Goal: Task Accomplishment & Management: Manage account settings

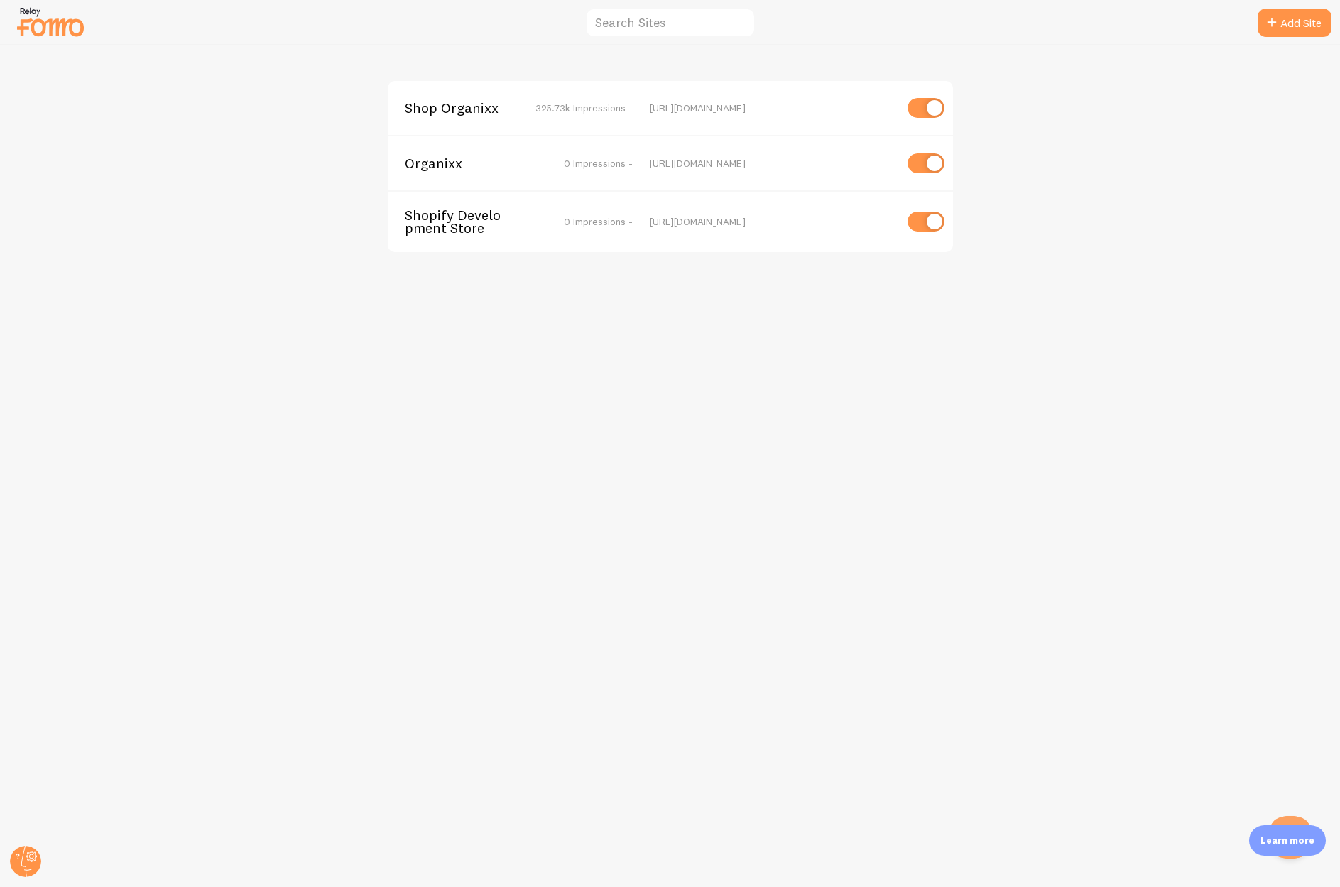
click at [477, 103] on span "Shop Organixx" at bounding box center [462, 108] width 114 height 13
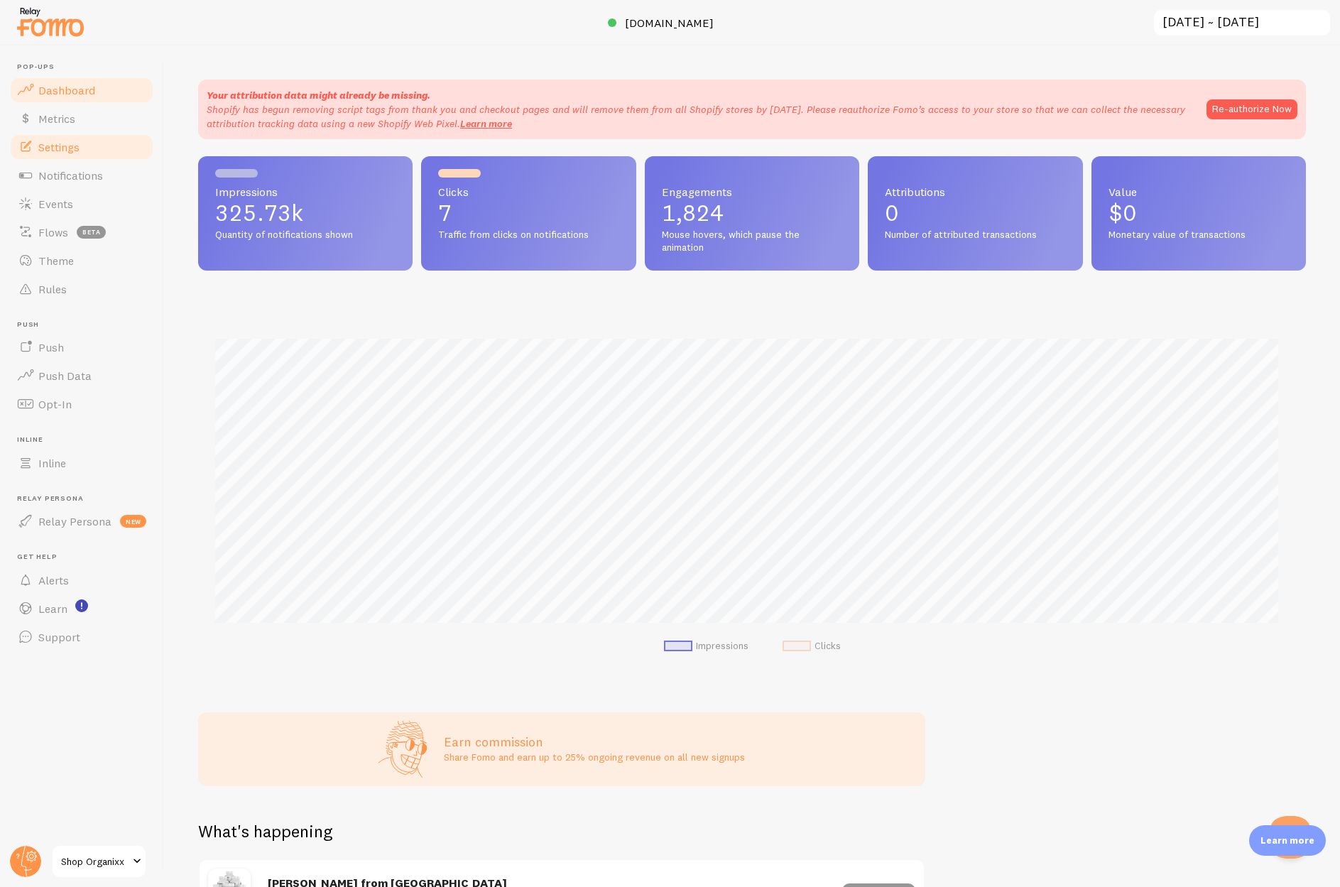
click at [58, 148] on span "Settings" at bounding box center [58, 147] width 41 height 14
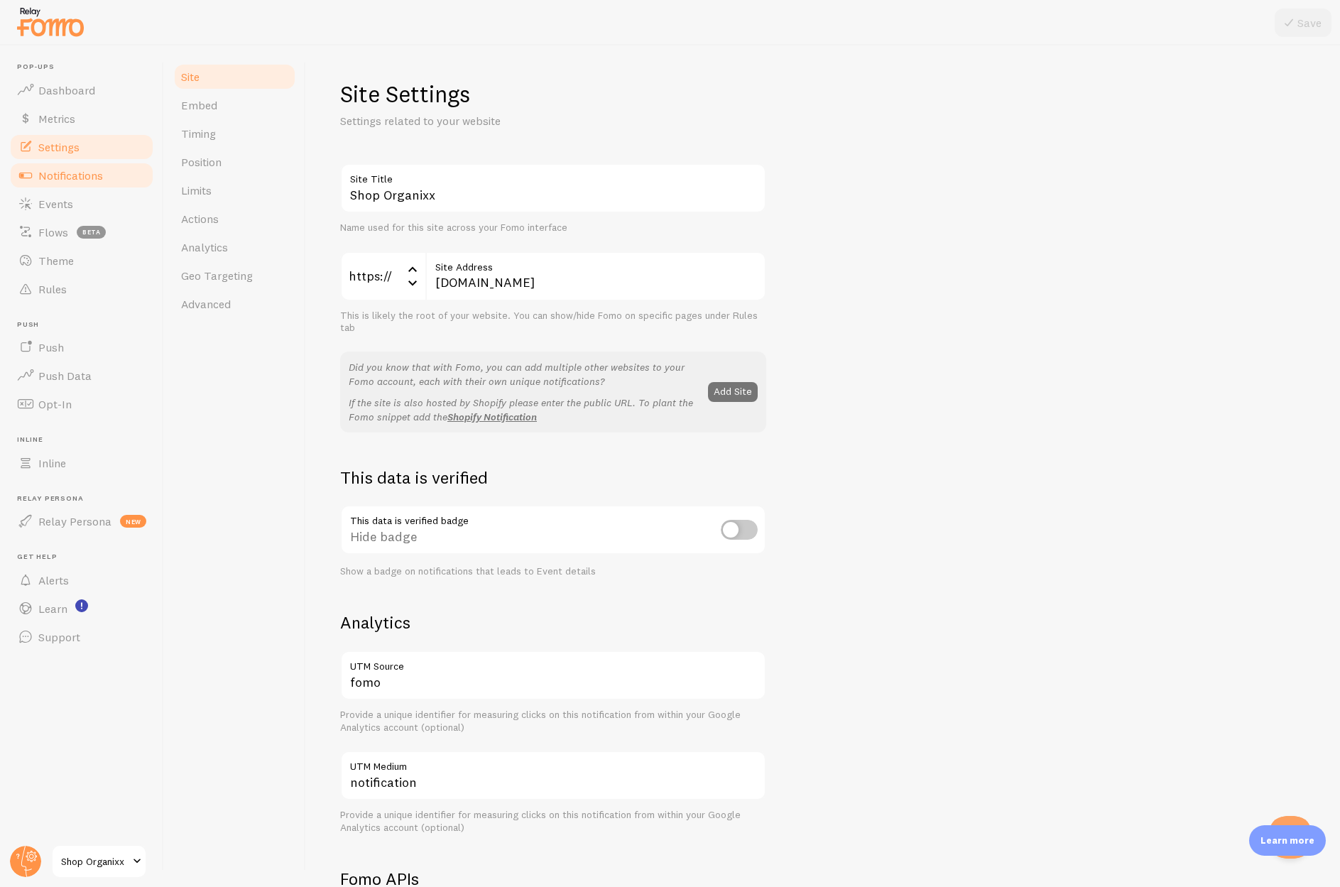
click at [58, 175] on span "Notifications" at bounding box center [70, 175] width 65 height 14
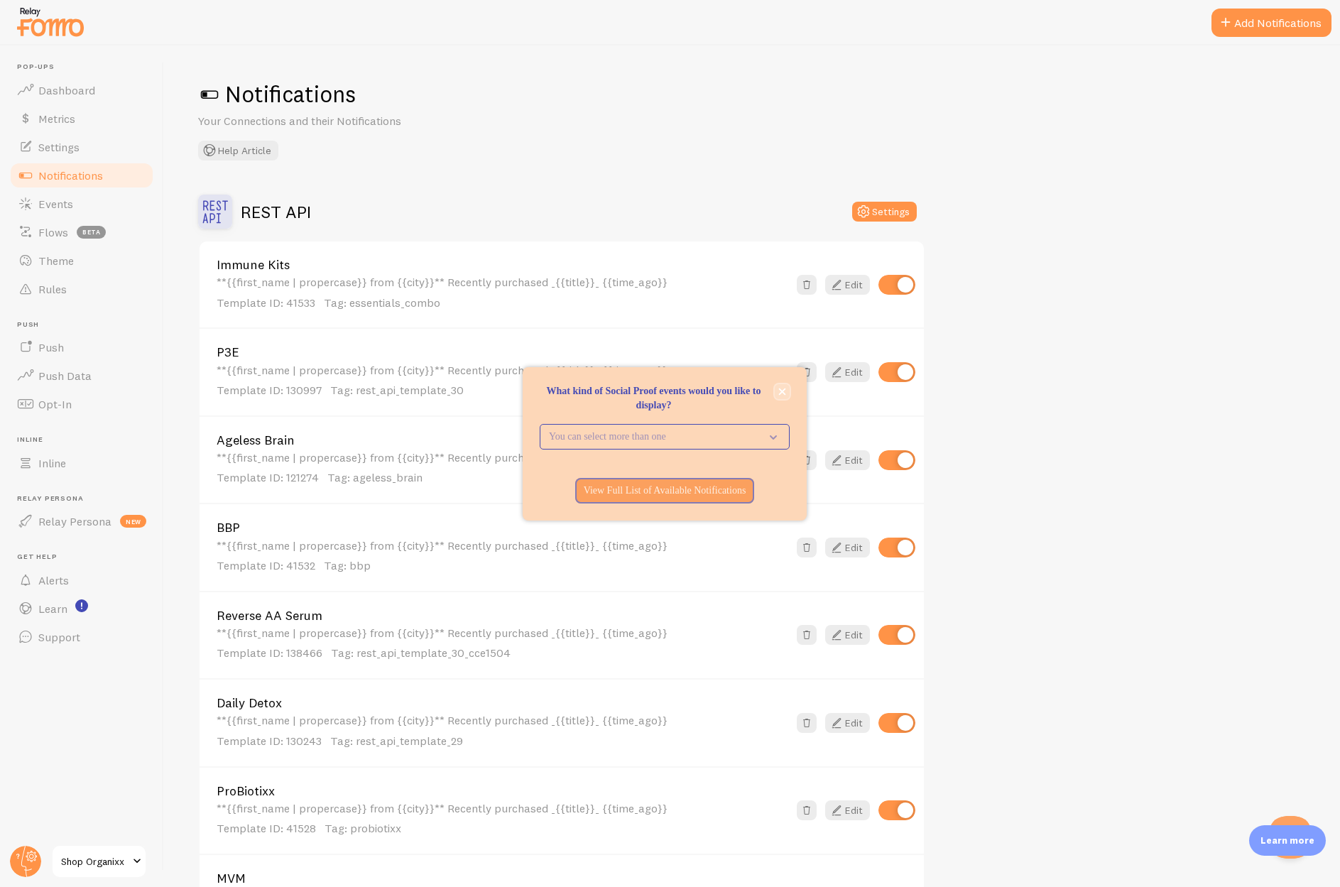
click at [782, 390] on icon "close," at bounding box center [782, 391] width 7 height 7
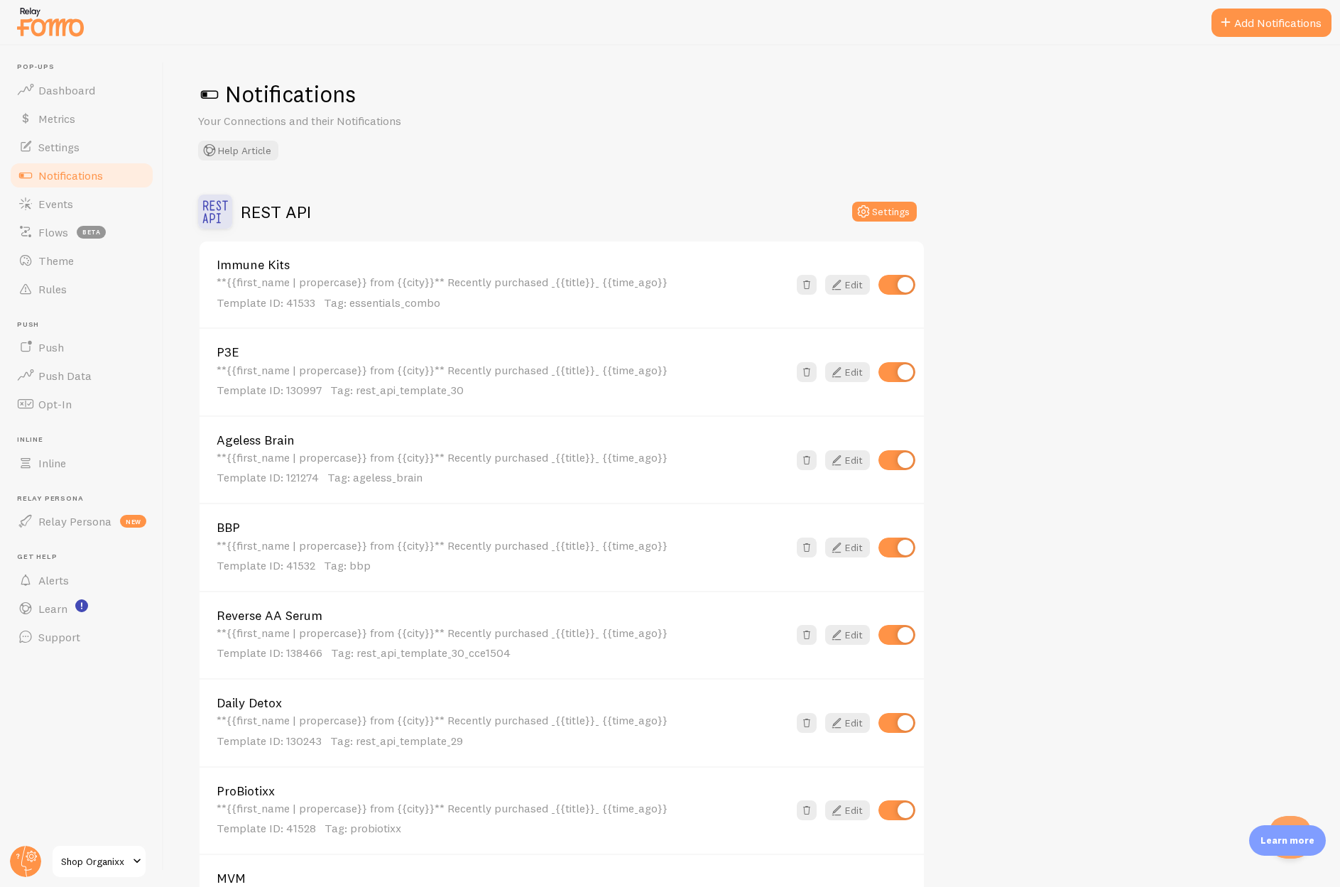
click at [356, 285] on div "**{{first_name | propercase}} from {{city}}** Recently purchased _{{title}}_ {{…" at bounding box center [502, 292] width 571 height 35
click at [53, 234] on span "Flows" at bounding box center [53, 232] width 30 height 14
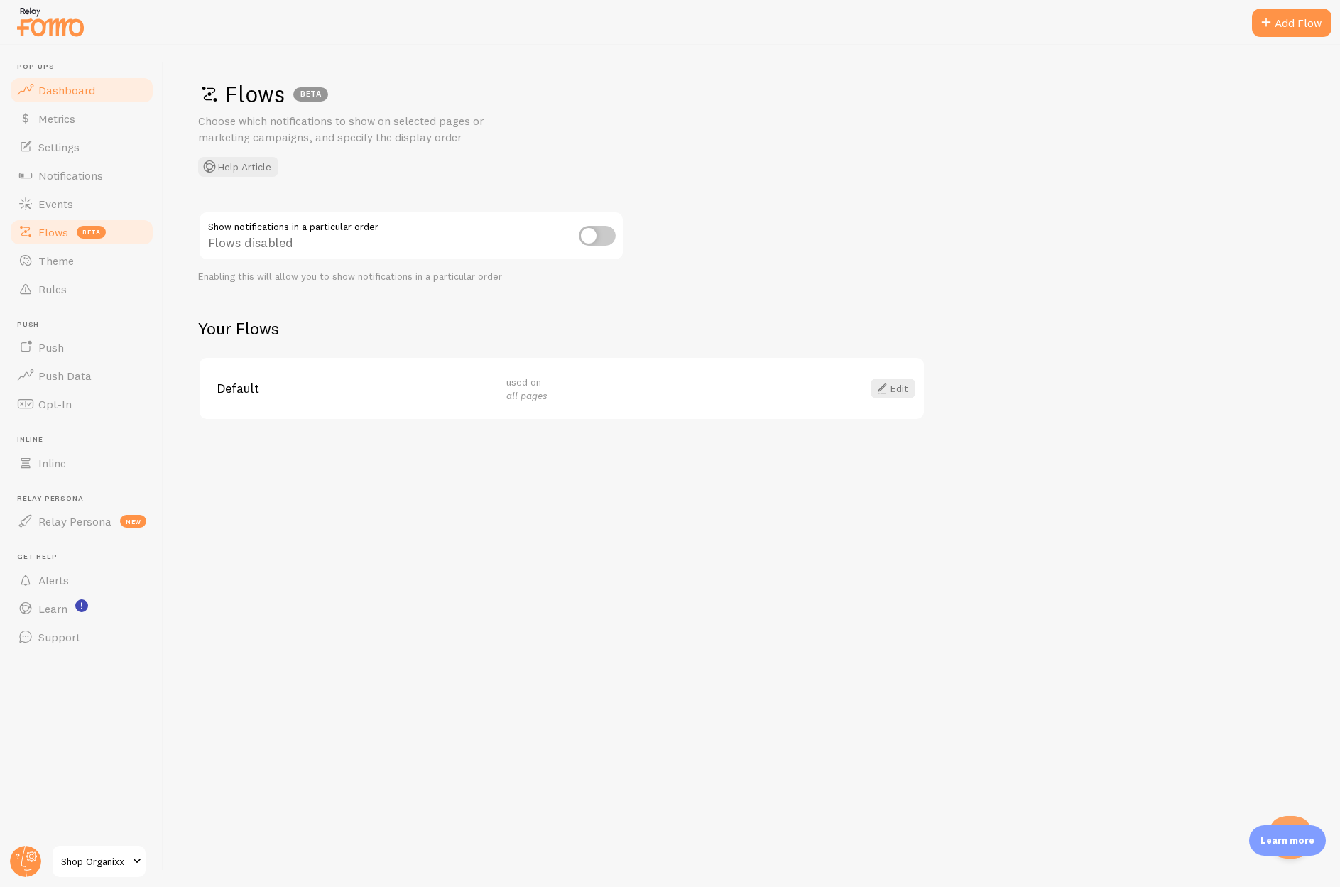
click at [65, 86] on span "Dashboard" at bounding box center [66, 90] width 57 height 14
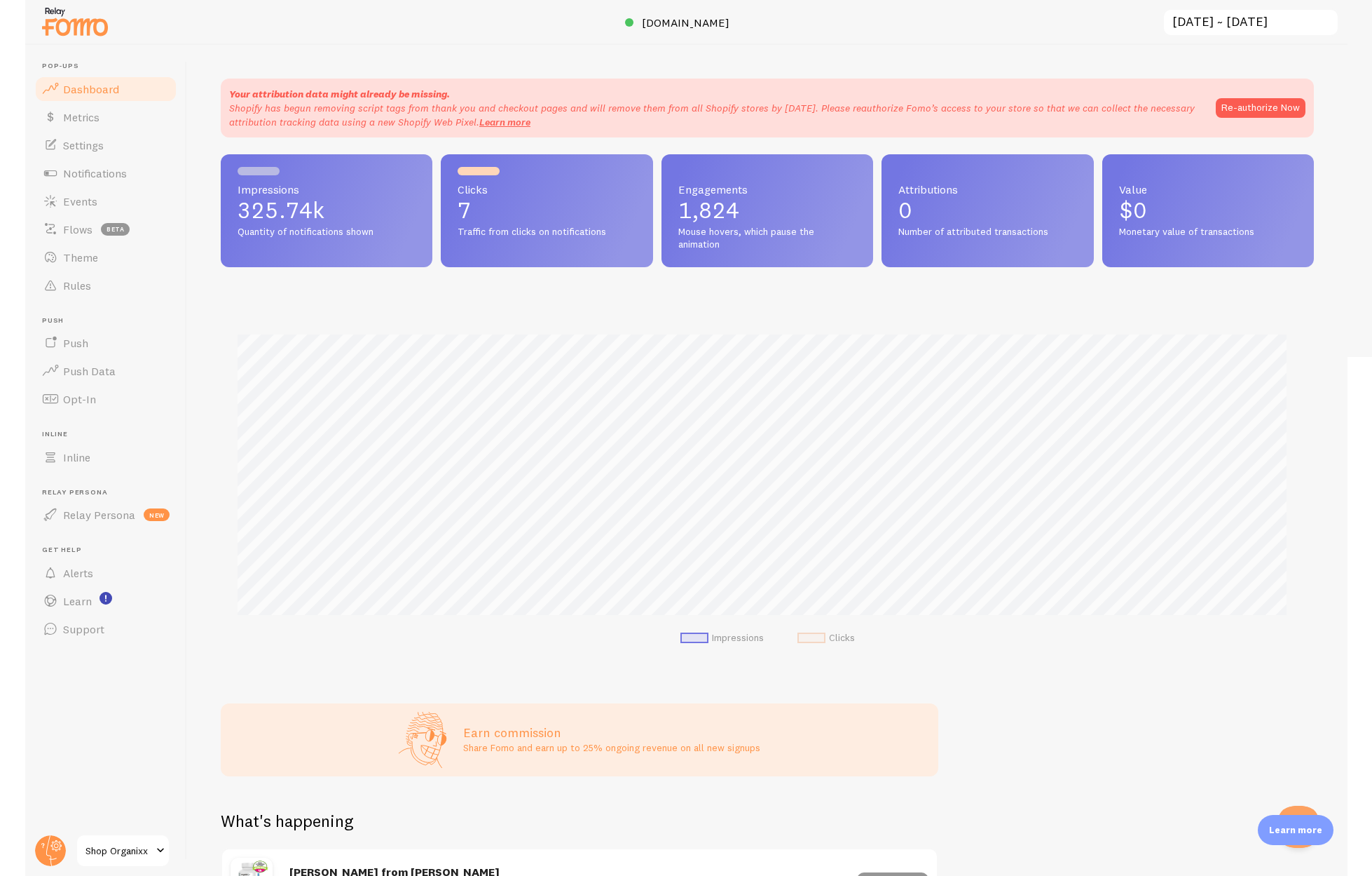
scroll to position [368, 1083]
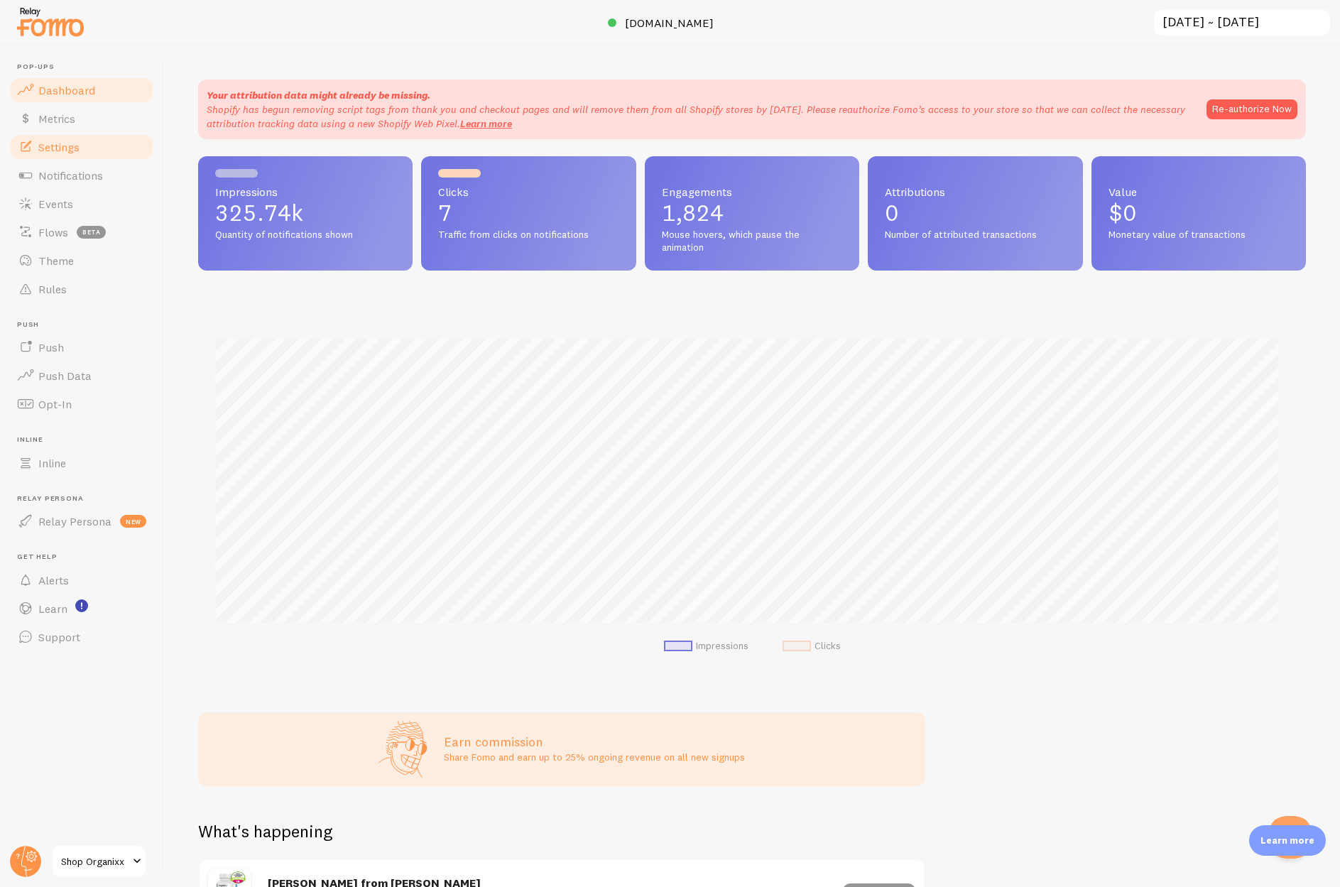
click at [61, 149] on span "Settings" at bounding box center [58, 147] width 41 height 14
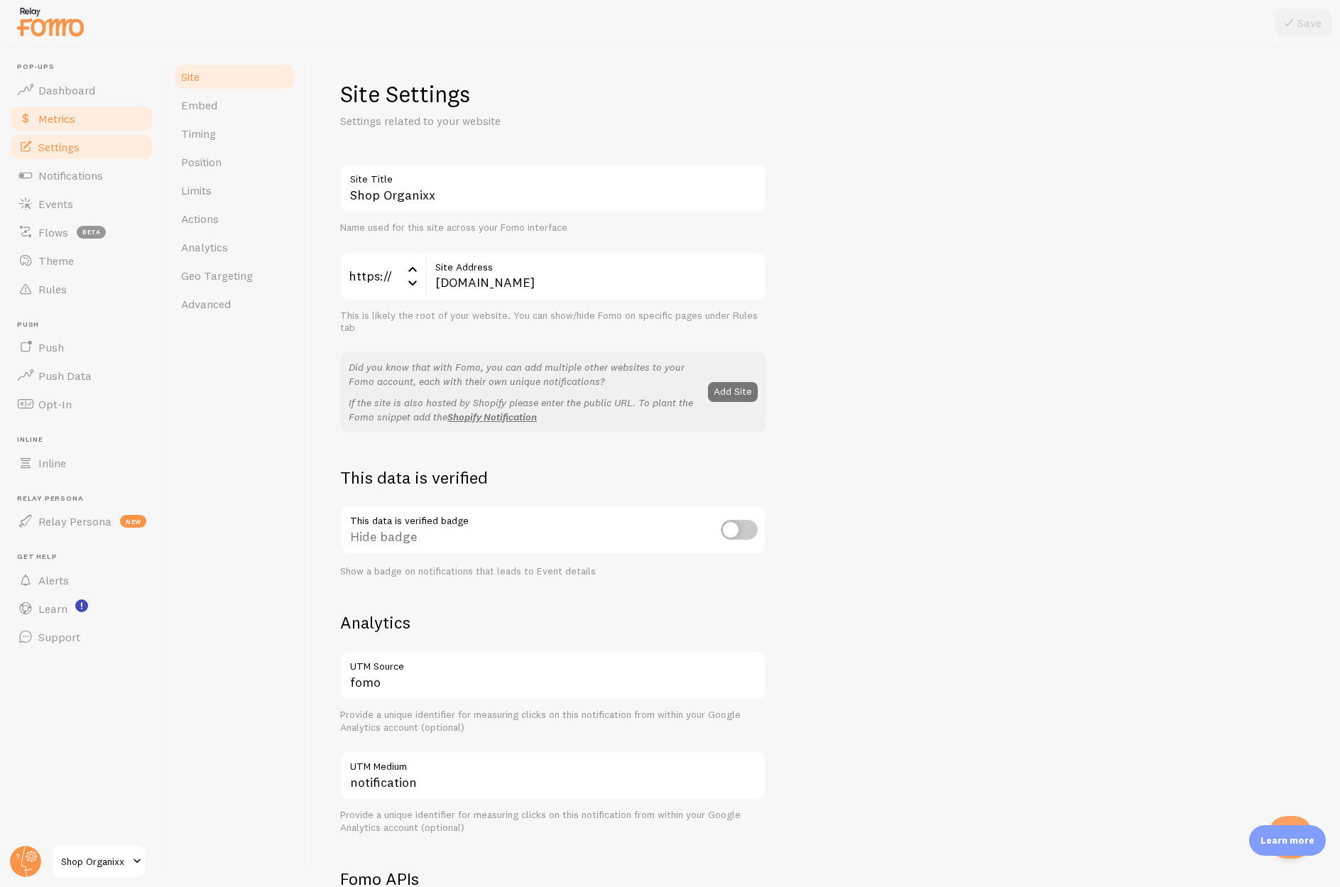
click at [82, 121] on link "Metrics" at bounding box center [82, 118] width 146 height 28
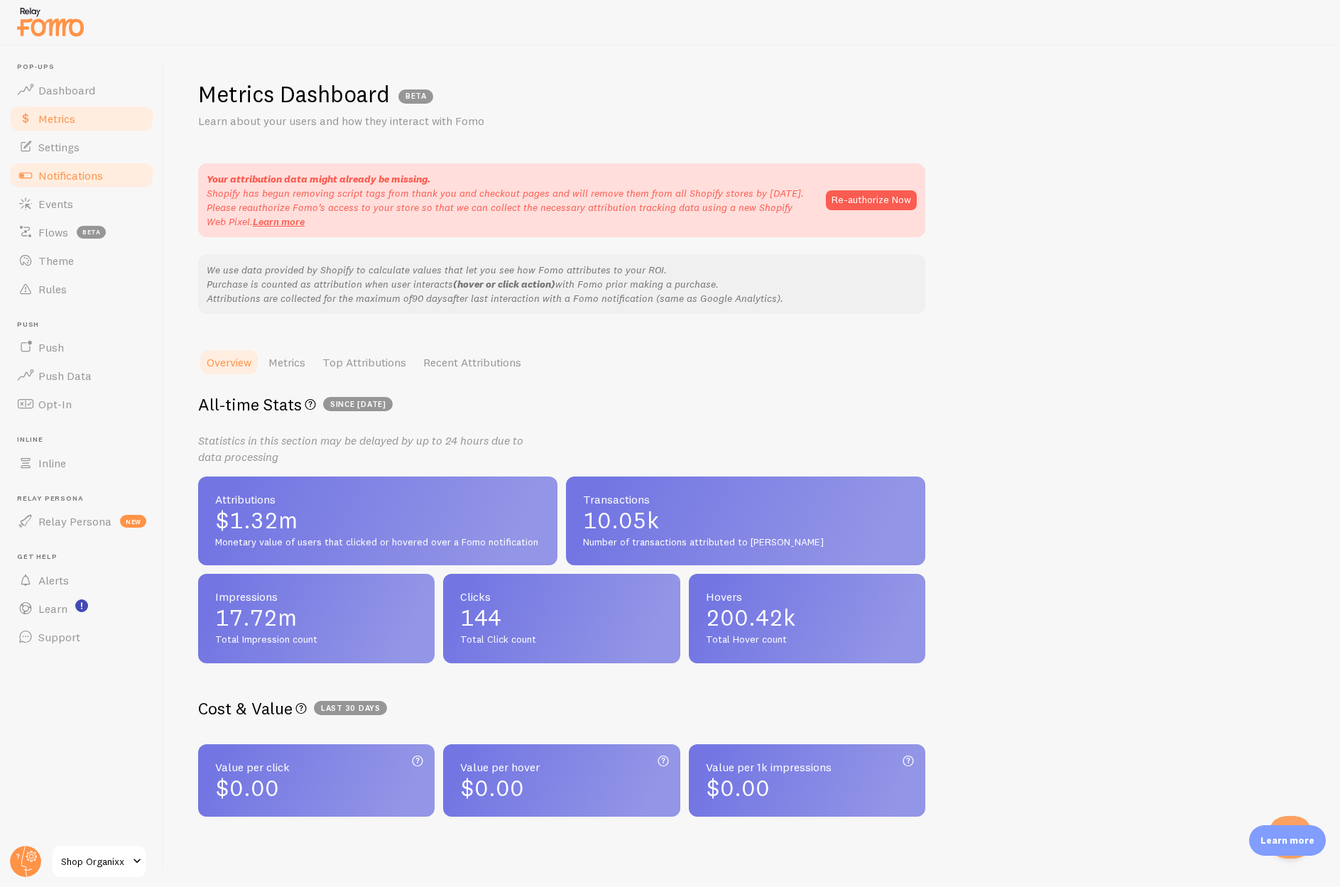
click at [63, 176] on span "Notifications" at bounding box center [70, 175] width 65 height 14
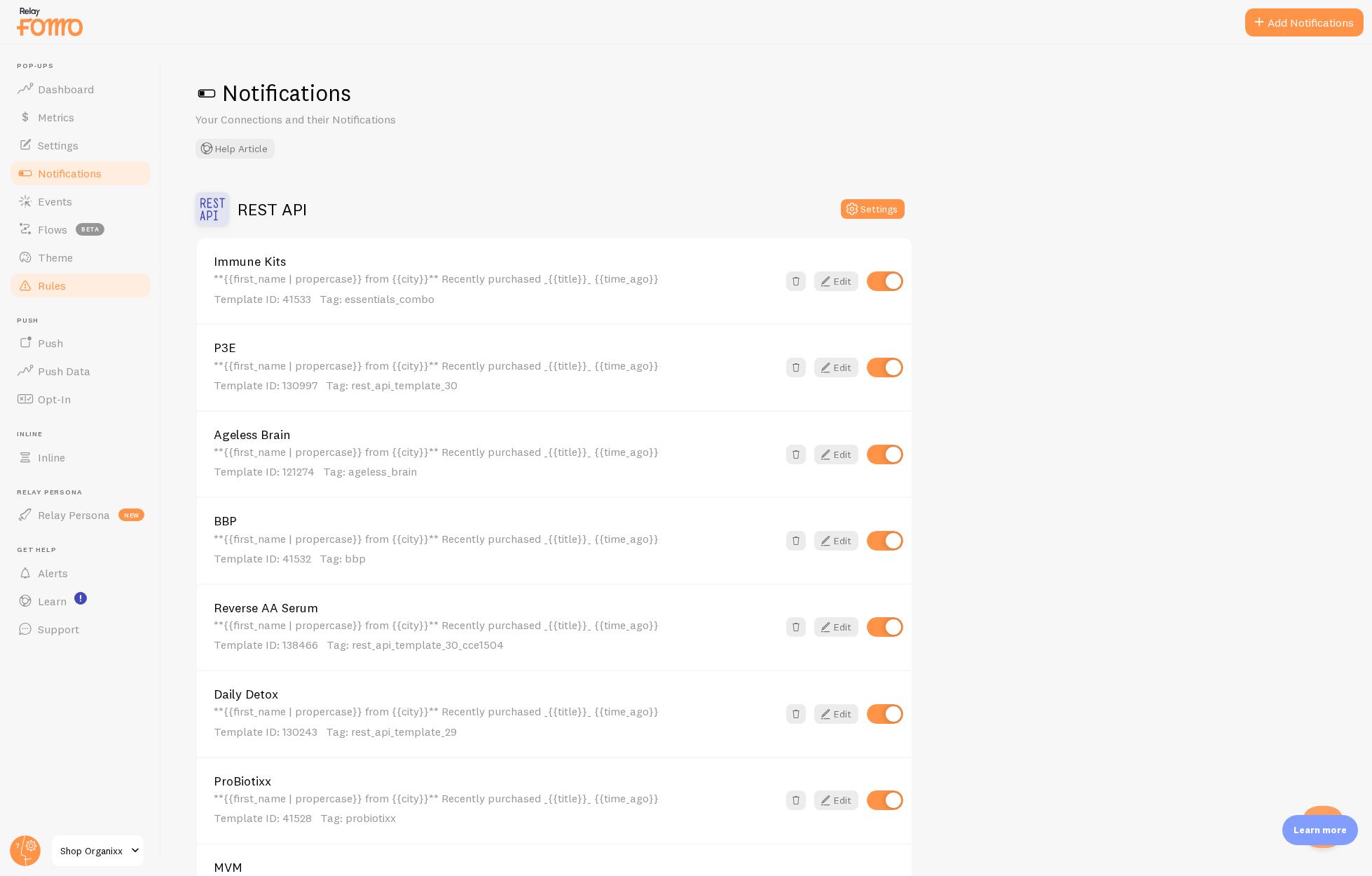
click at [54, 287] on span "Rules" at bounding box center [51, 285] width 28 height 14
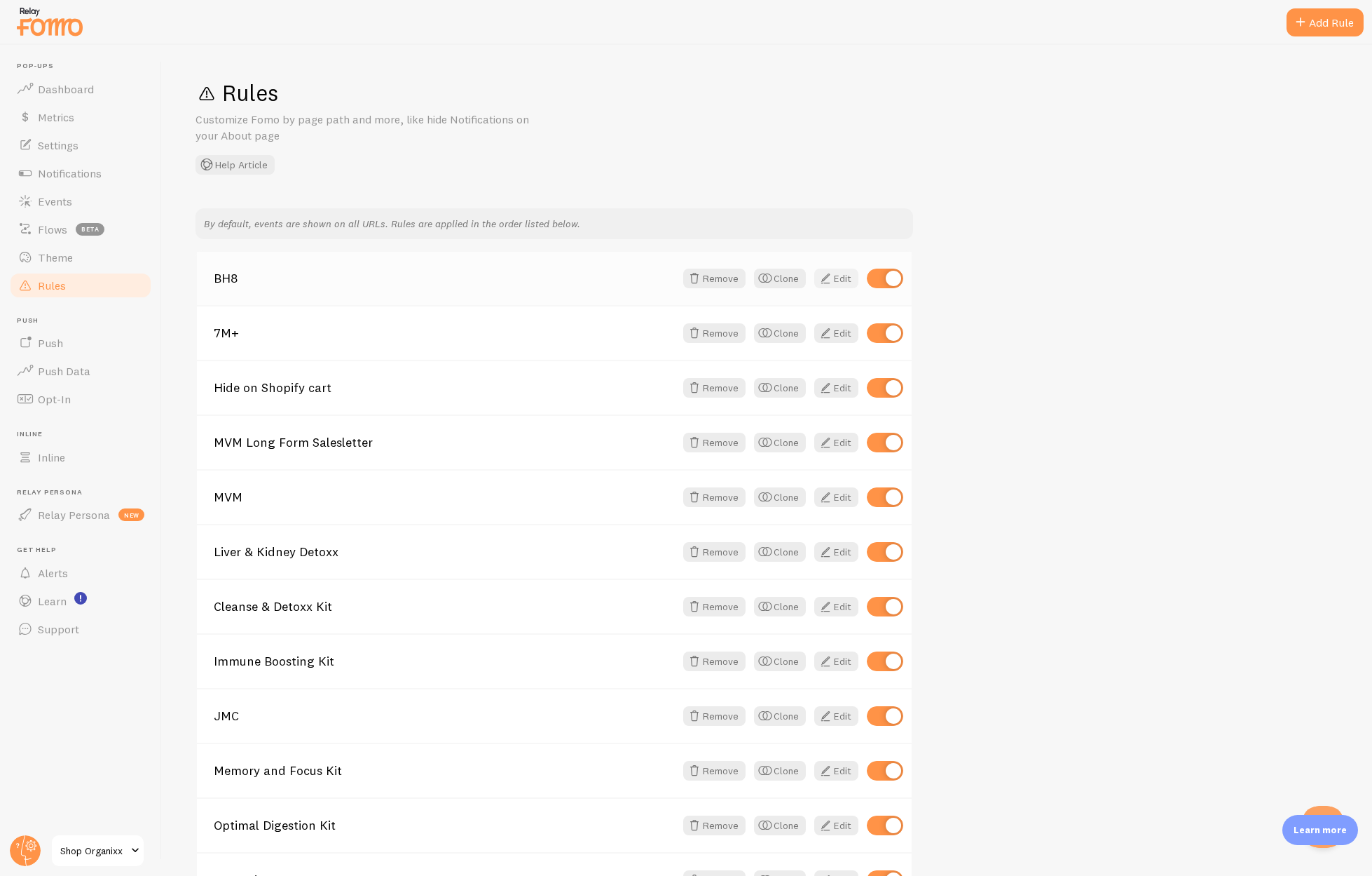
click at [842, 282] on link "Edit" at bounding box center [836, 279] width 44 height 20
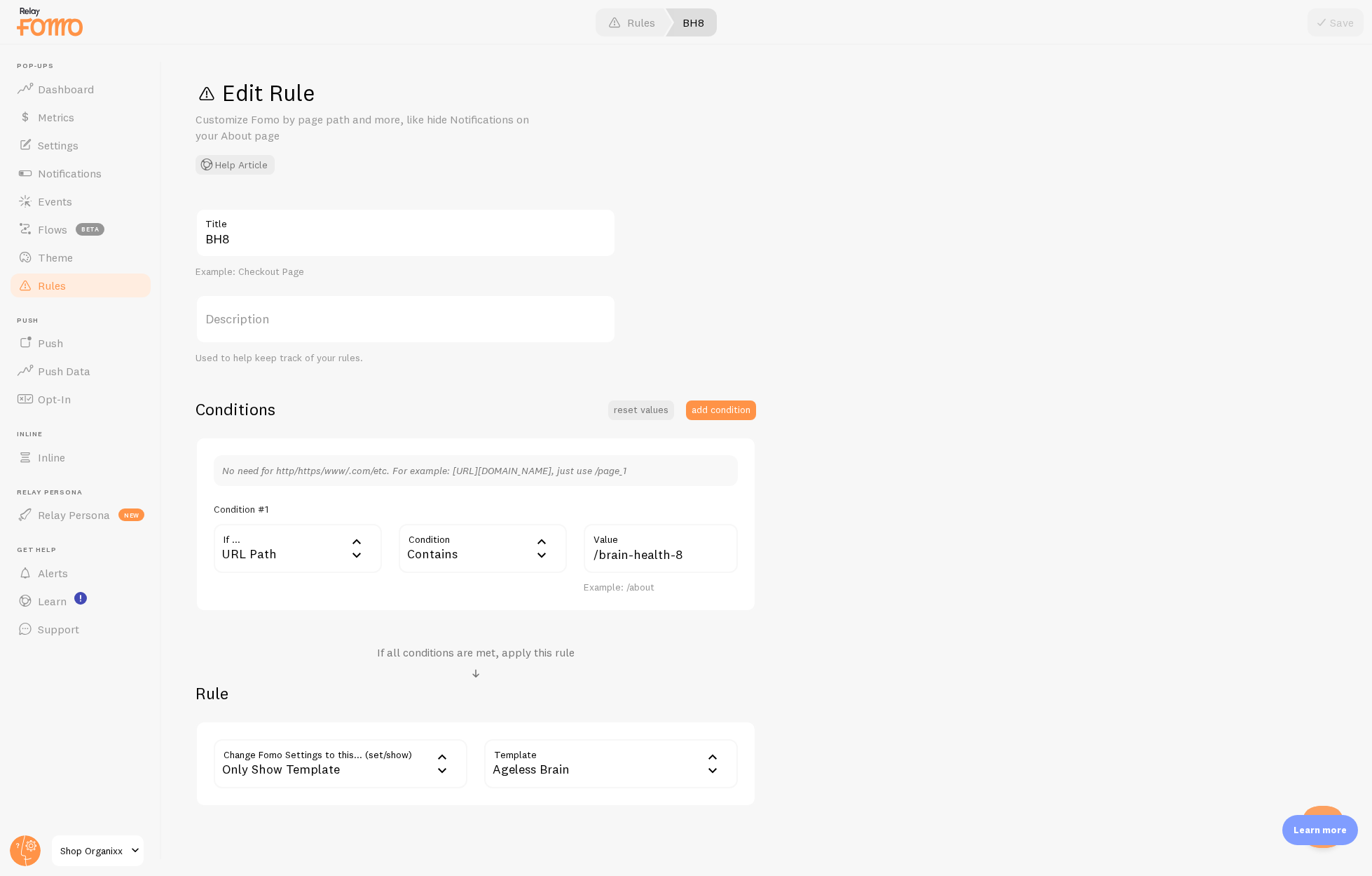
scroll to position [54, 0]
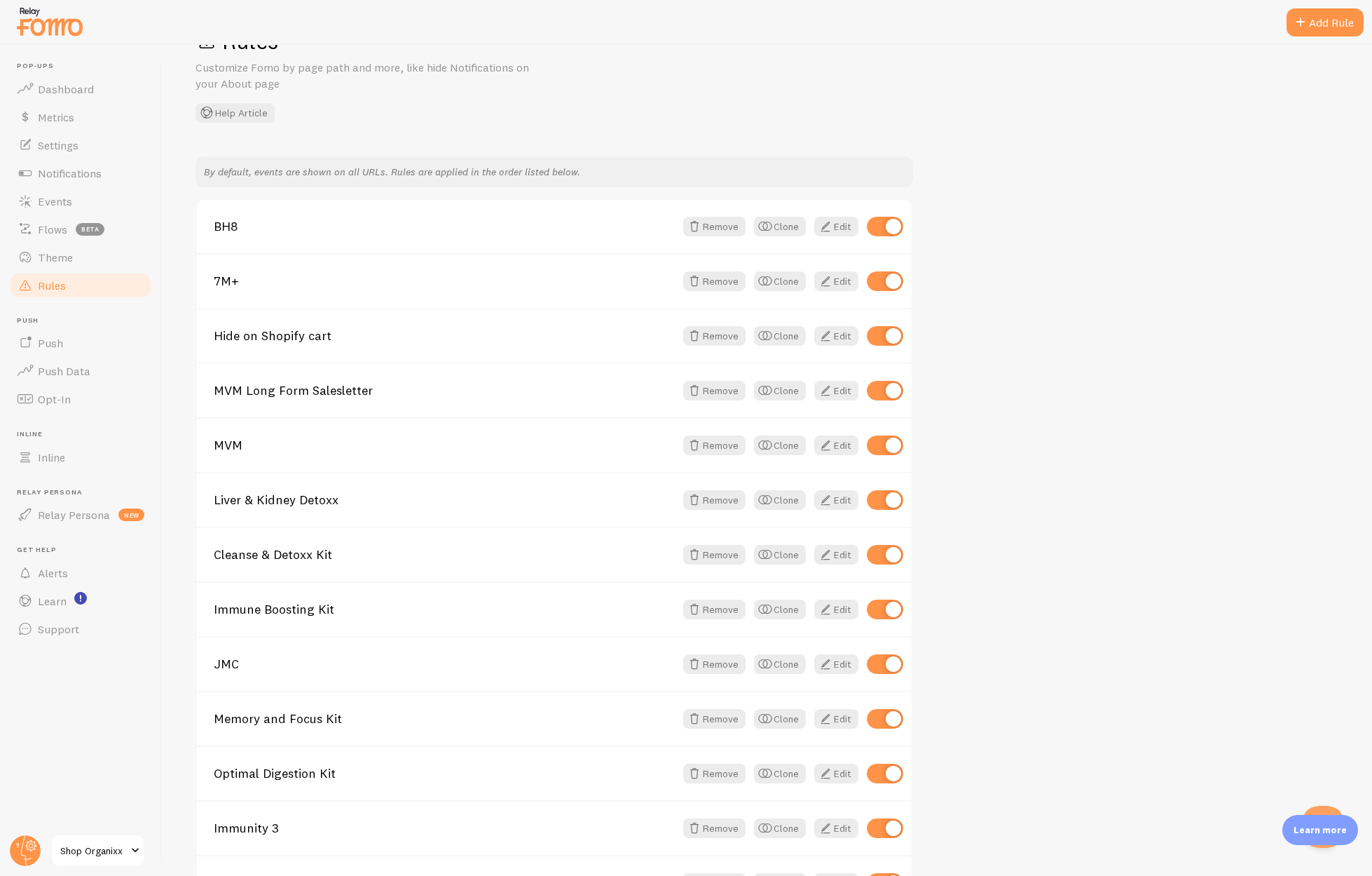
scroll to position [109, 0]
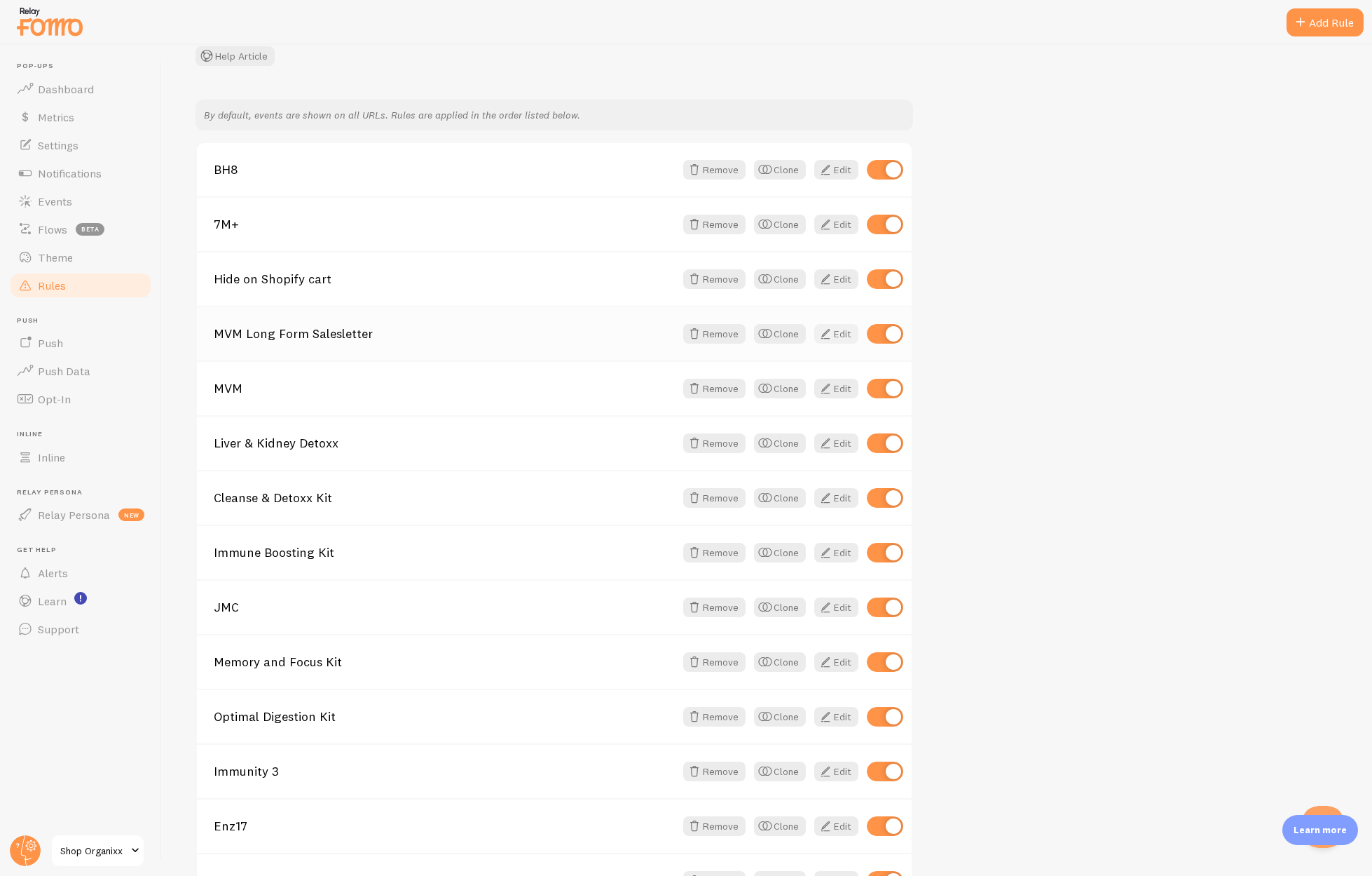
click at [838, 337] on link "Edit" at bounding box center [836, 334] width 44 height 20
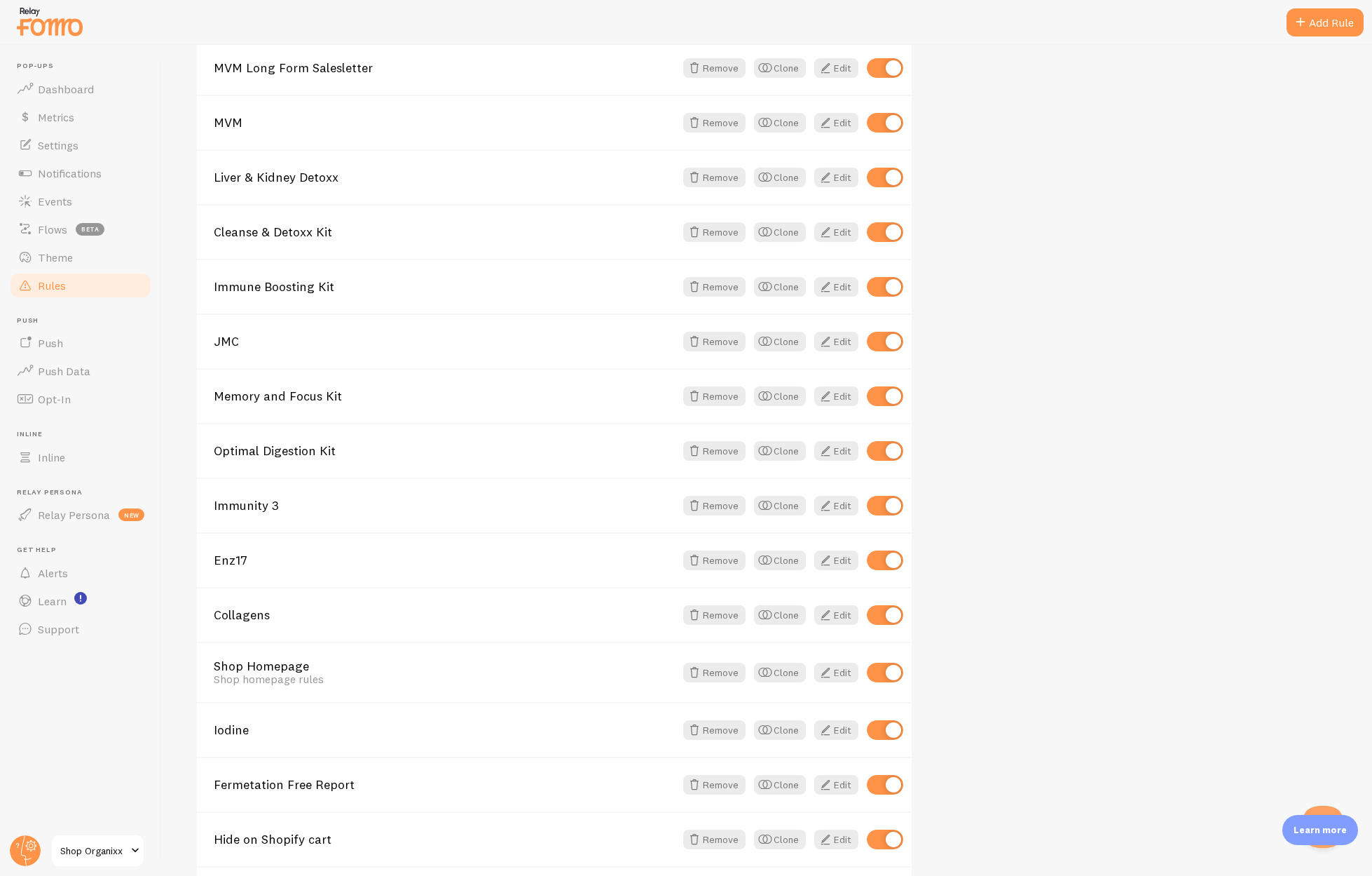
scroll to position [555, 0]
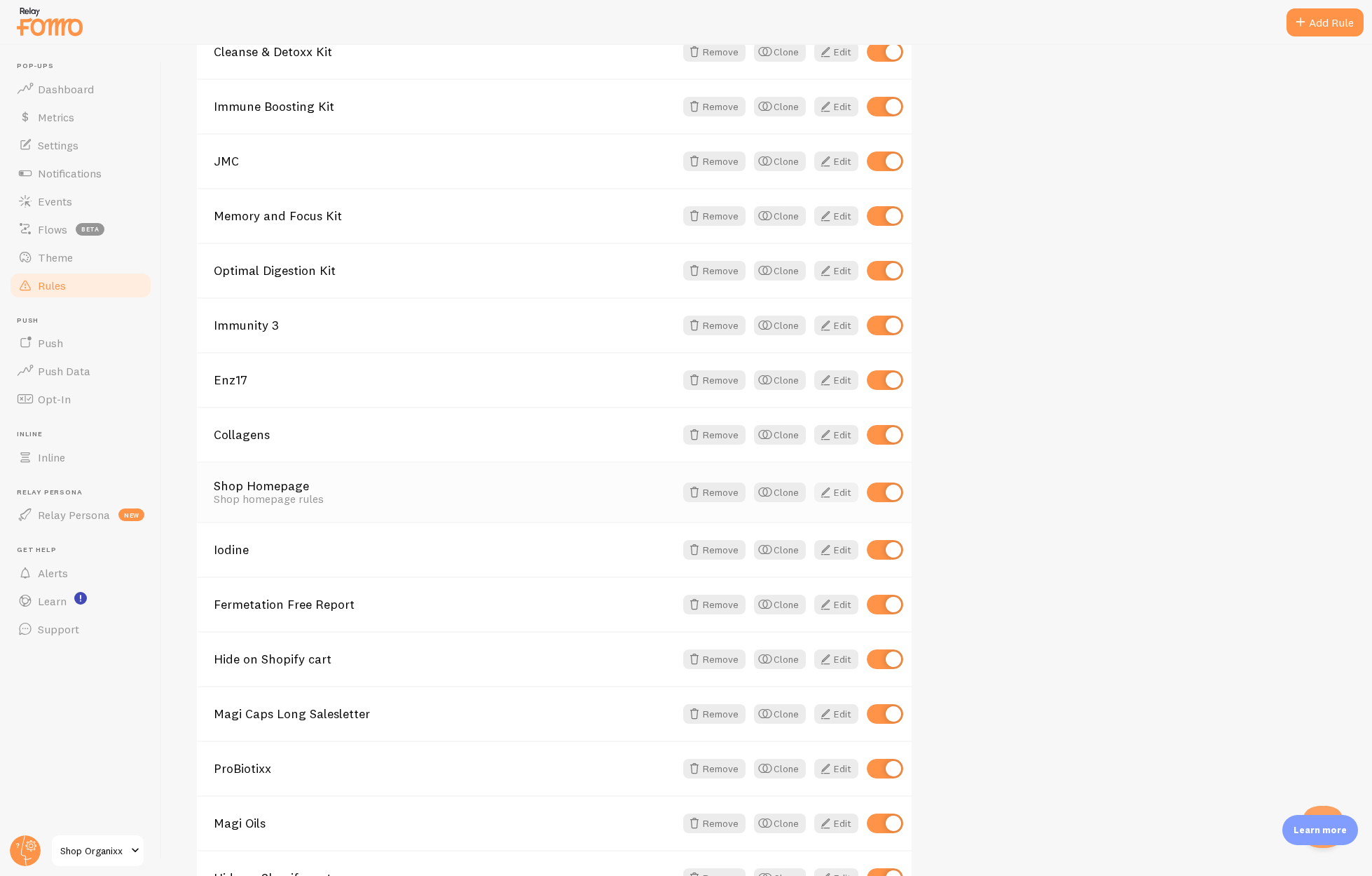
click at [840, 491] on link "Edit" at bounding box center [836, 492] width 44 height 20
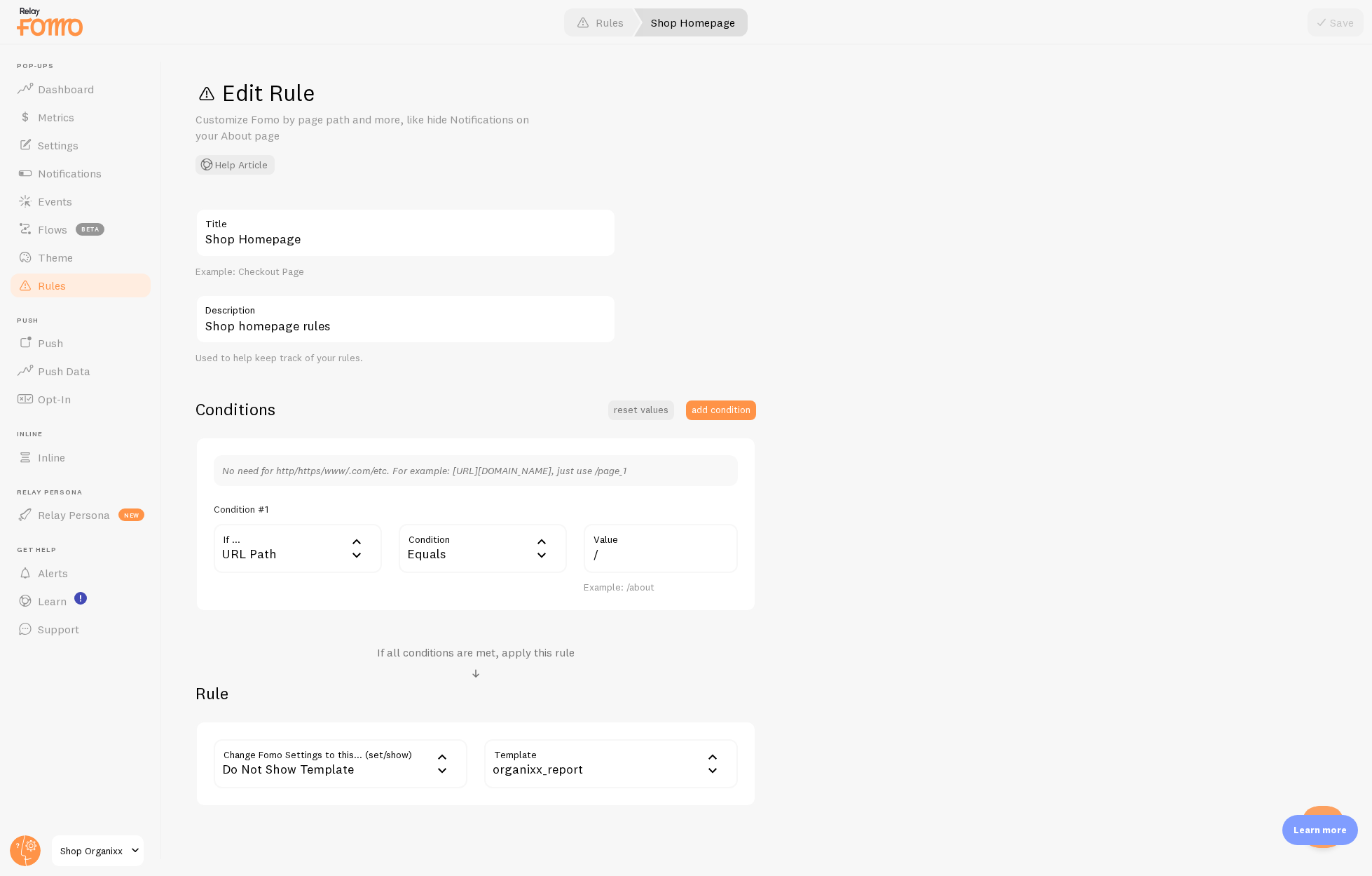
scroll to position [54, 0]
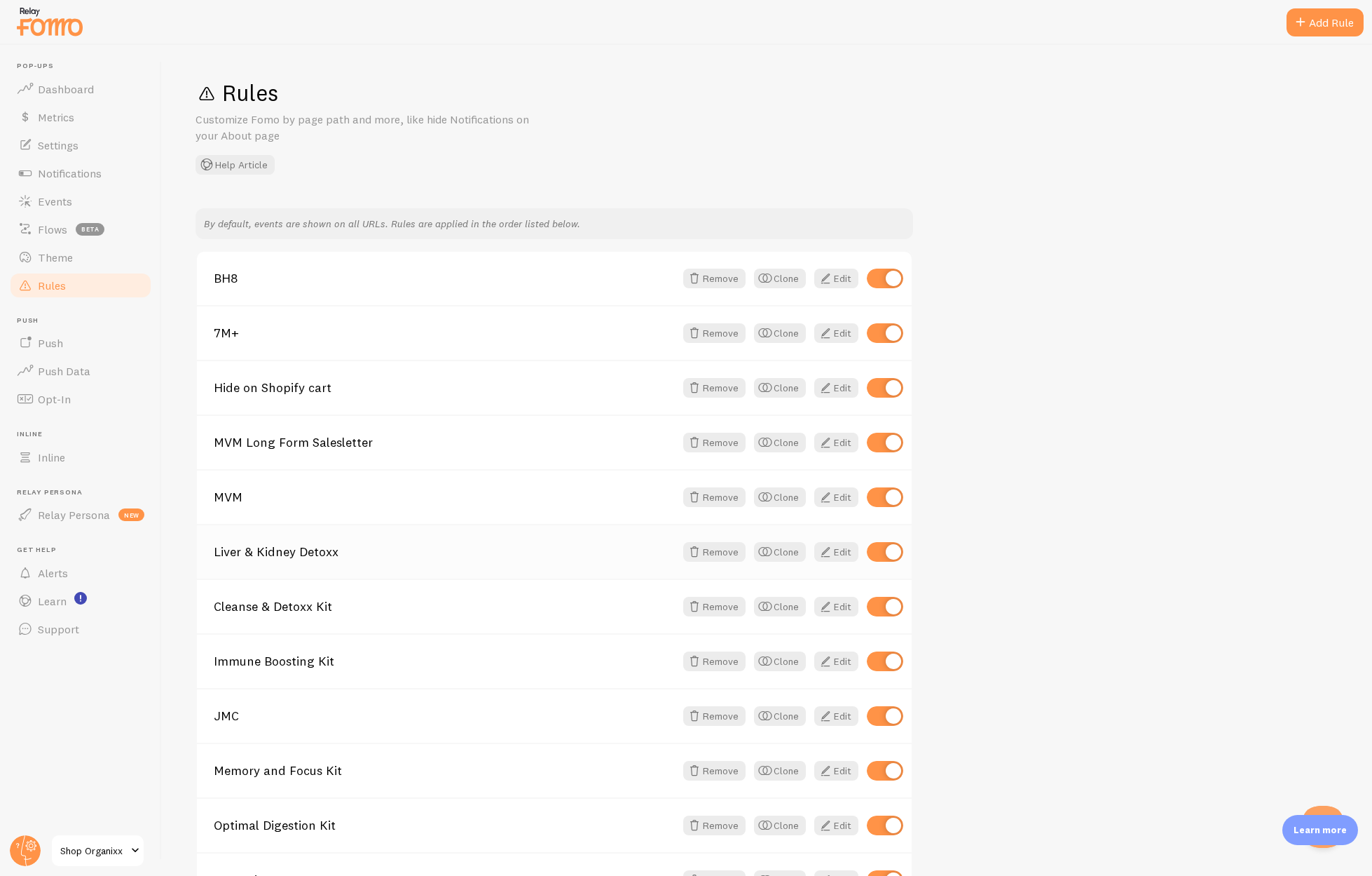
scroll to position [219, 0]
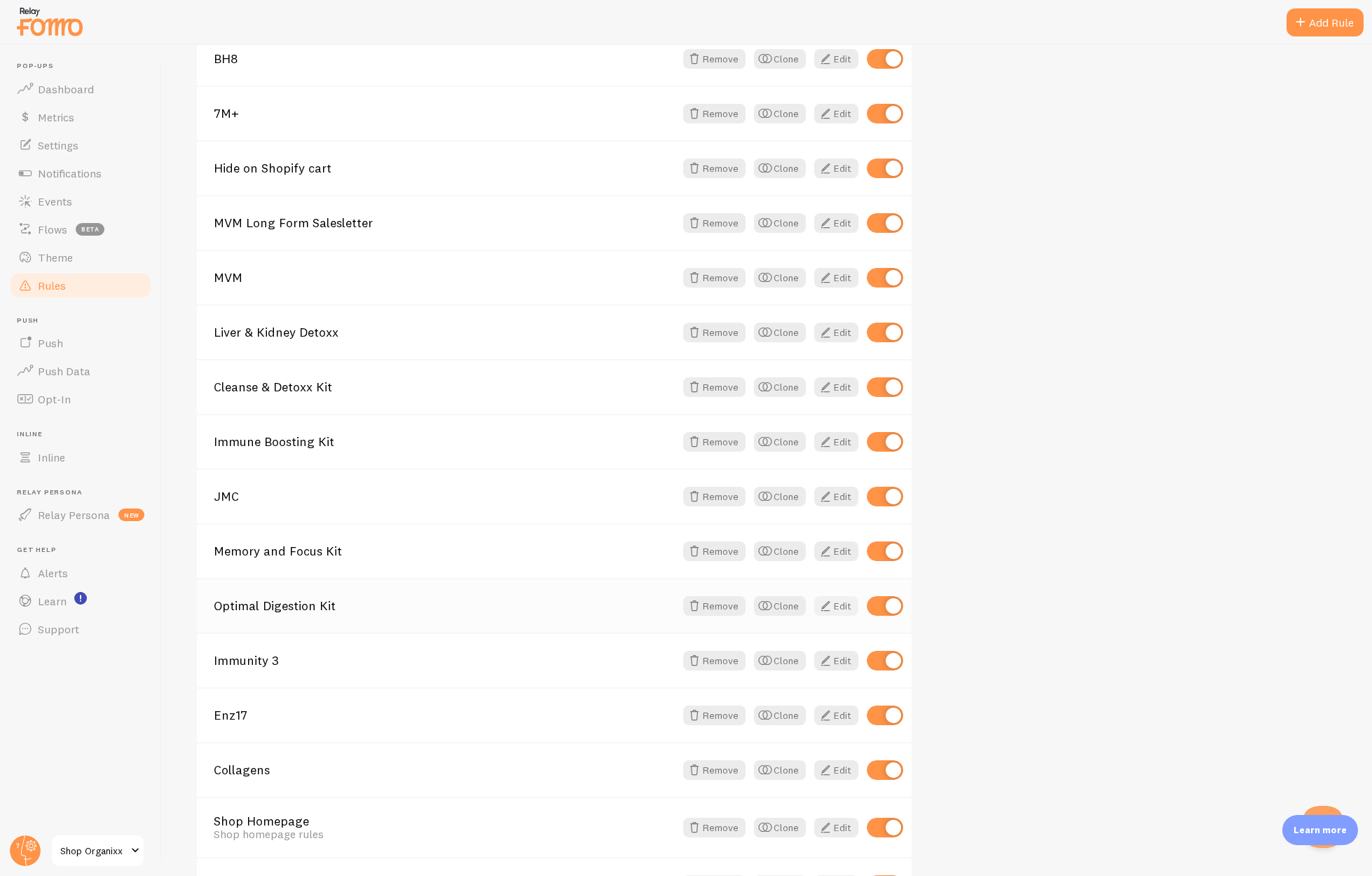
click at [835, 610] on link "Edit" at bounding box center [836, 605] width 44 height 20
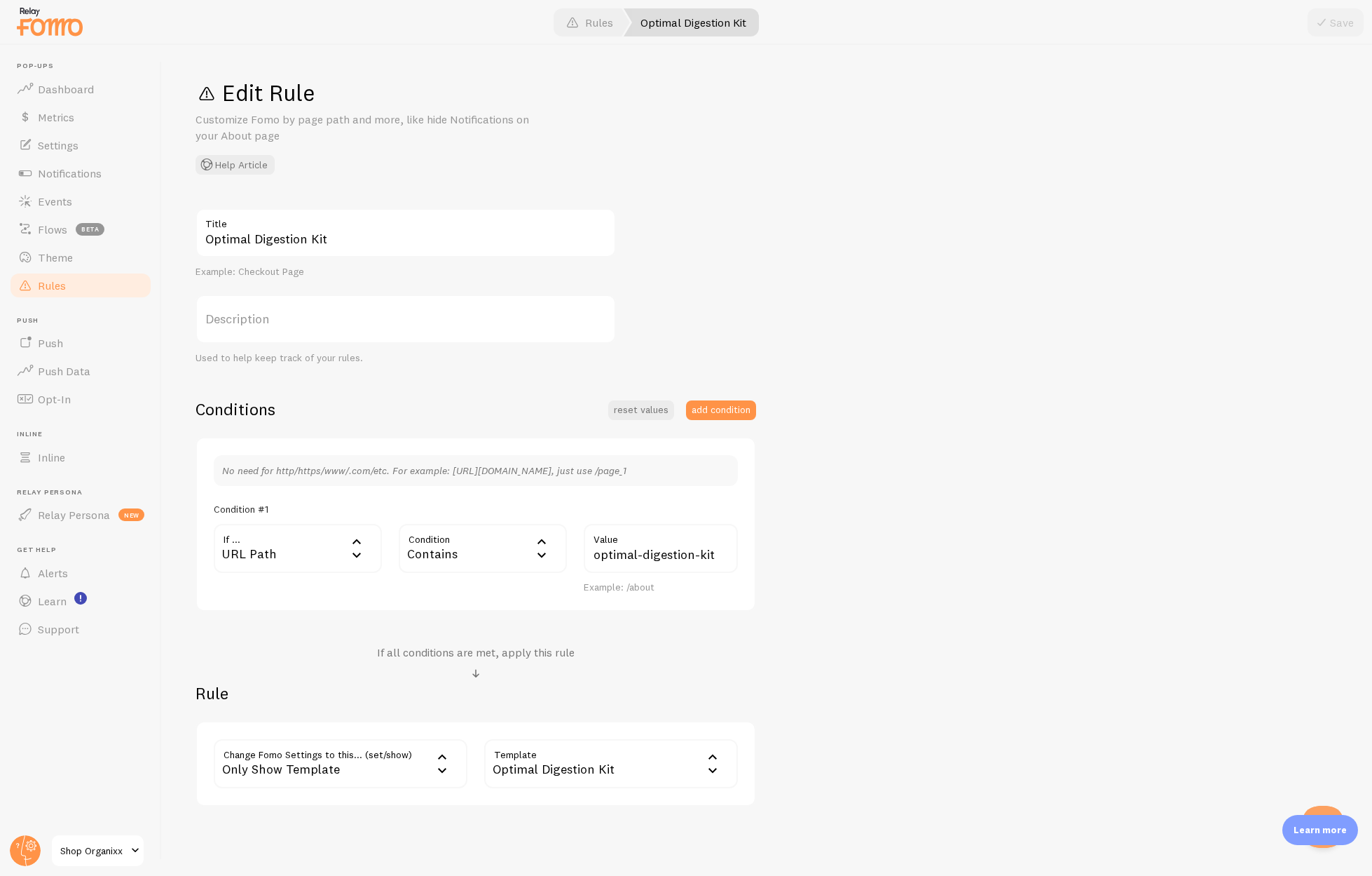
scroll to position [54, 0]
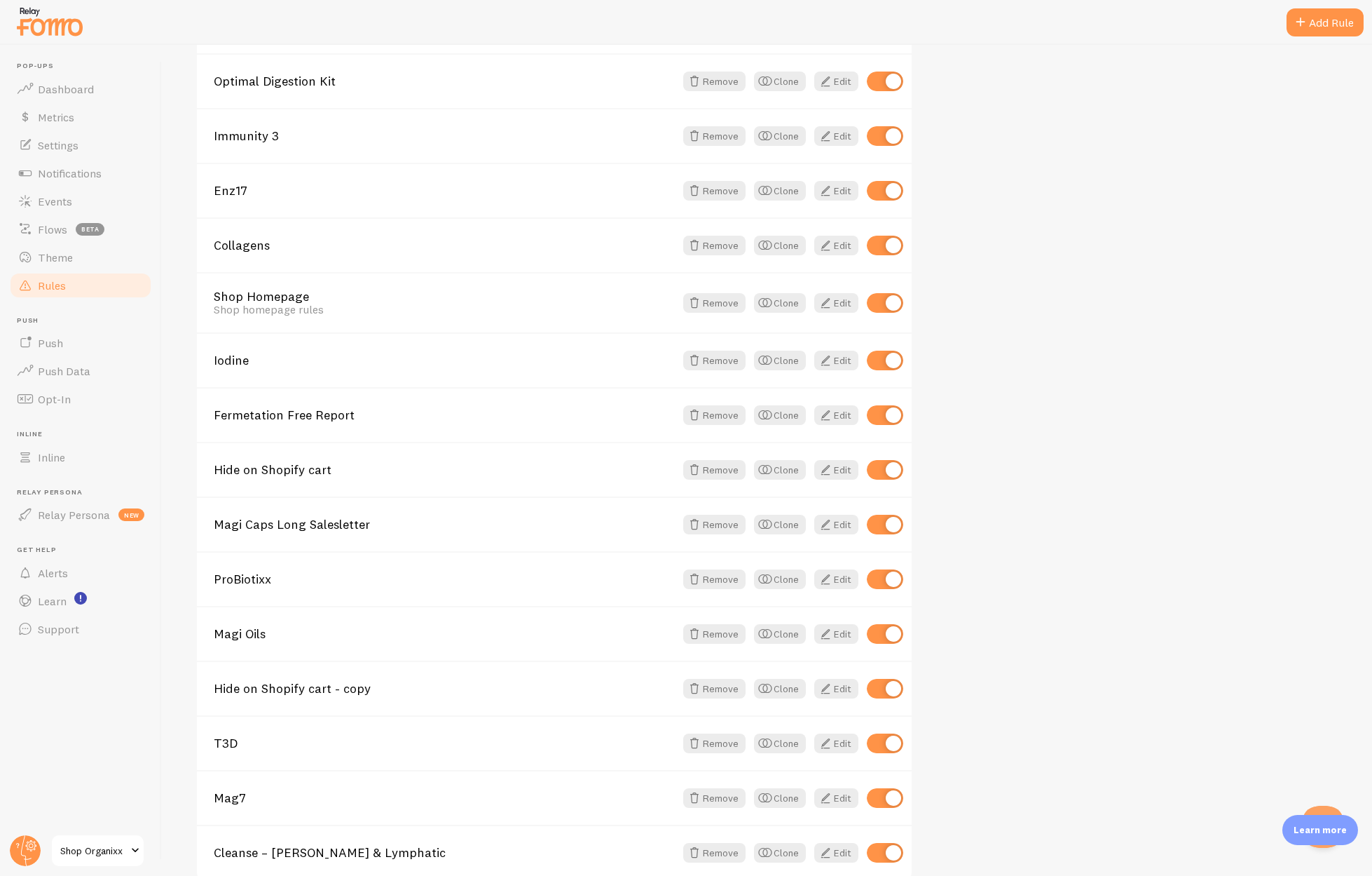
scroll to position [816, 0]
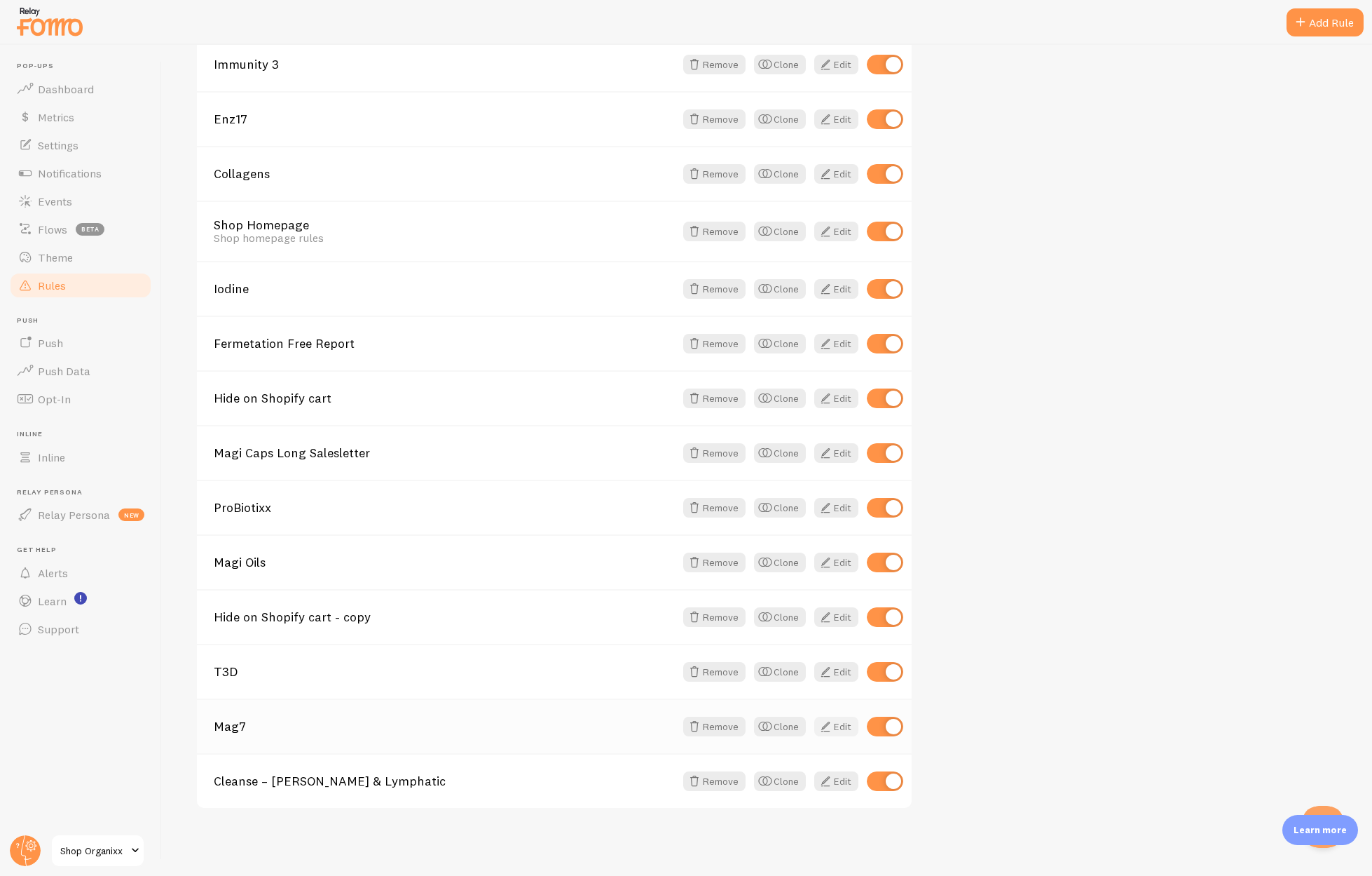
click at [843, 725] on link "Edit" at bounding box center [836, 727] width 44 height 20
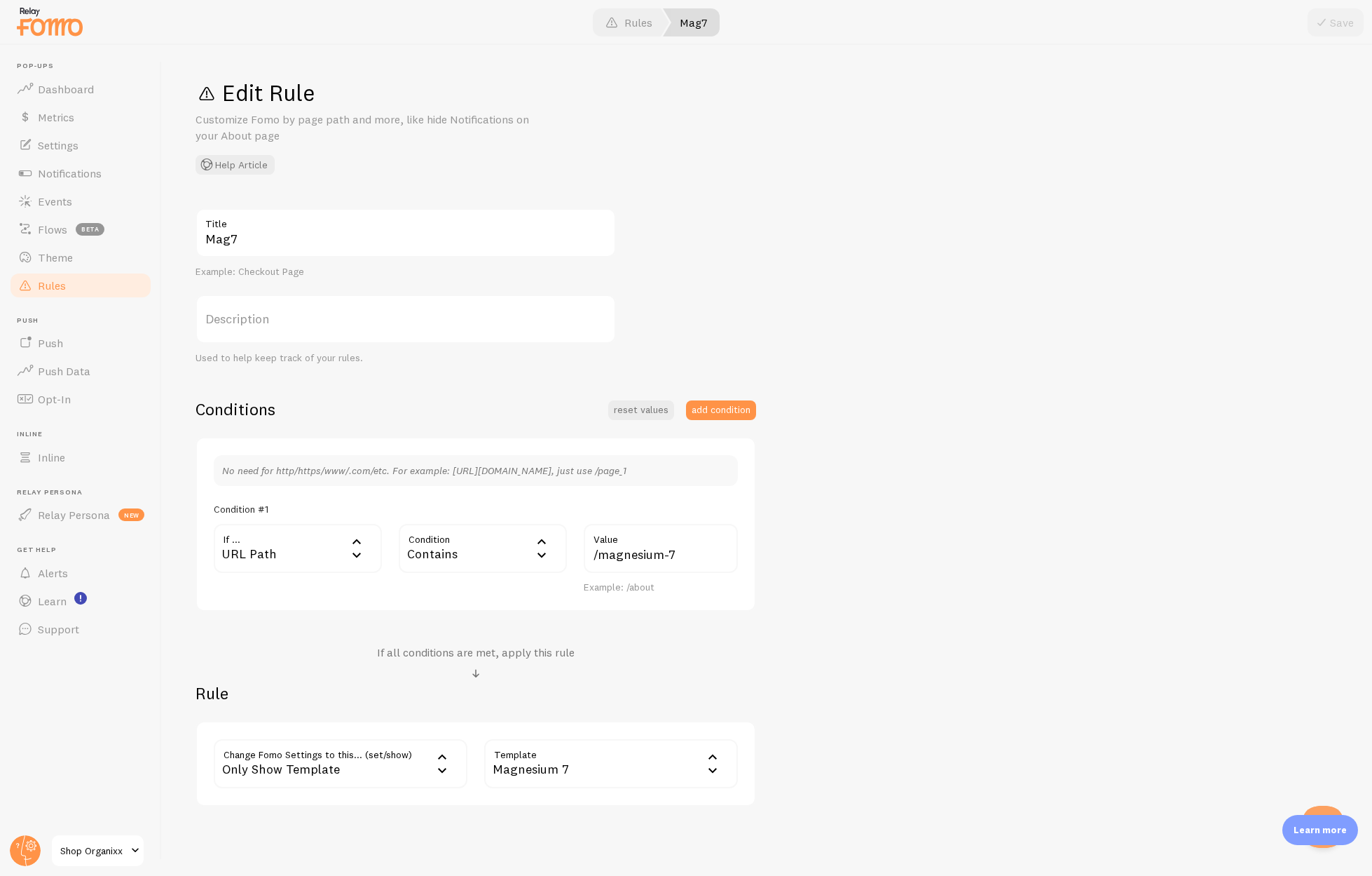
scroll to position [54, 0]
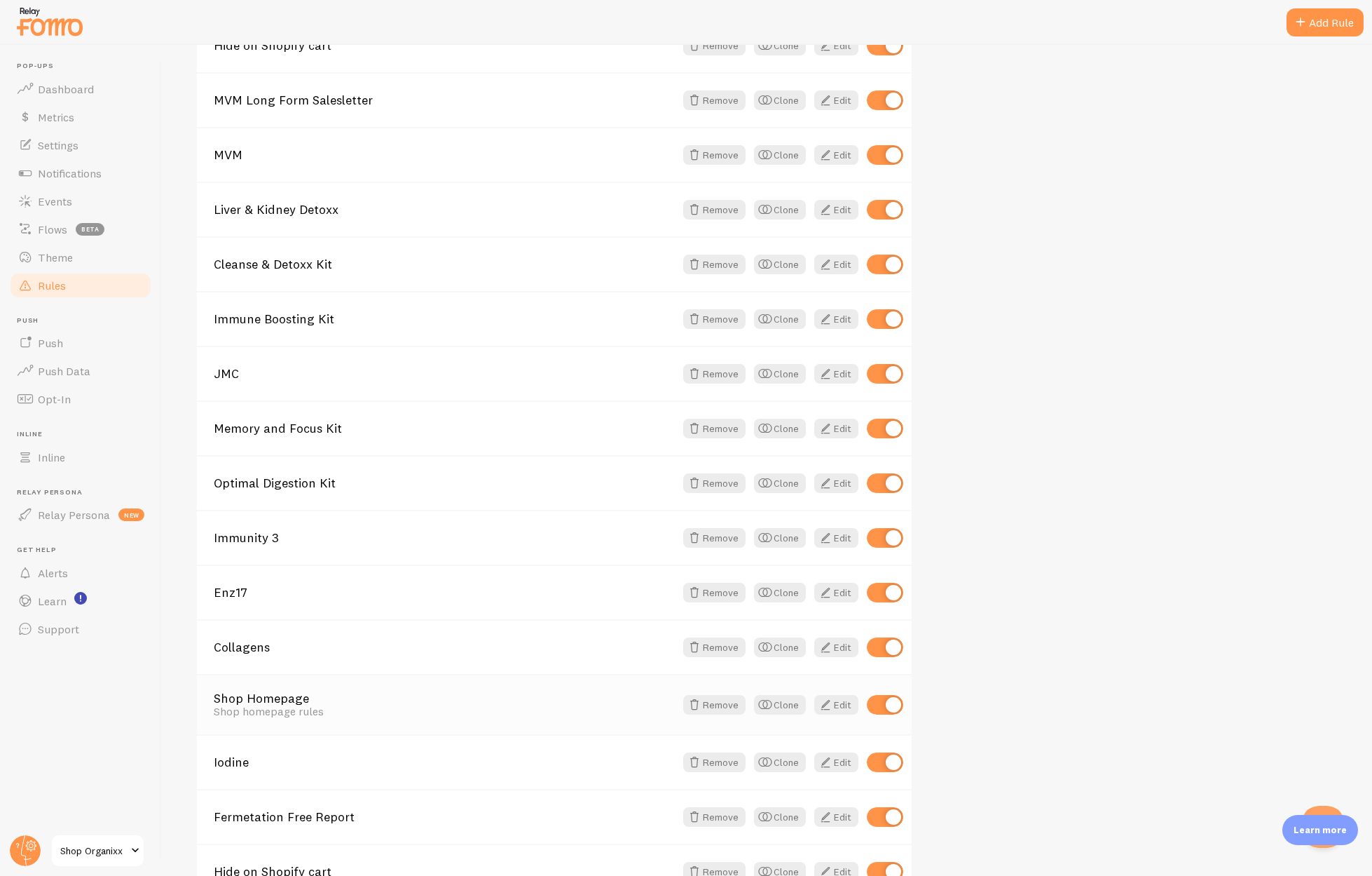
scroll to position [415, 0]
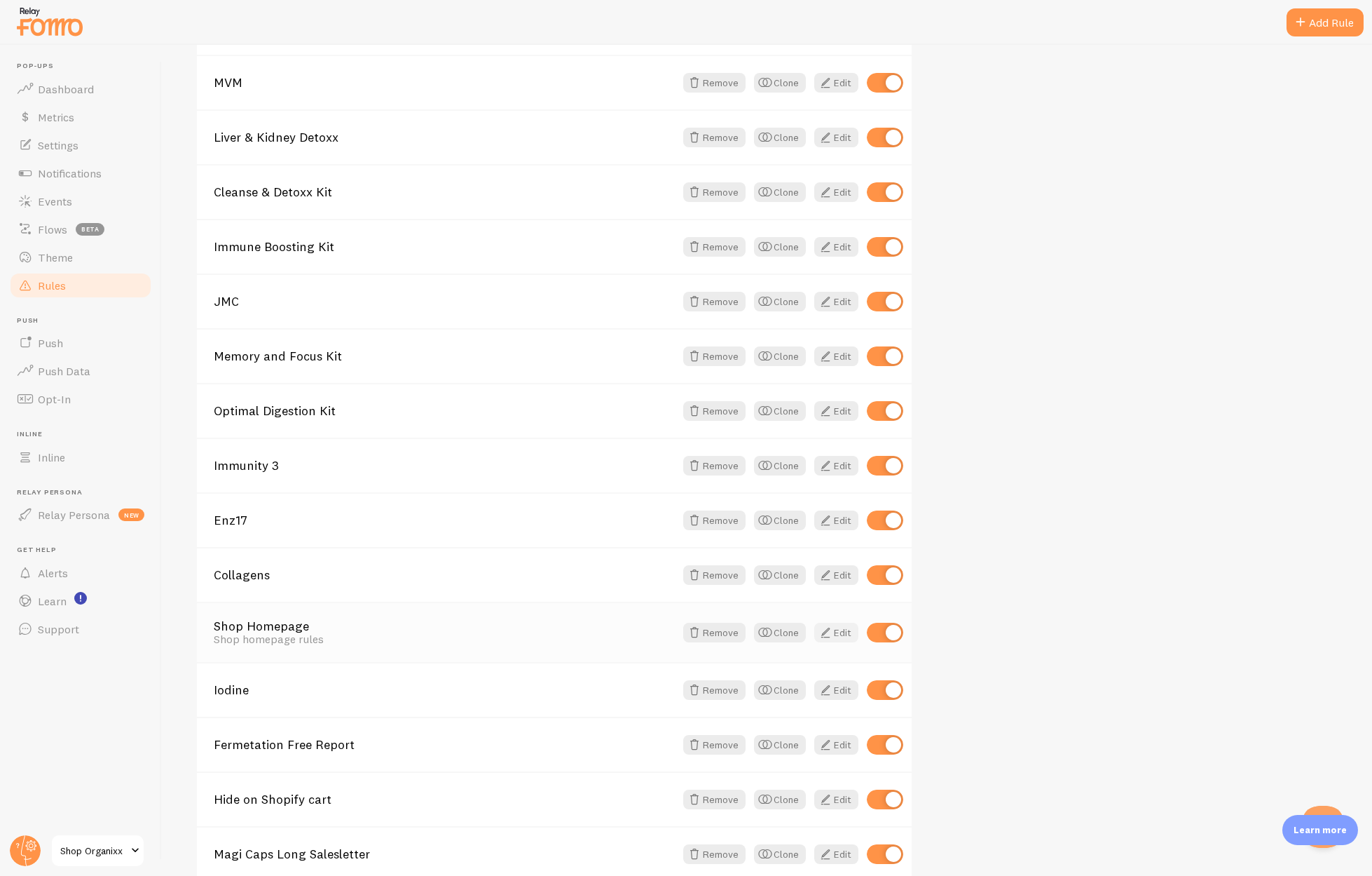
click at [832, 633] on span at bounding box center [825, 632] width 17 height 17
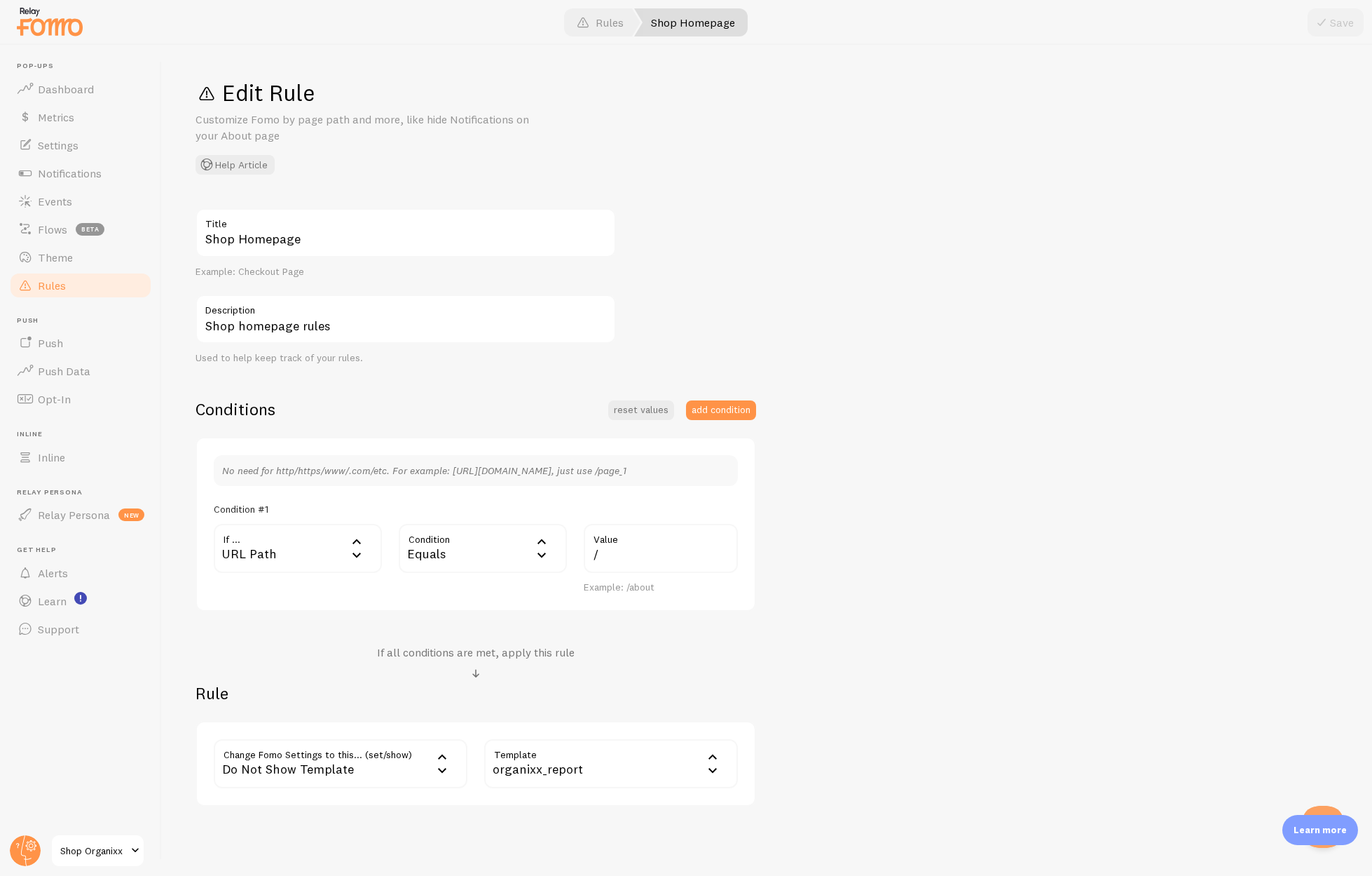
click at [529, 755] on div "organixx_report" at bounding box center [611, 763] width 254 height 49
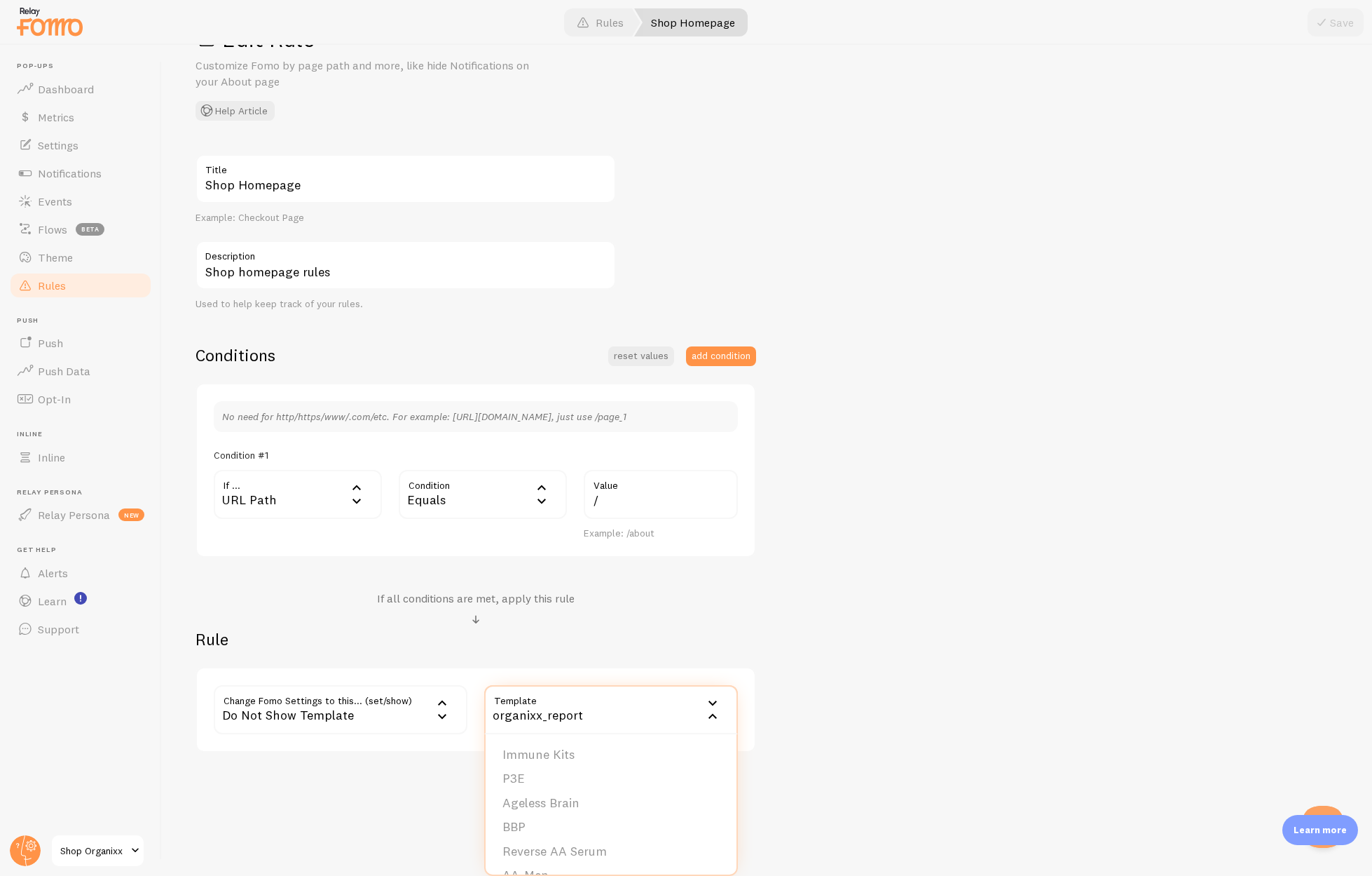
click at [820, 596] on div "Shop Homepage Title Example: Checkout Page Shop homepage rules Description Used…" at bounding box center [767, 453] width 1143 height 598
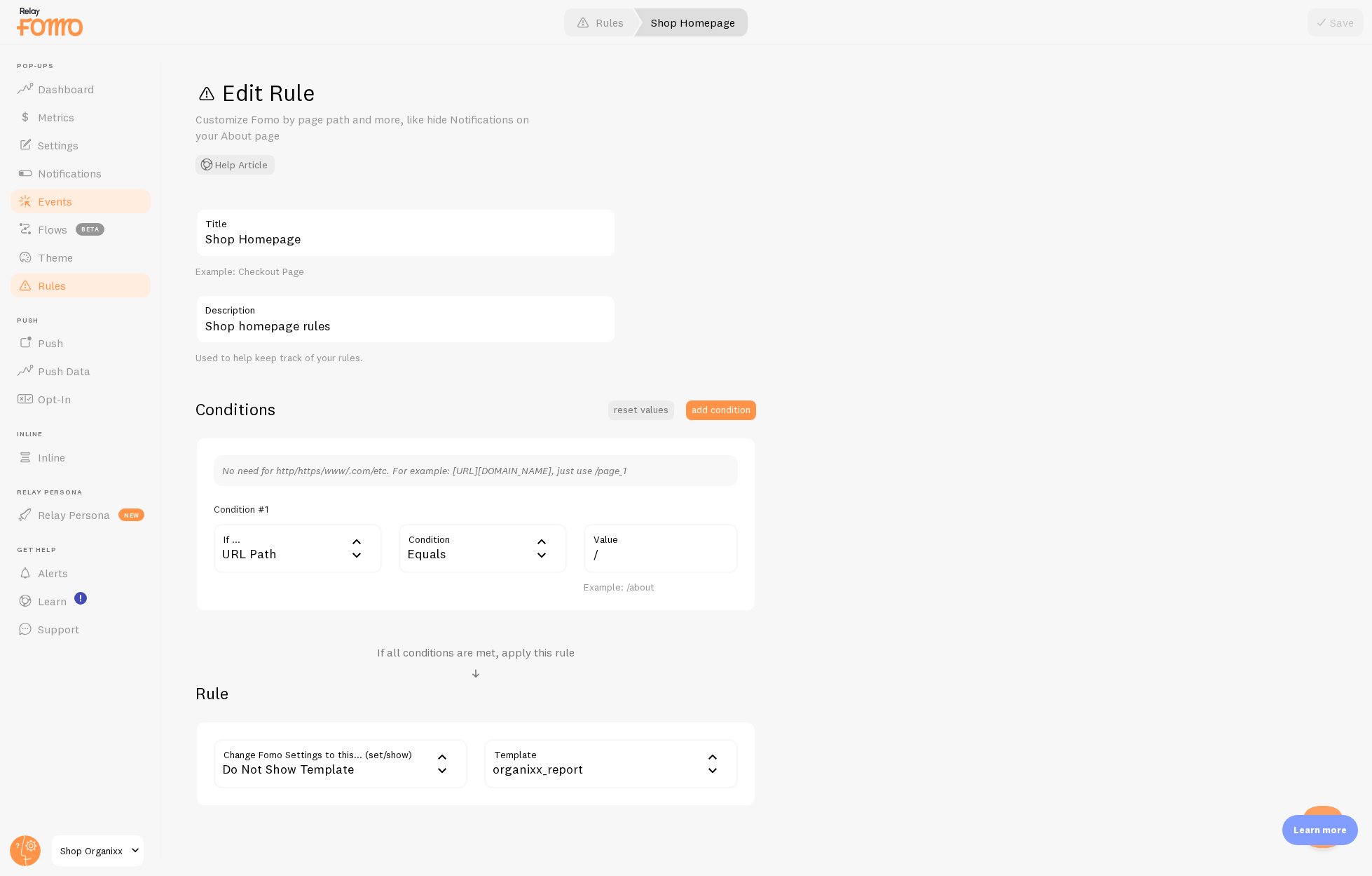
click at [28, 206] on span at bounding box center [25, 200] width 17 height 17
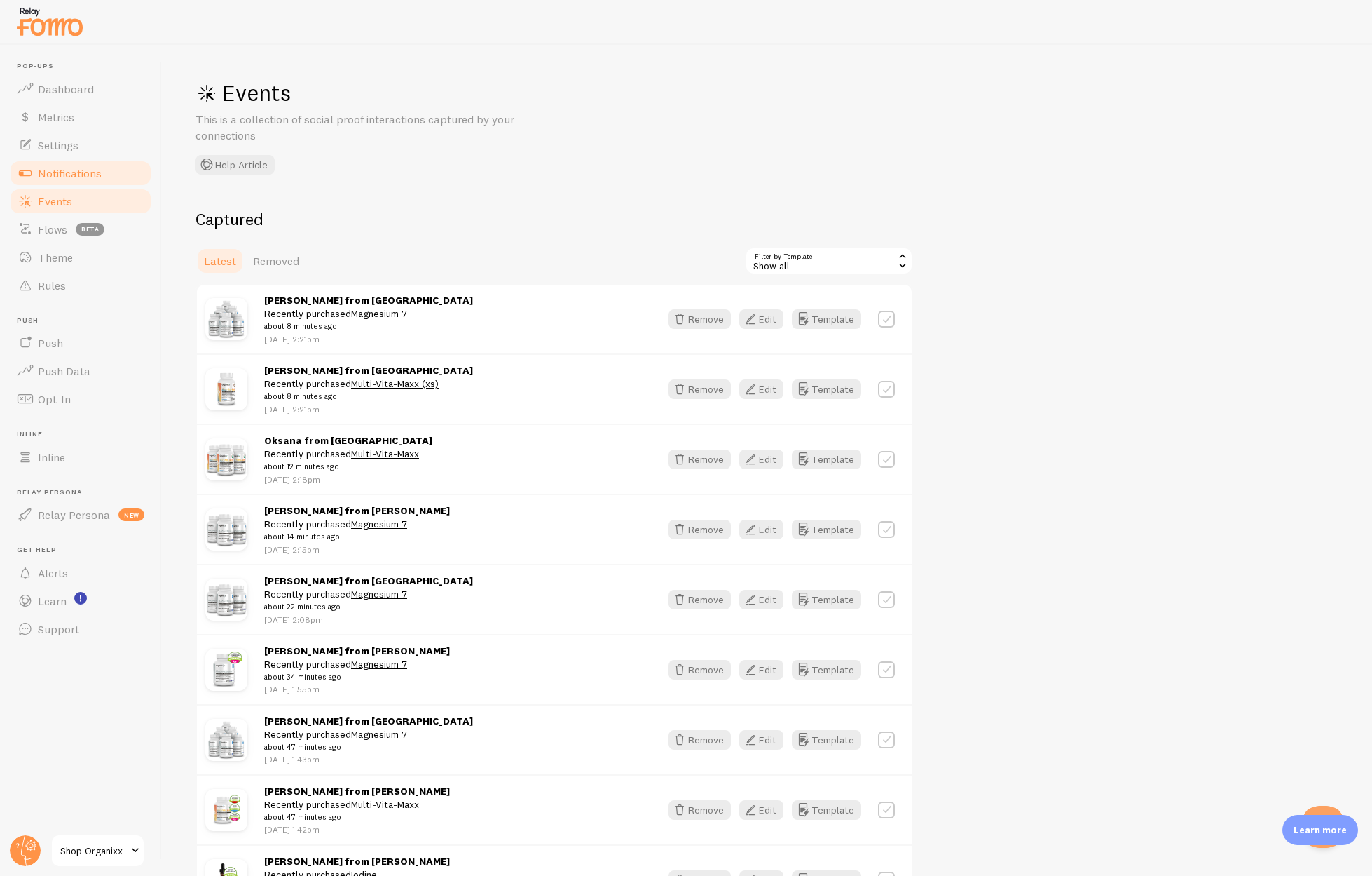
click at [71, 177] on span "Notifications" at bounding box center [69, 173] width 64 height 14
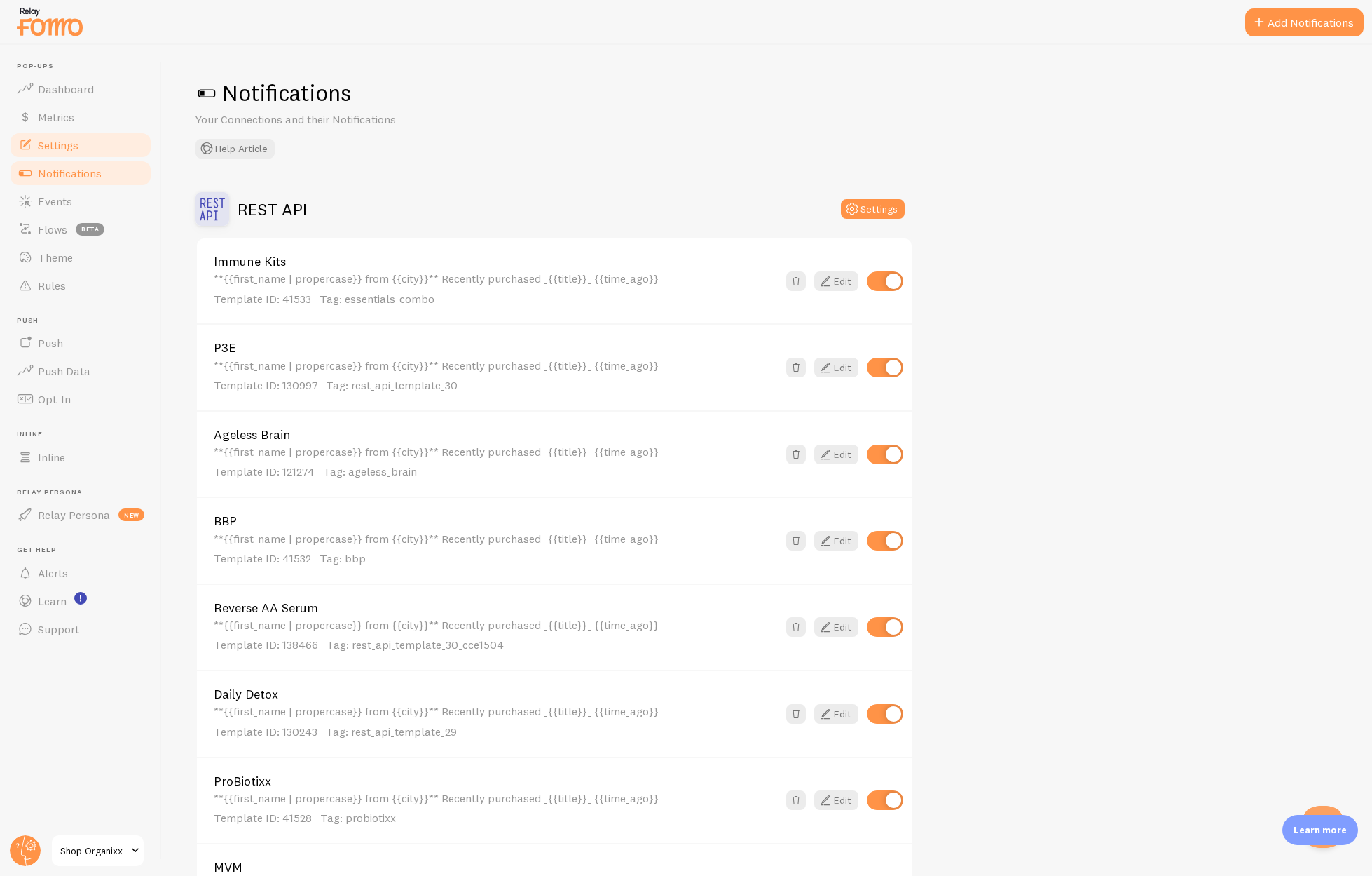
click at [62, 146] on span "Settings" at bounding box center [57, 145] width 40 height 14
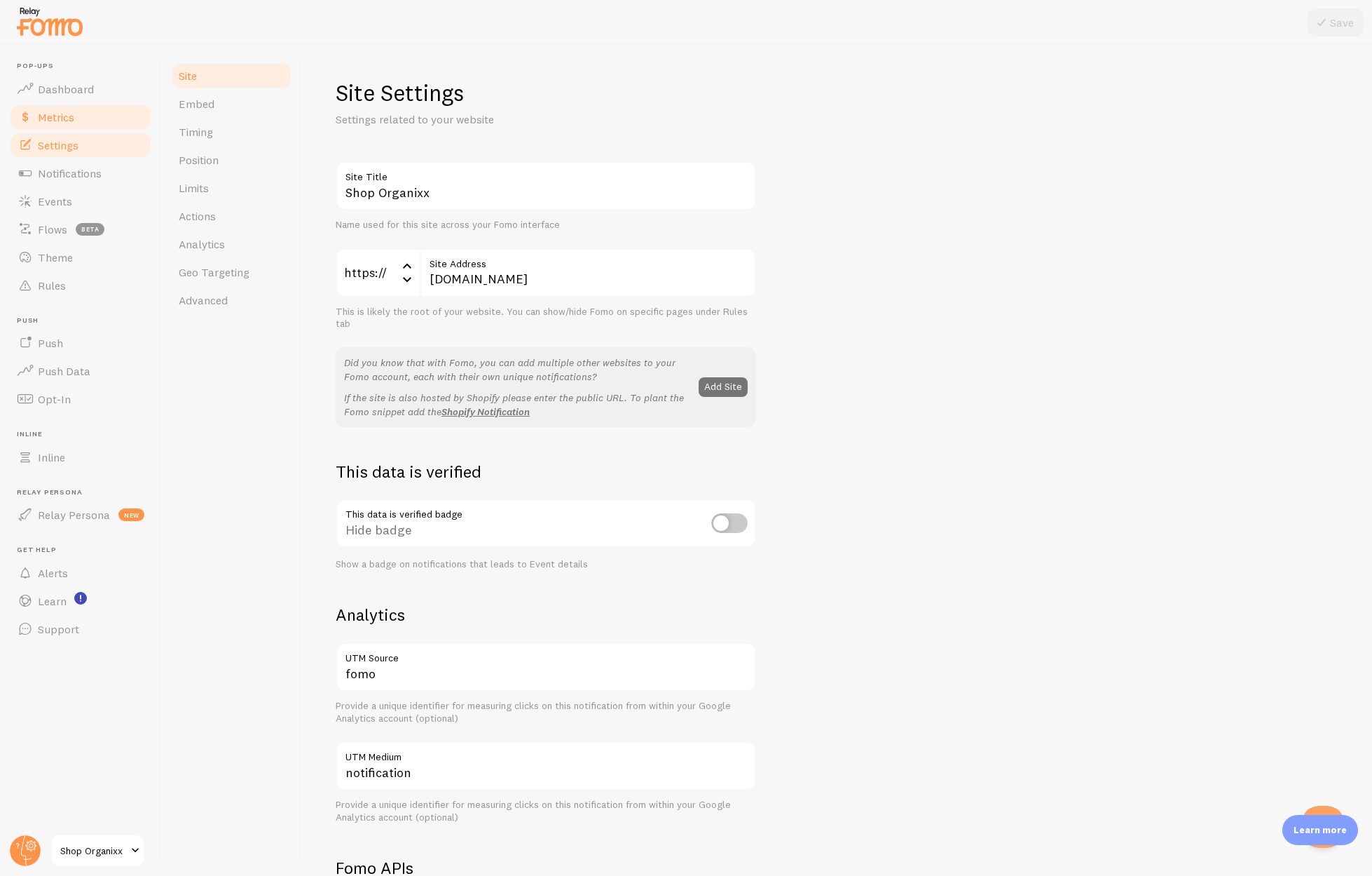
click at [65, 121] on span "Metrics" at bounding box center [55, 117] width 37 height 14
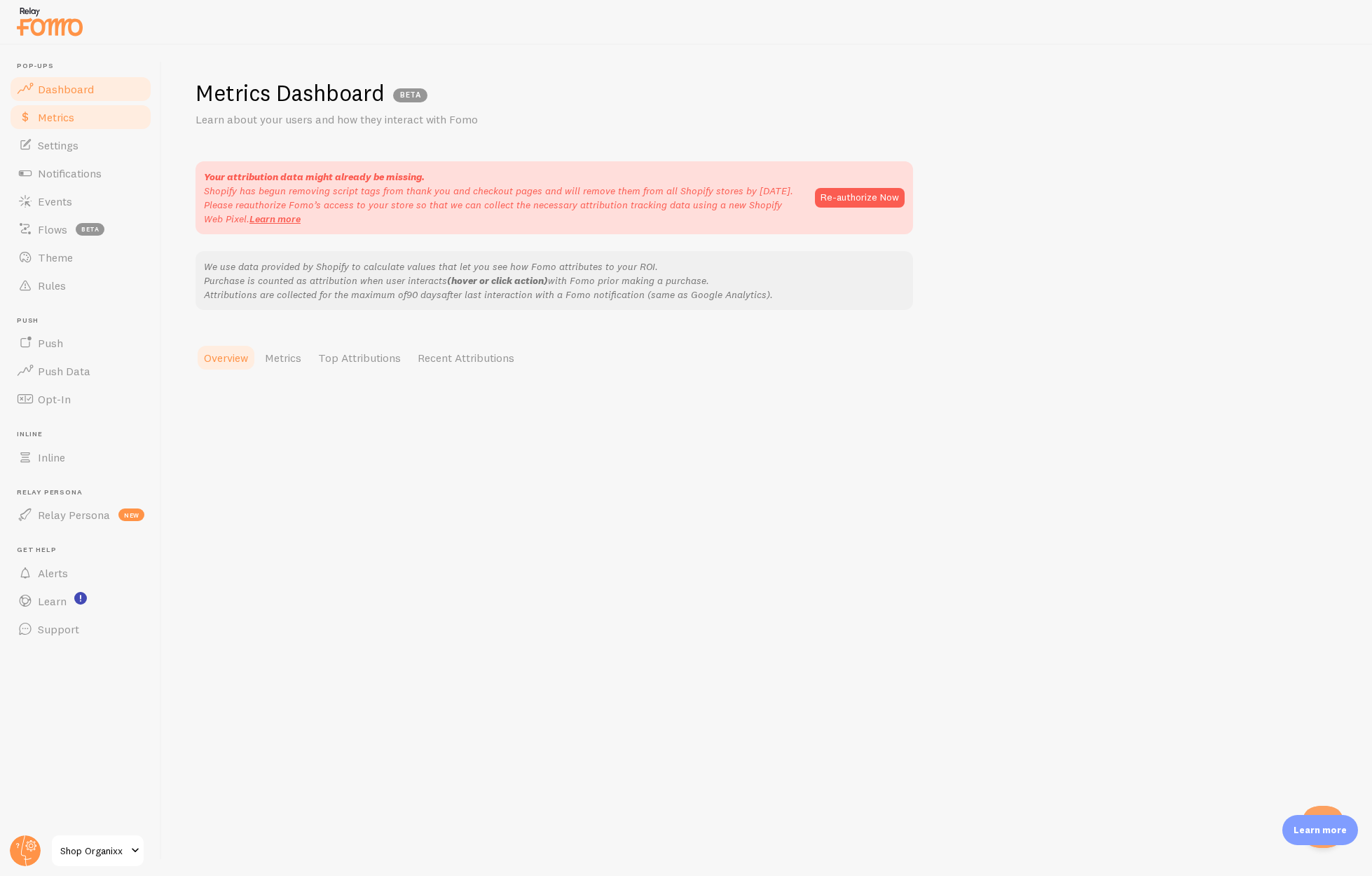
click at [68, 91] on span "Dashboard" at bounding box center [65, 89] width 56 height 14
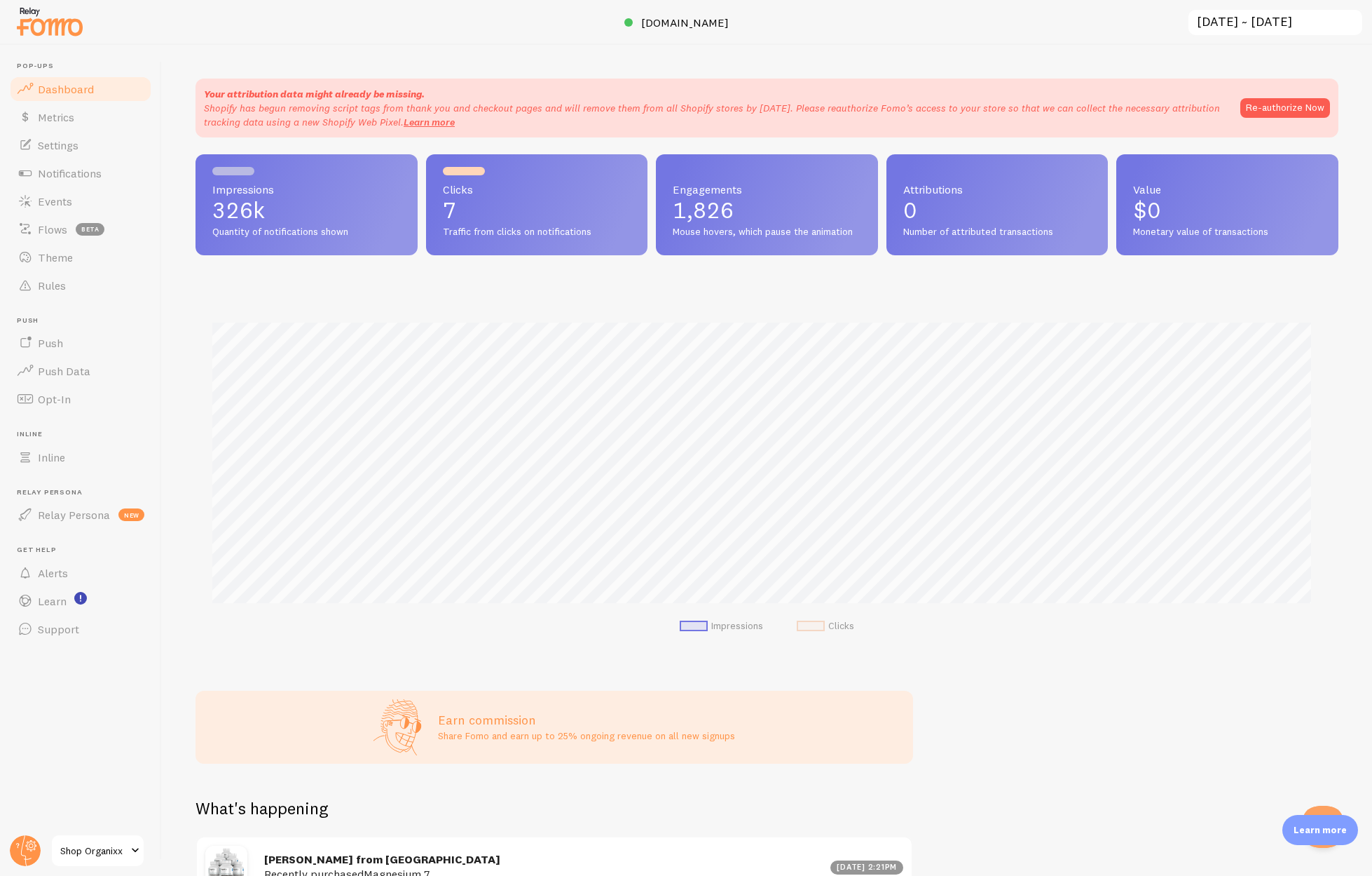
scroll to position [368, 1132]
click at [59, 290] on span "Rules" at bounding box center [51, 285] width 28 height 14
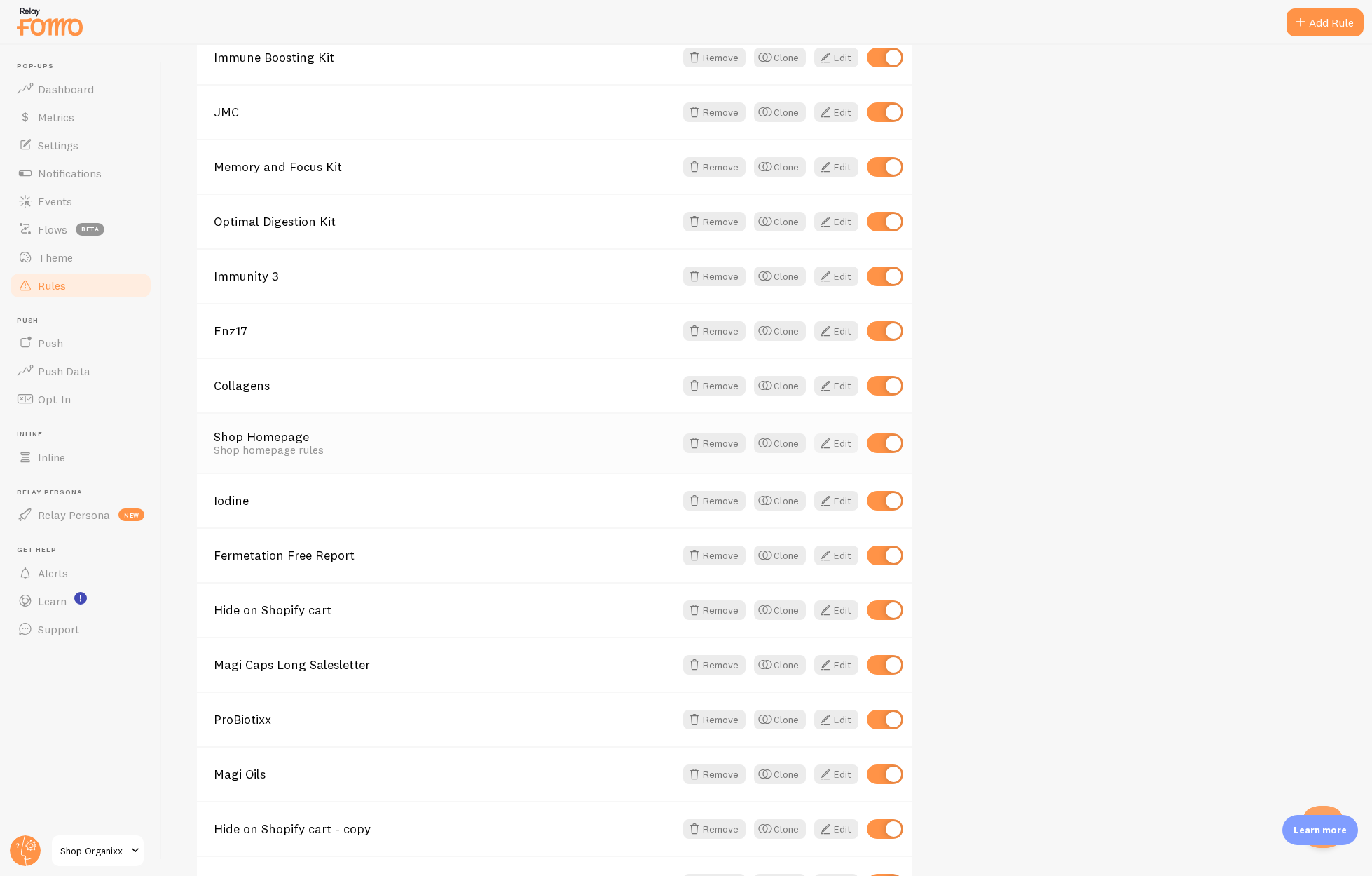
scroll to position [586, 0]
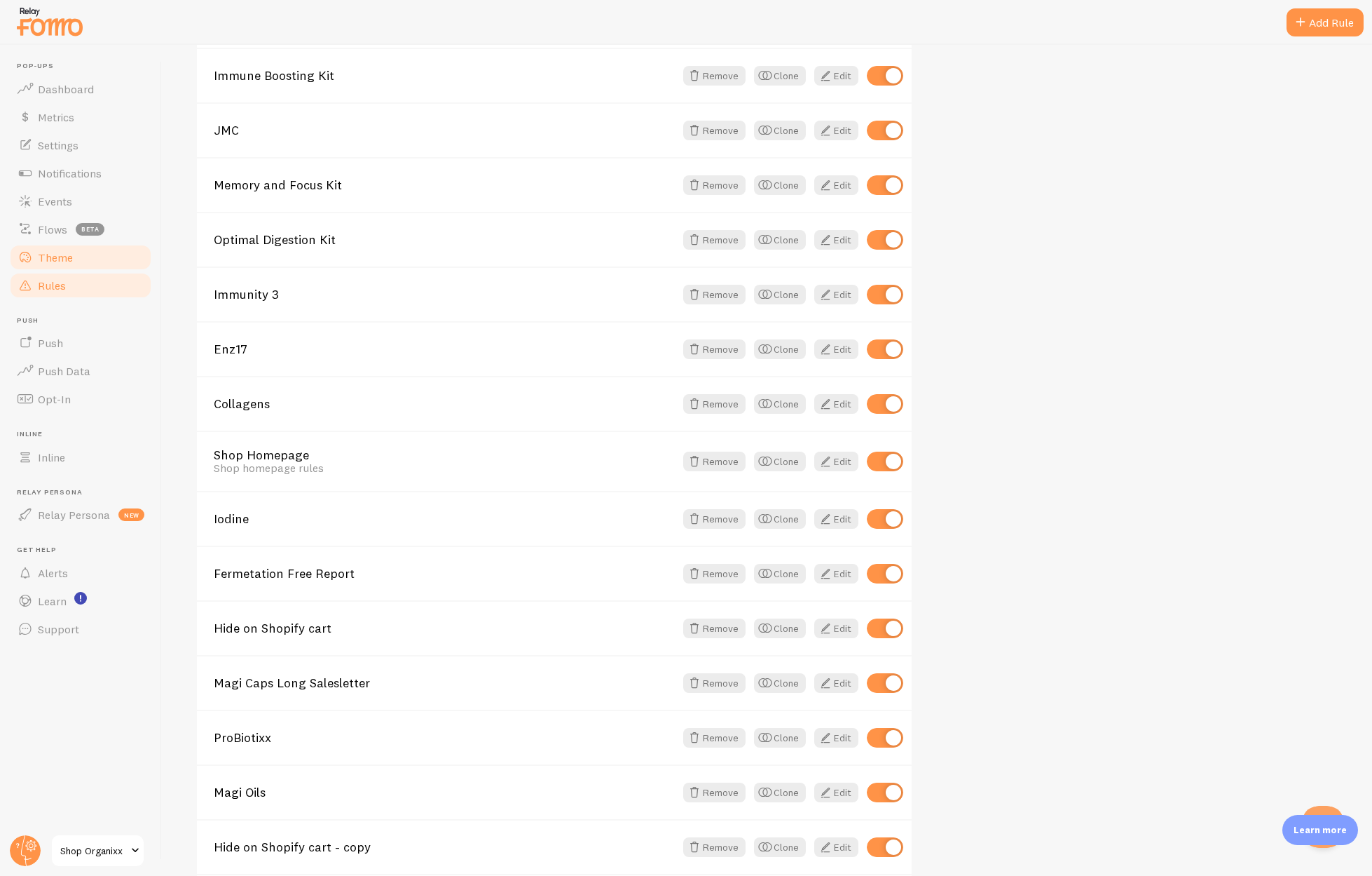
click at [44, 258] on span "Theme" at bounding box center [54, 257] width 35 height 14
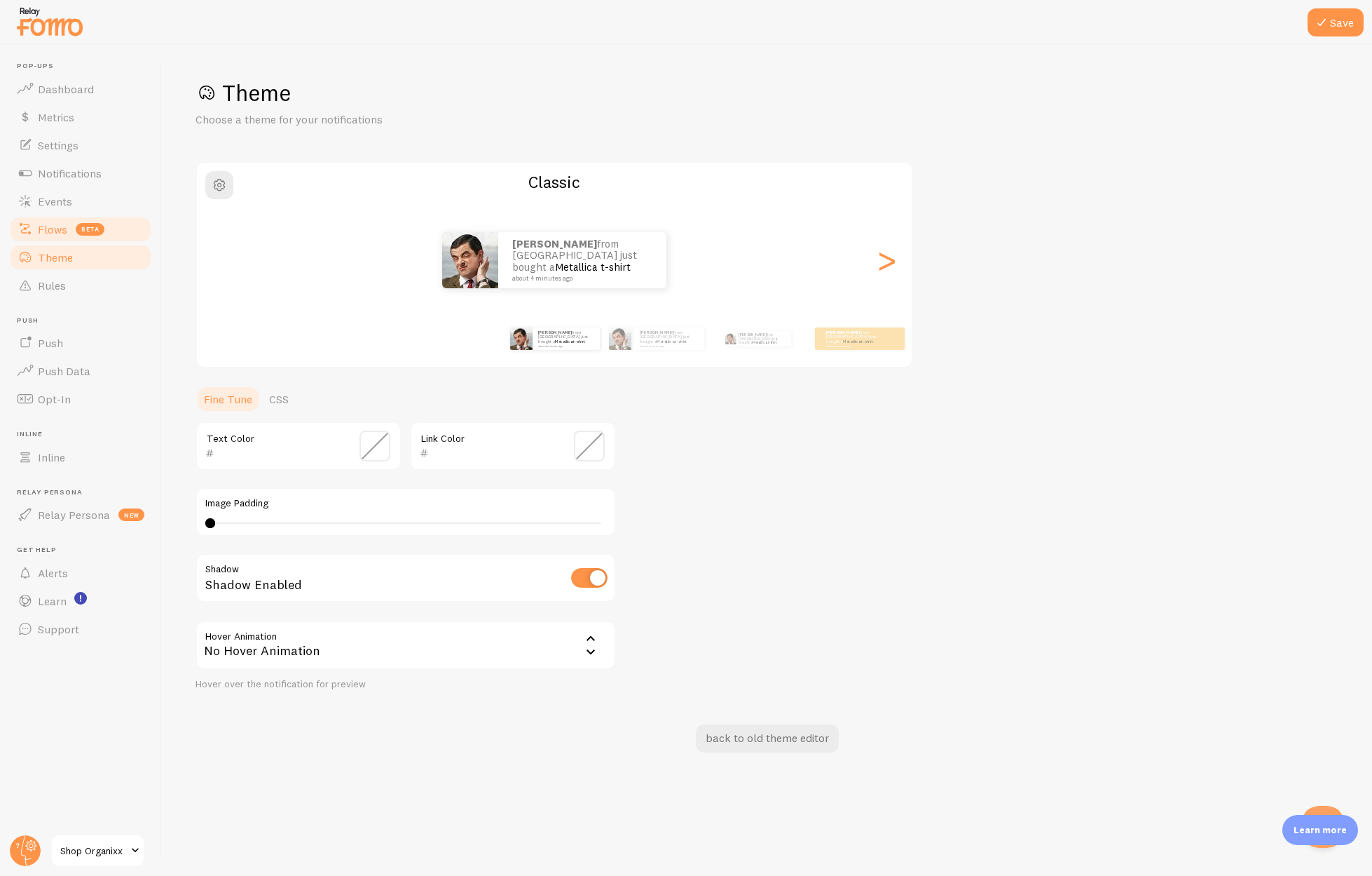
click at [55, 238] on link "Flows beta" at bounding box center [81, 229] width 144 height 28
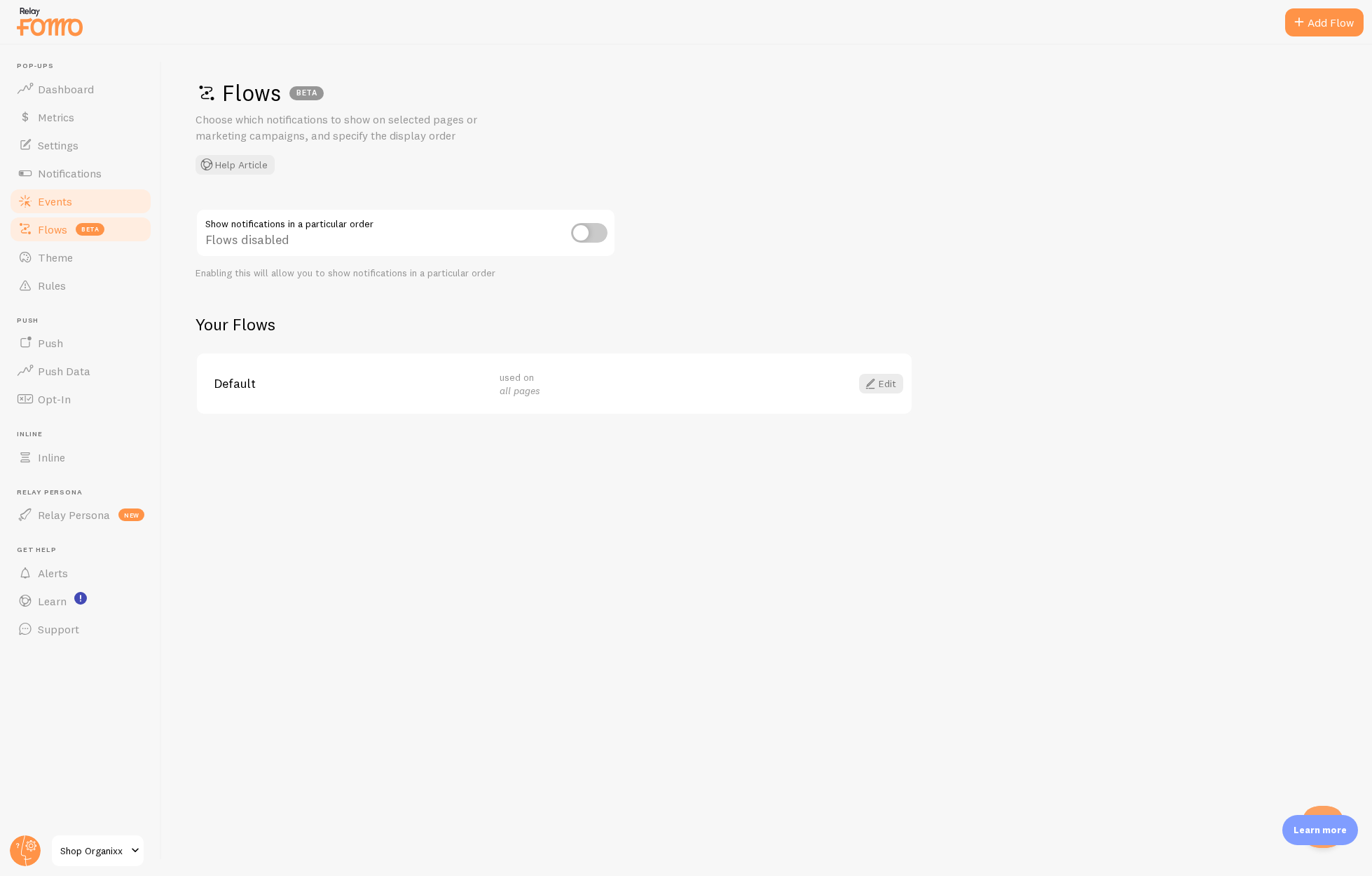
click at [53, 208] on link "Events" at bounding box center [81, 201] width 144 height 28
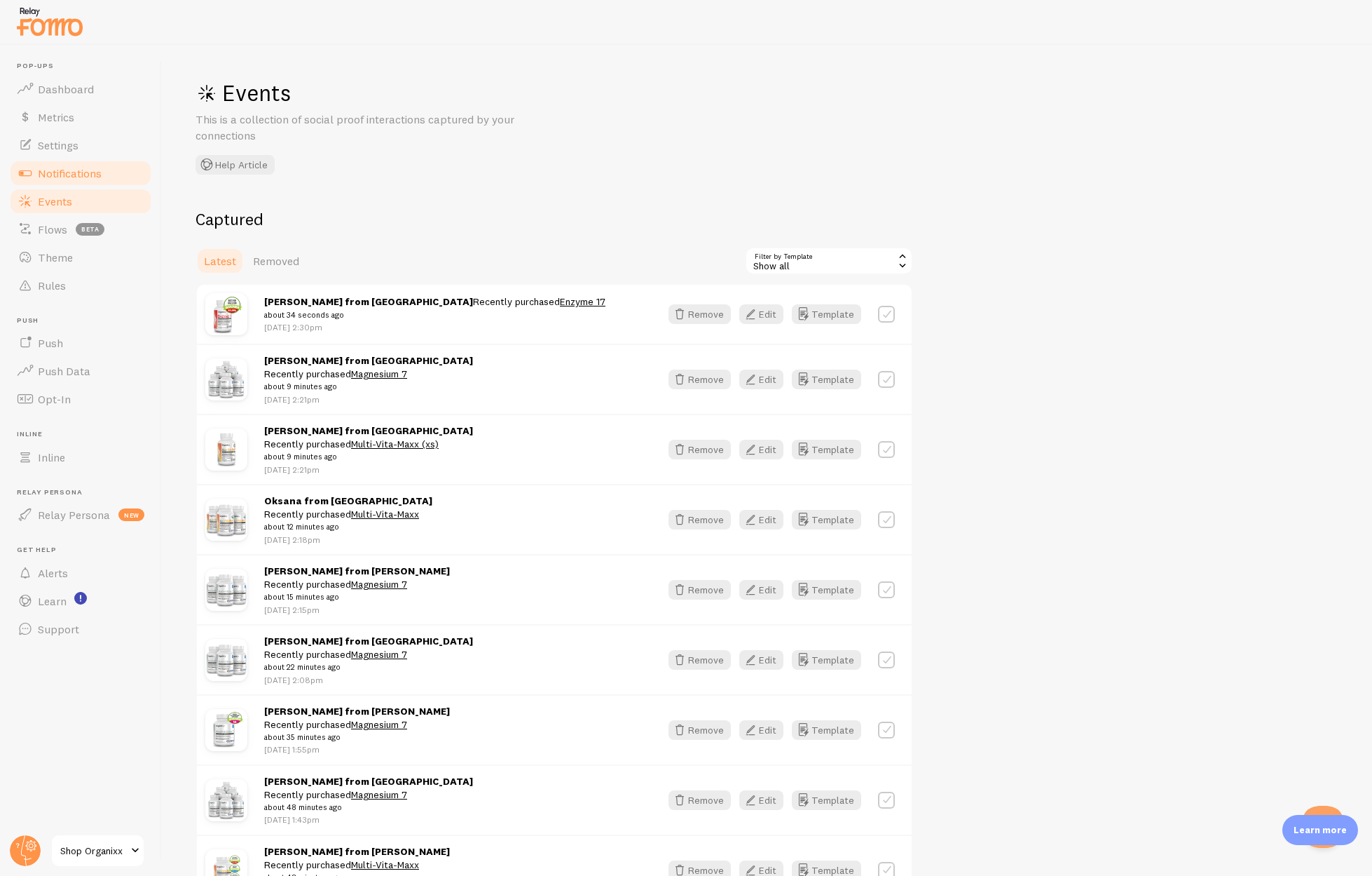
click at [64, 178] on span "Notifications" at bounding box center [69, 173] width 64 height 14
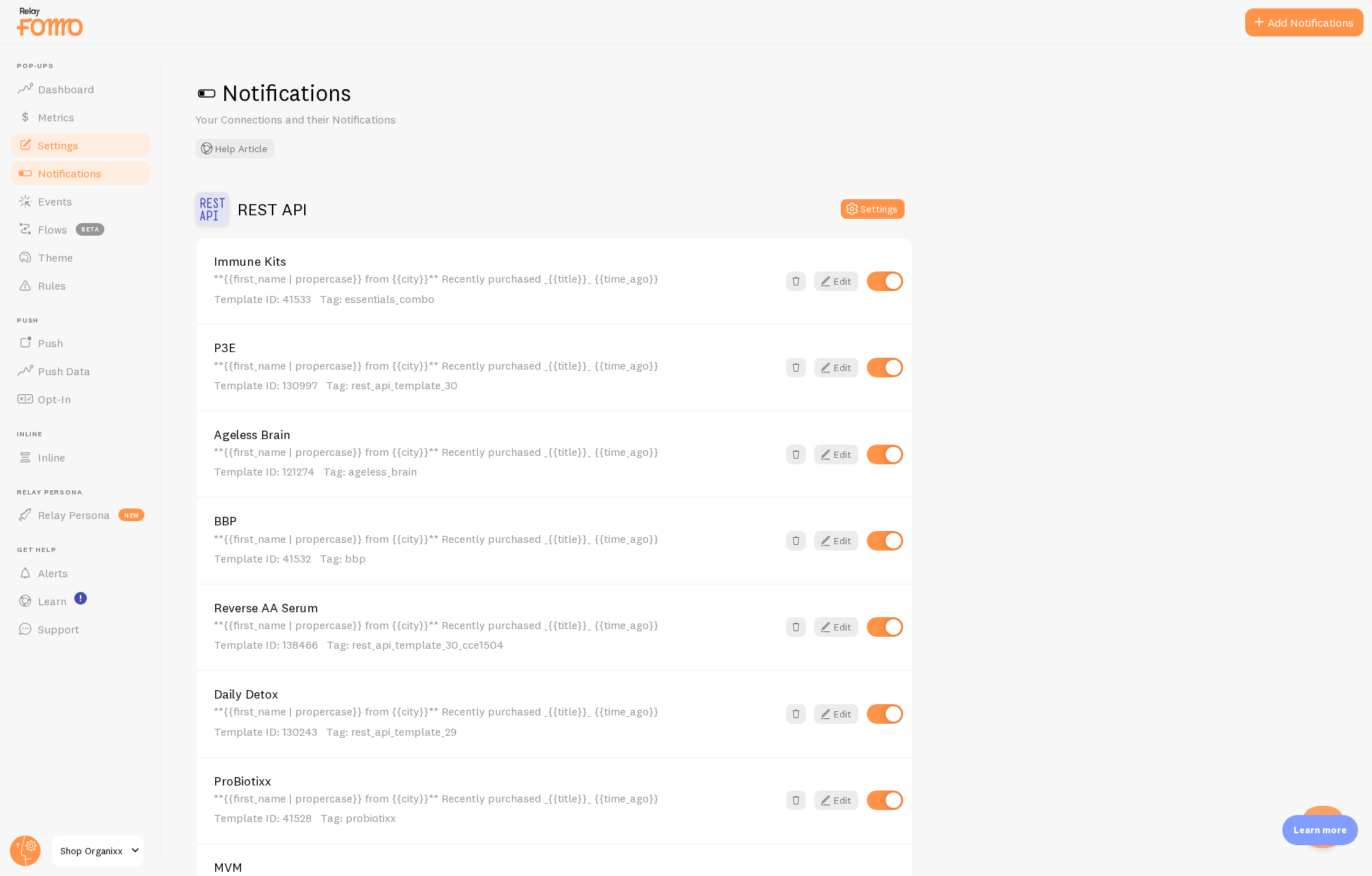
click at [66, 146] on span "Settings" at bounding box center [57, 145] width 40 height 14
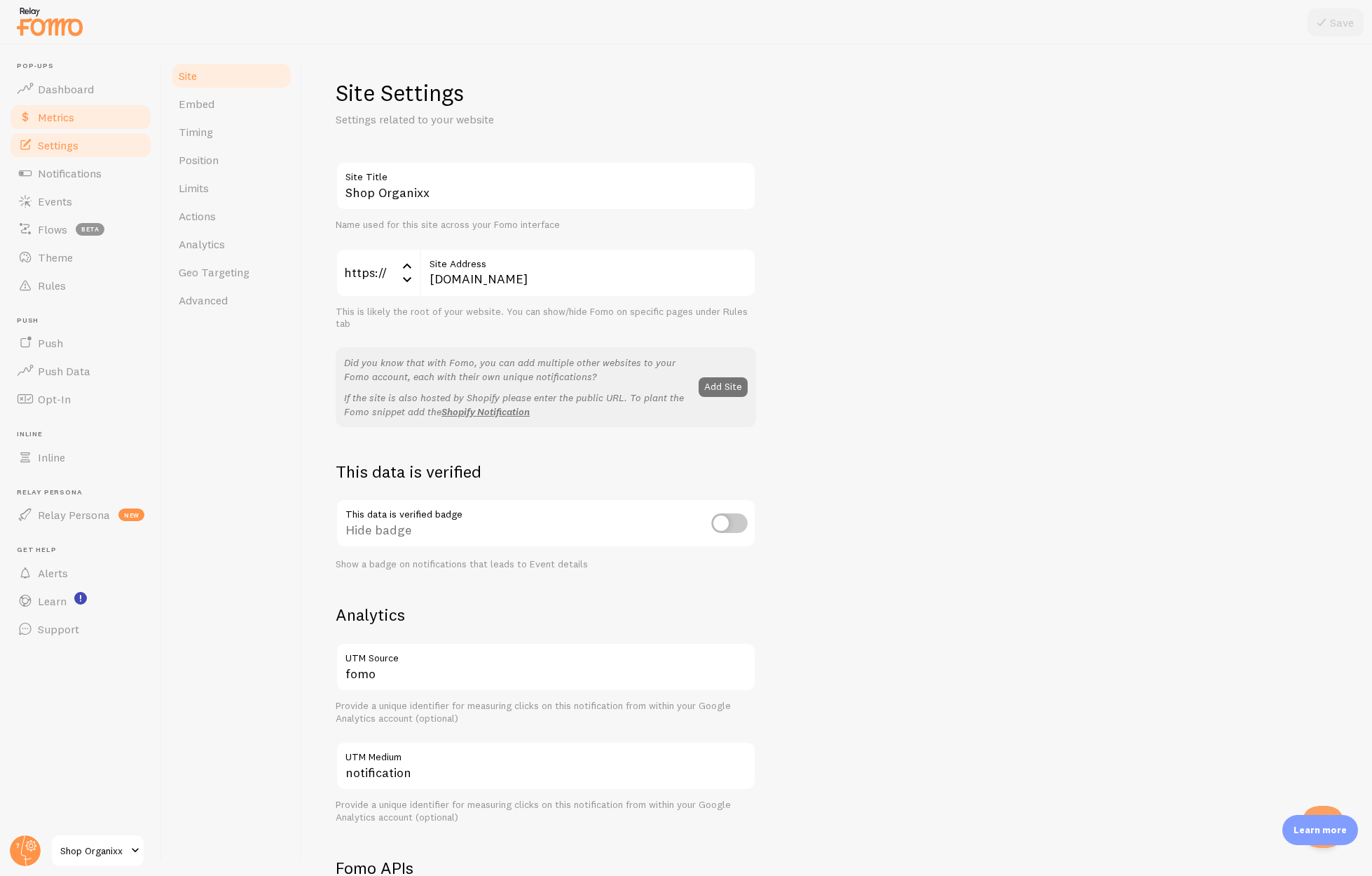
click at [65, 121] on span "Metrics" at bounding box center [55, 117] width 37 height 14
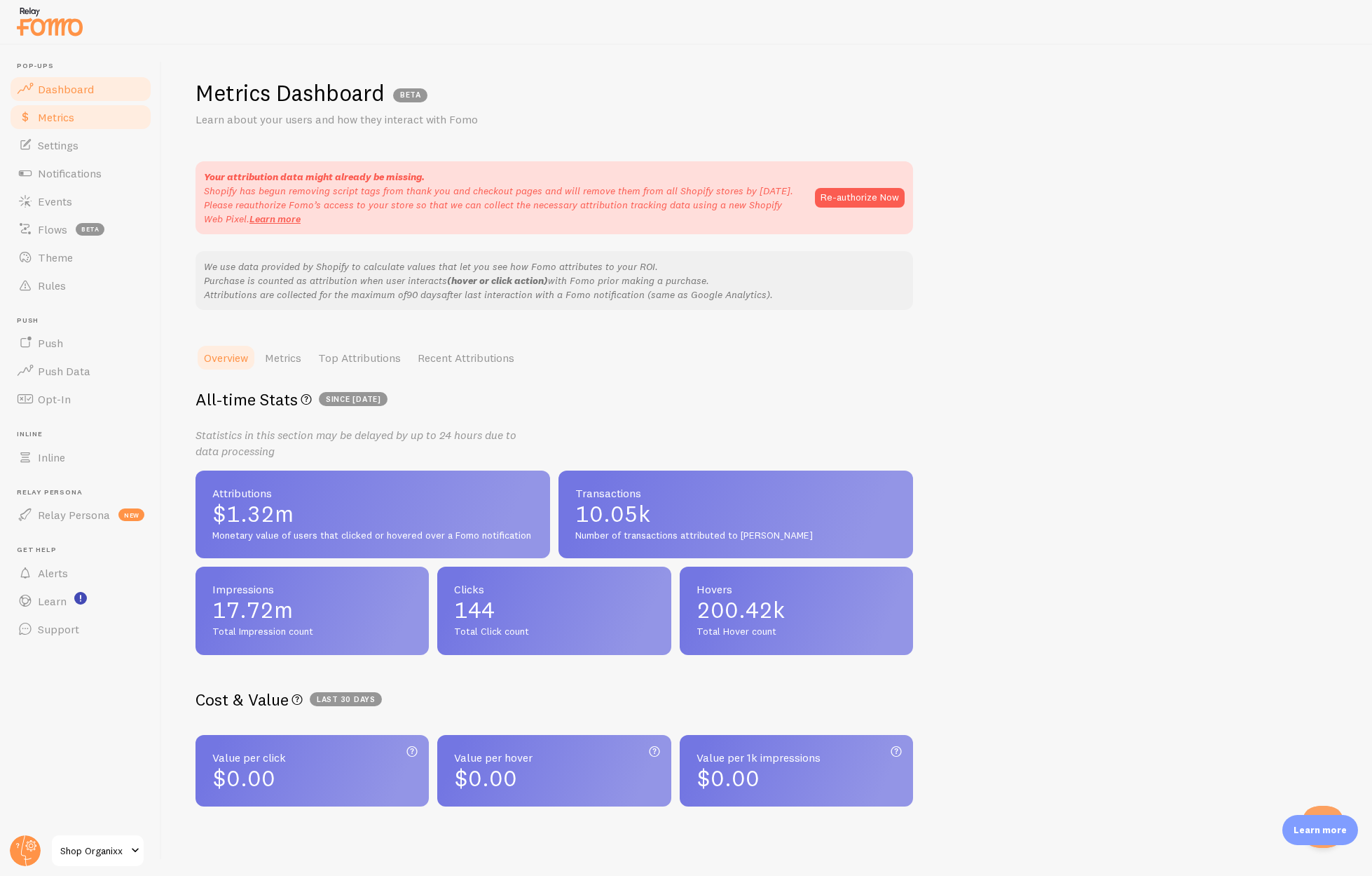
click at [62, 91] on span "Dashboard" at bounding box center [65, 89] width 56 height 14
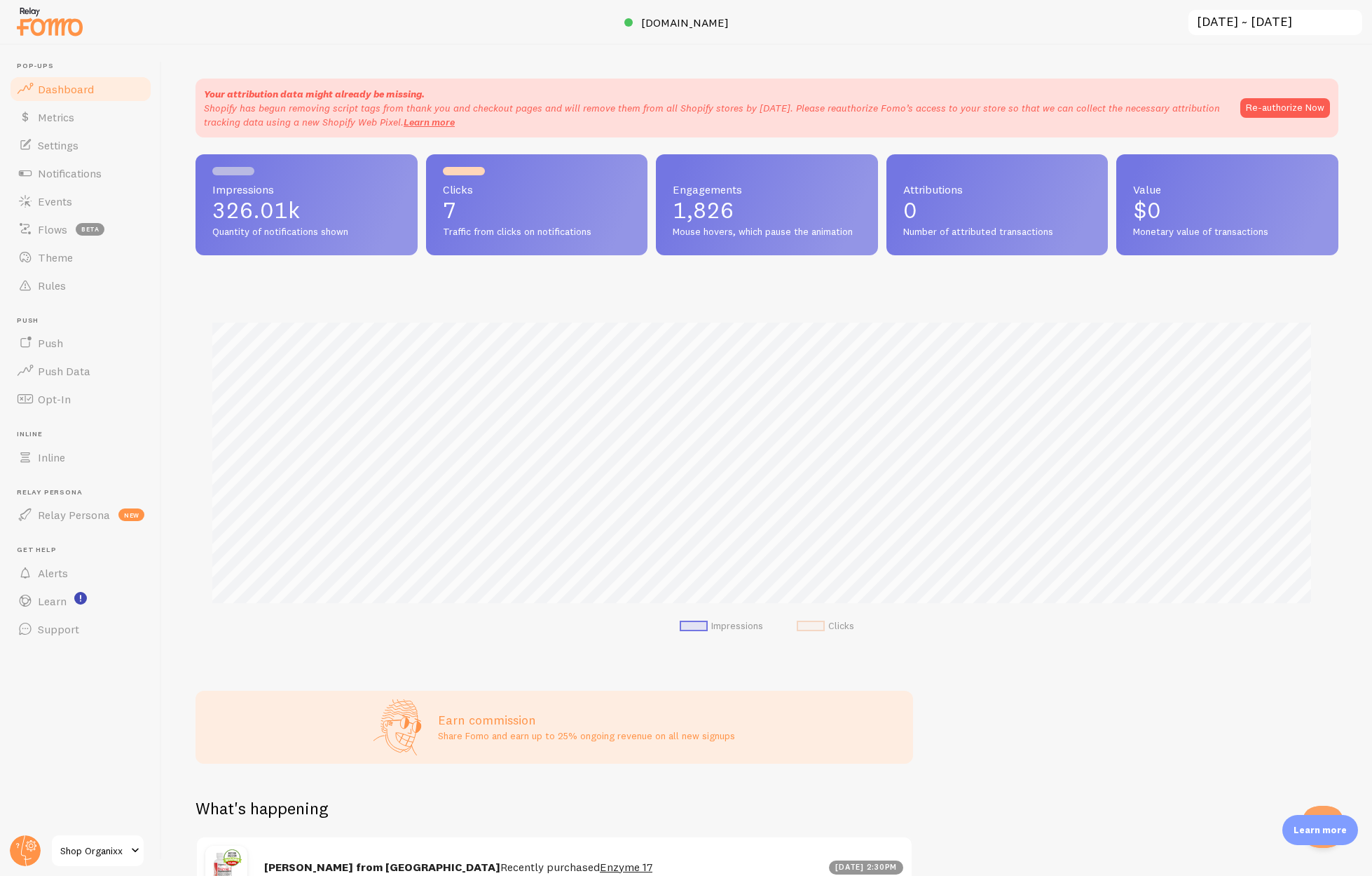
scroll to position [368, 1132]
click at [60, 113] on span "Metrics" at bounding box center [55, 117] width 37 height 14
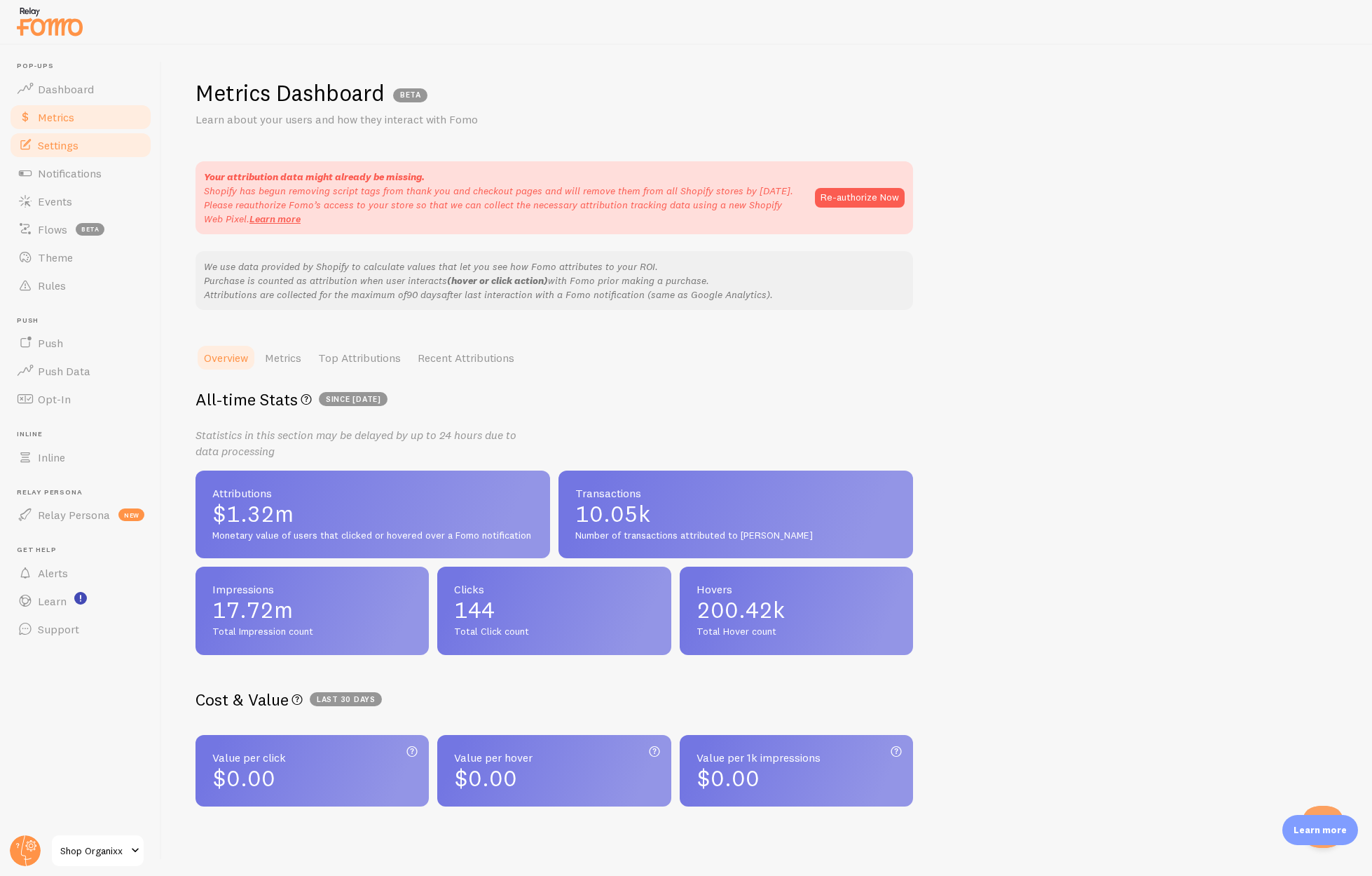
click at [57, 146] on span "Settings" at bounding box center [57, 145] width 40 height 14
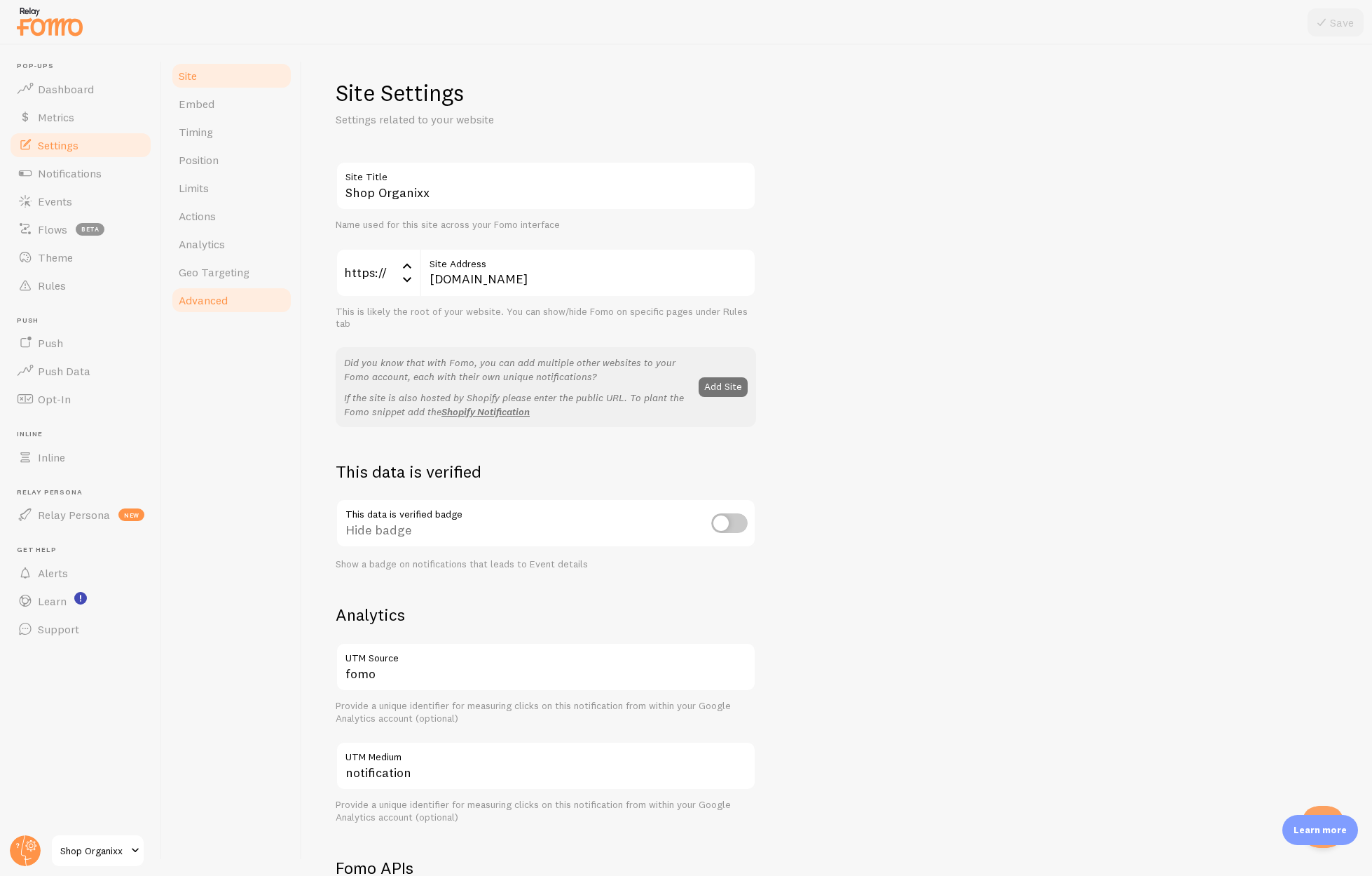
click at [211, 301] on span "Advanced" at bounding box center [203, 300] width 49 height 14
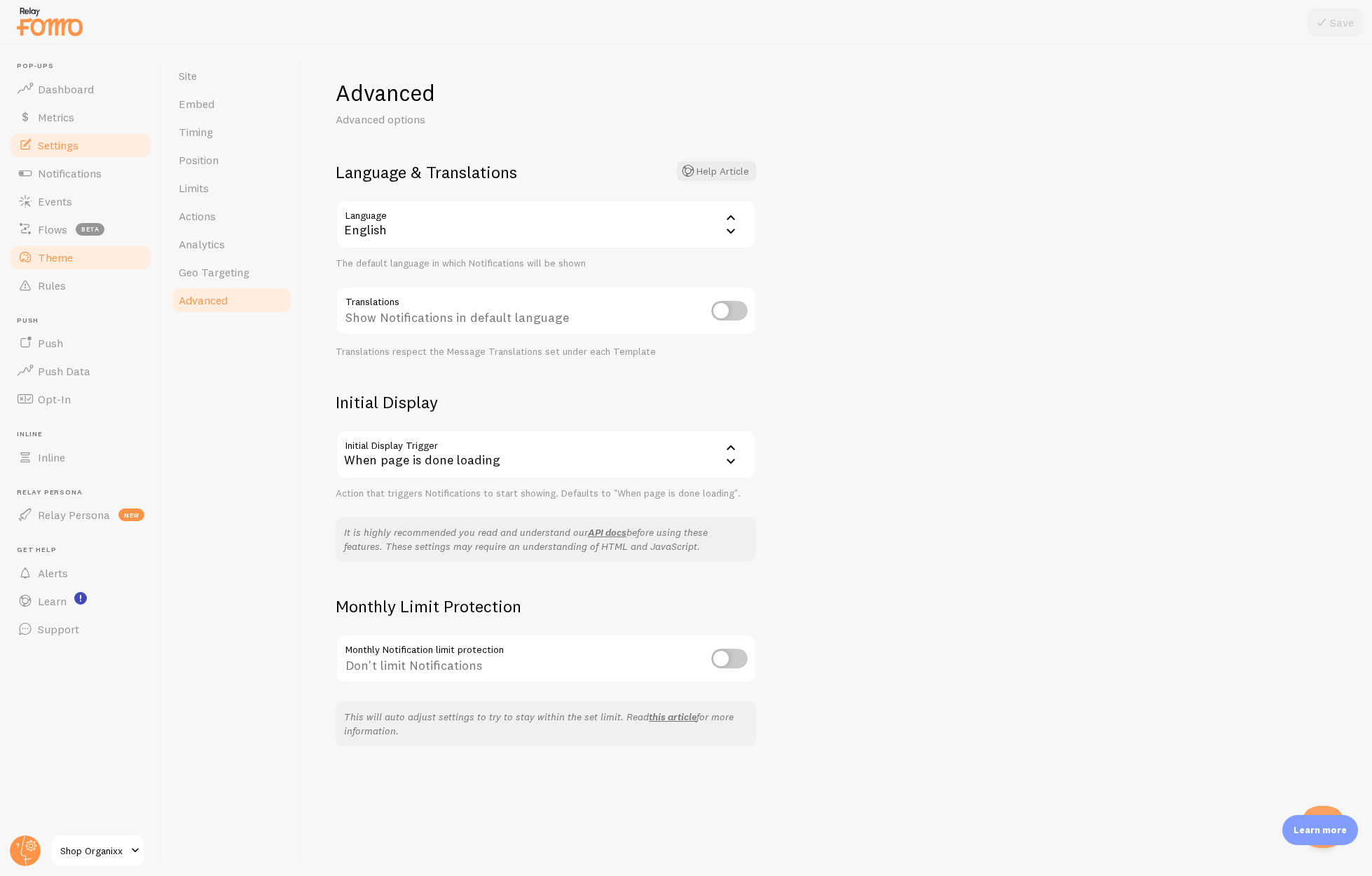
click at [42, 256] on span "Theme" at bounding box center [54, 257] width 35 height 14
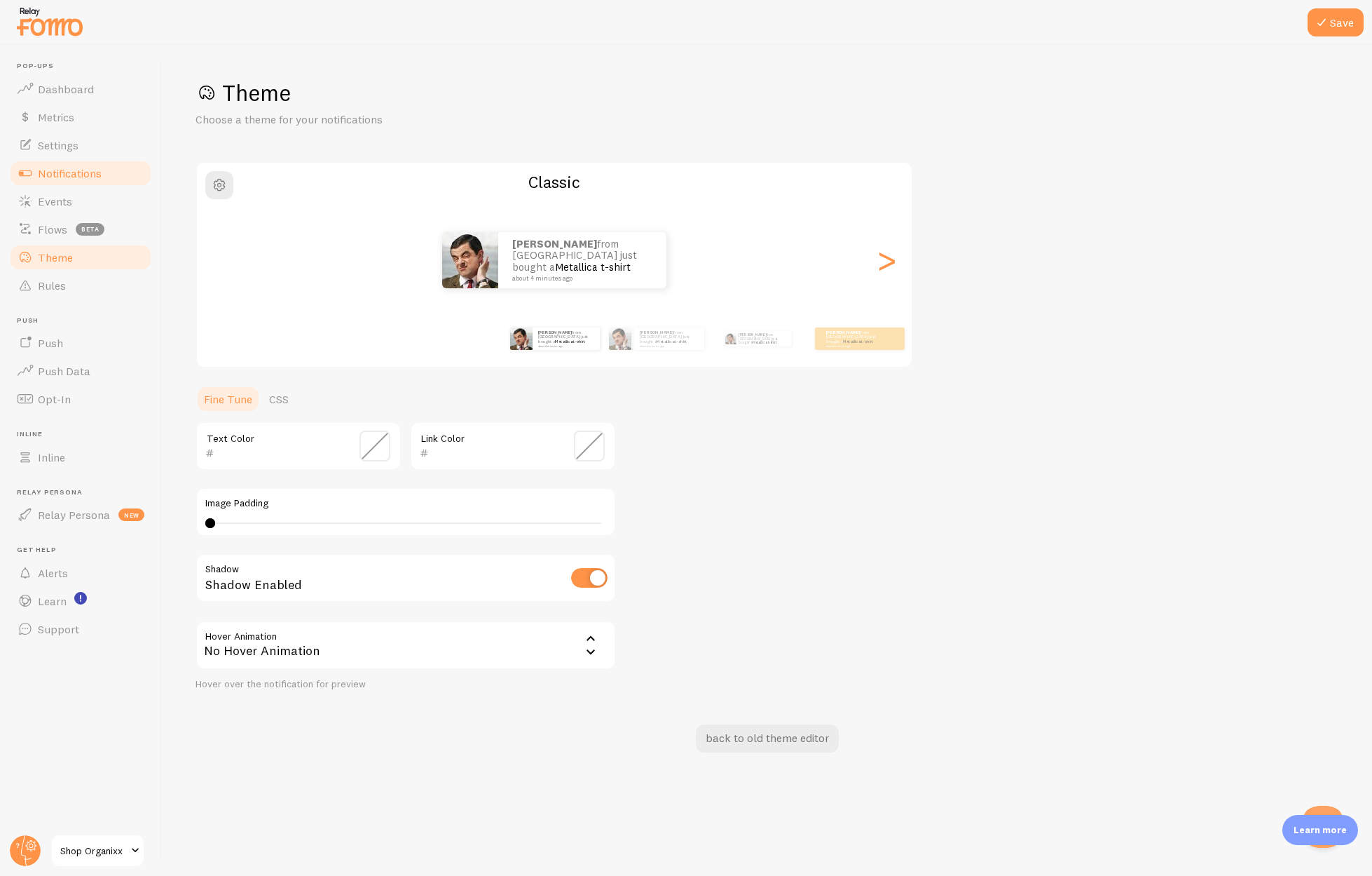
click at [62, 179] on span "Notifications" at bounding box center [69, 173] width 64 height 14
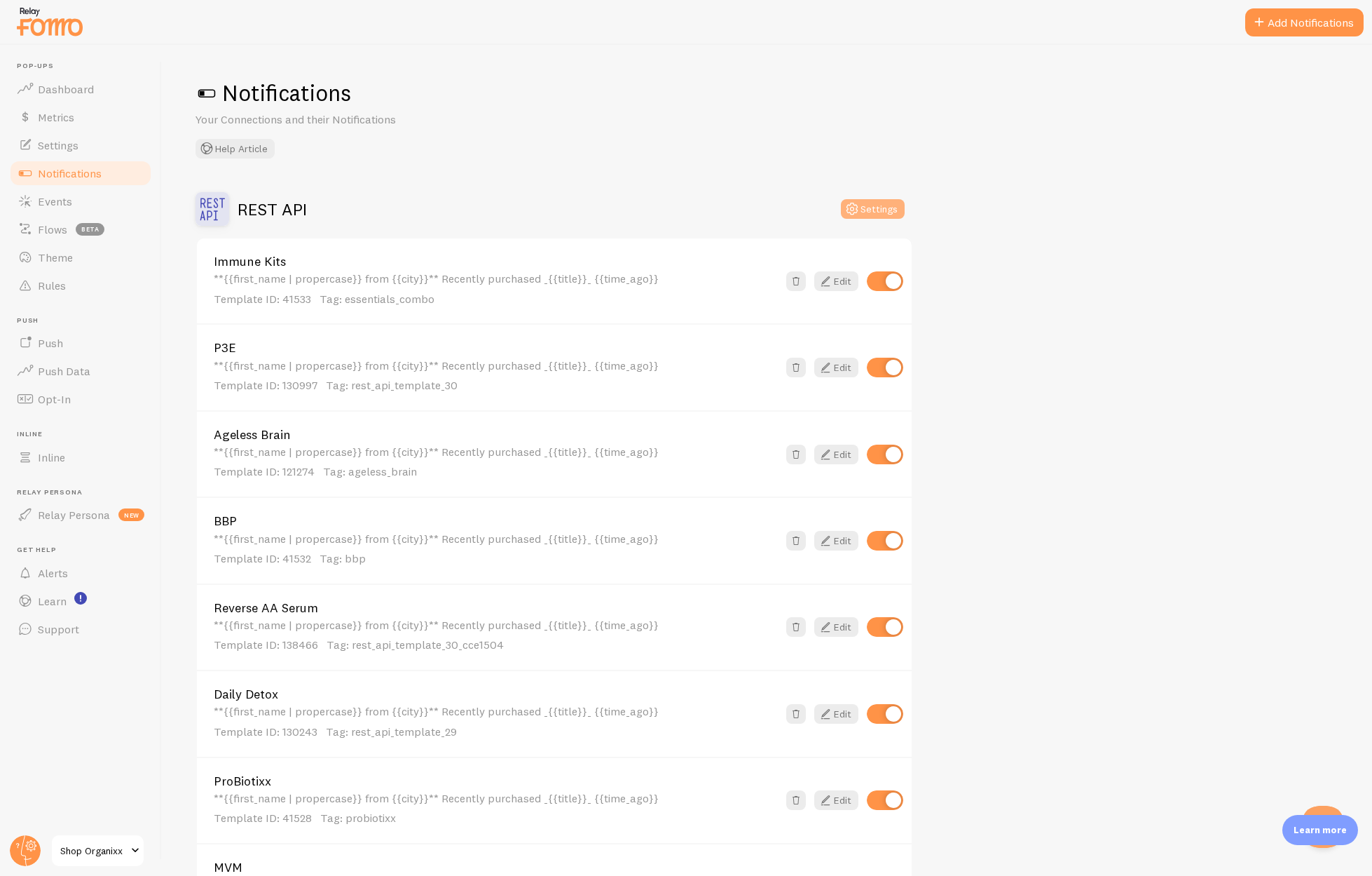
click at [880, 211] on button "Settings" at bounding box center [873, 209] width 64 height 20
click at [56, 205] on span "Events" at bounding box center [54, 201] width 35 height 14
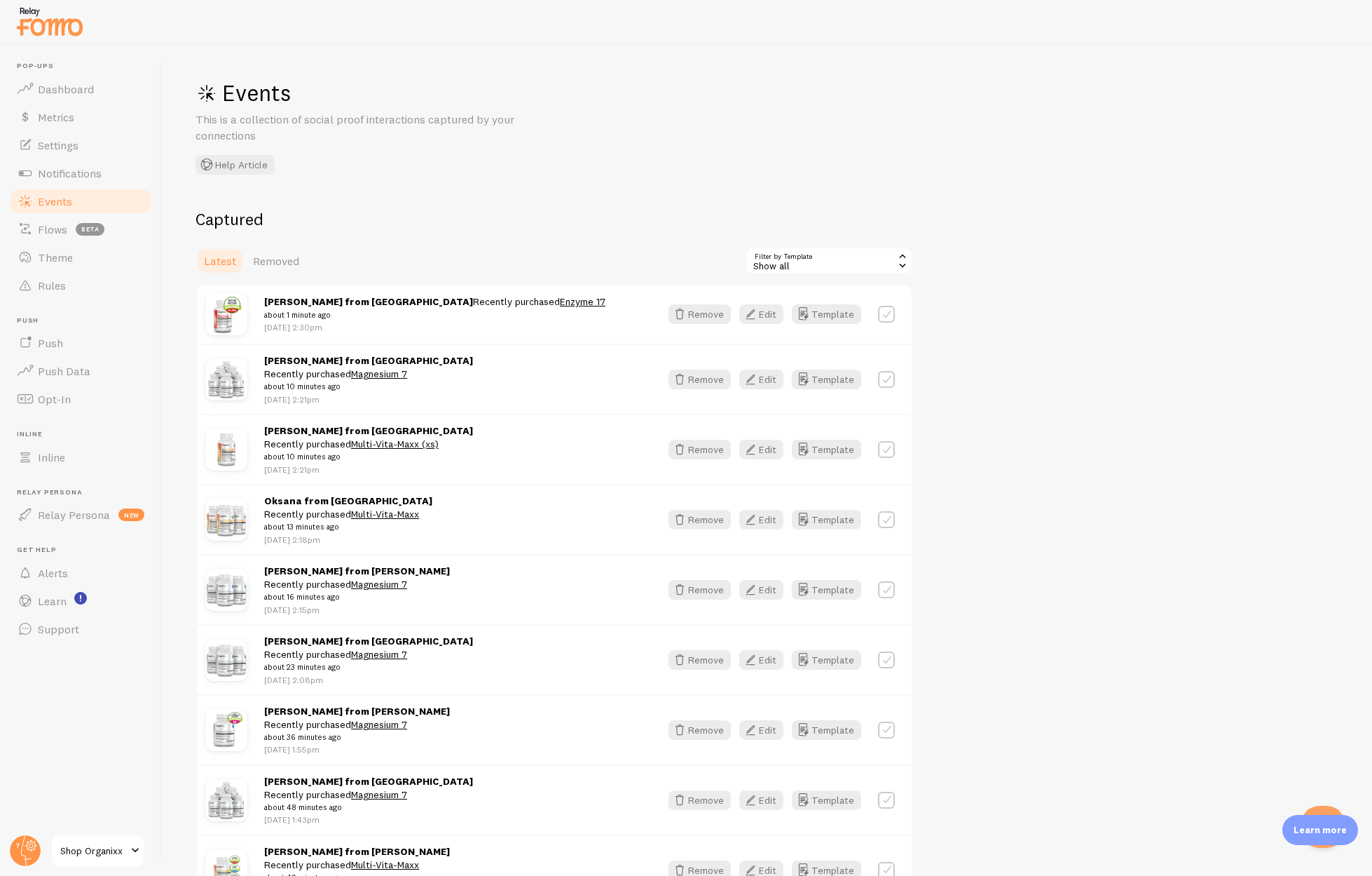
scroll to position [9, 0]
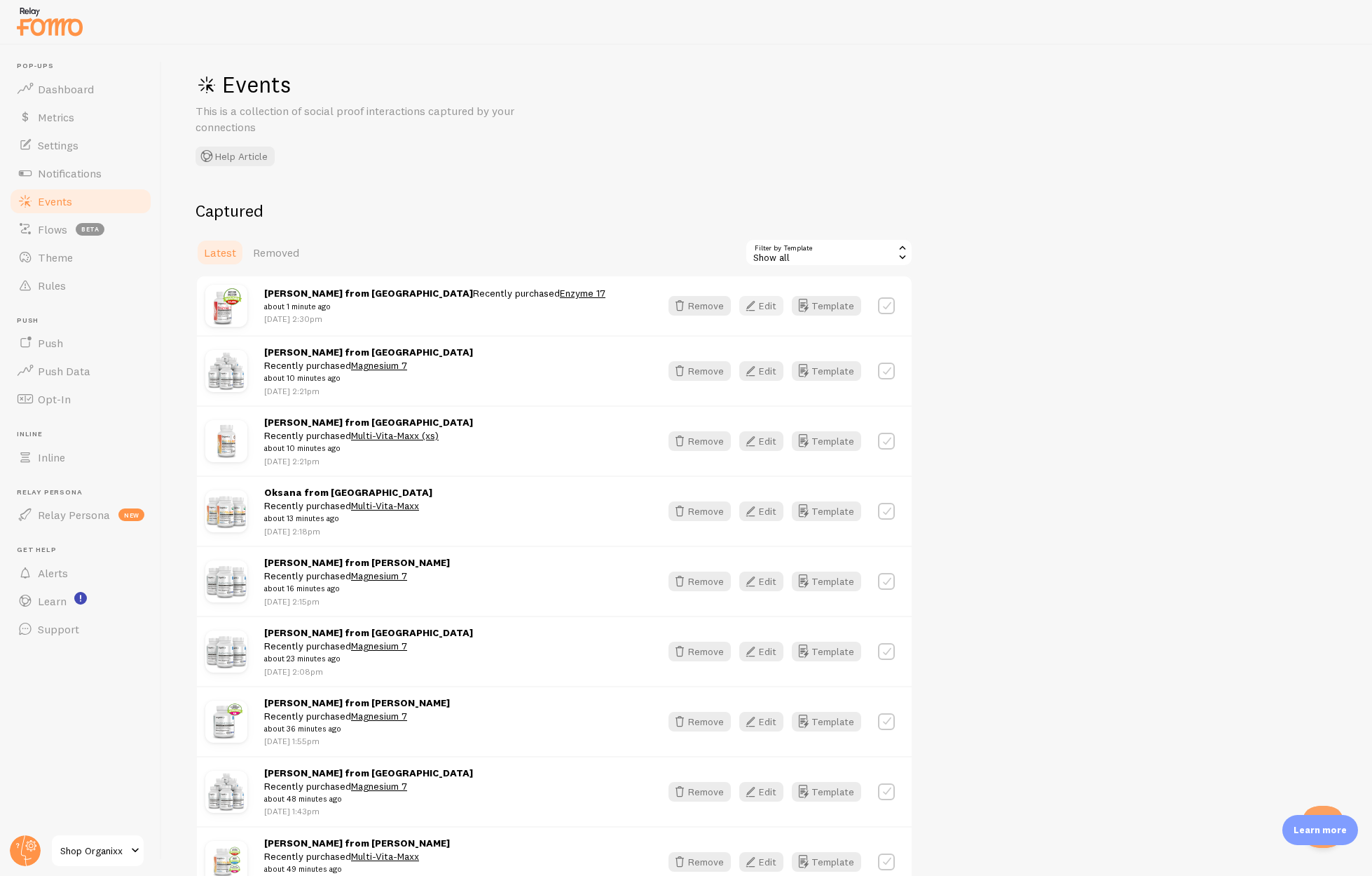
click at [761, 301] on button "Edit" at bounding box center [761, 306] width 44 height 20
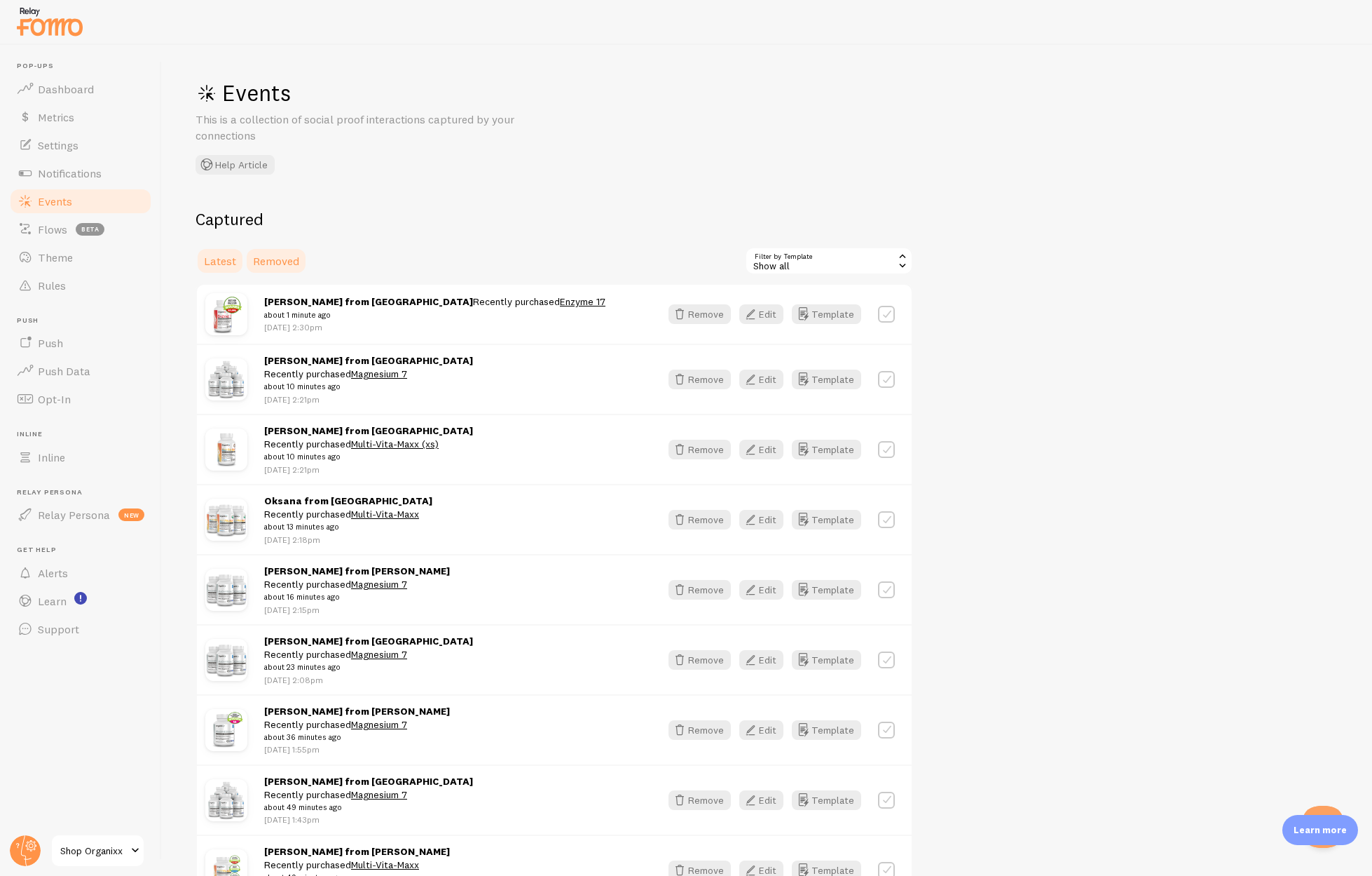
click at [261, 260] on span "Removed" at bounding box center [275, 261] width 46 height 14
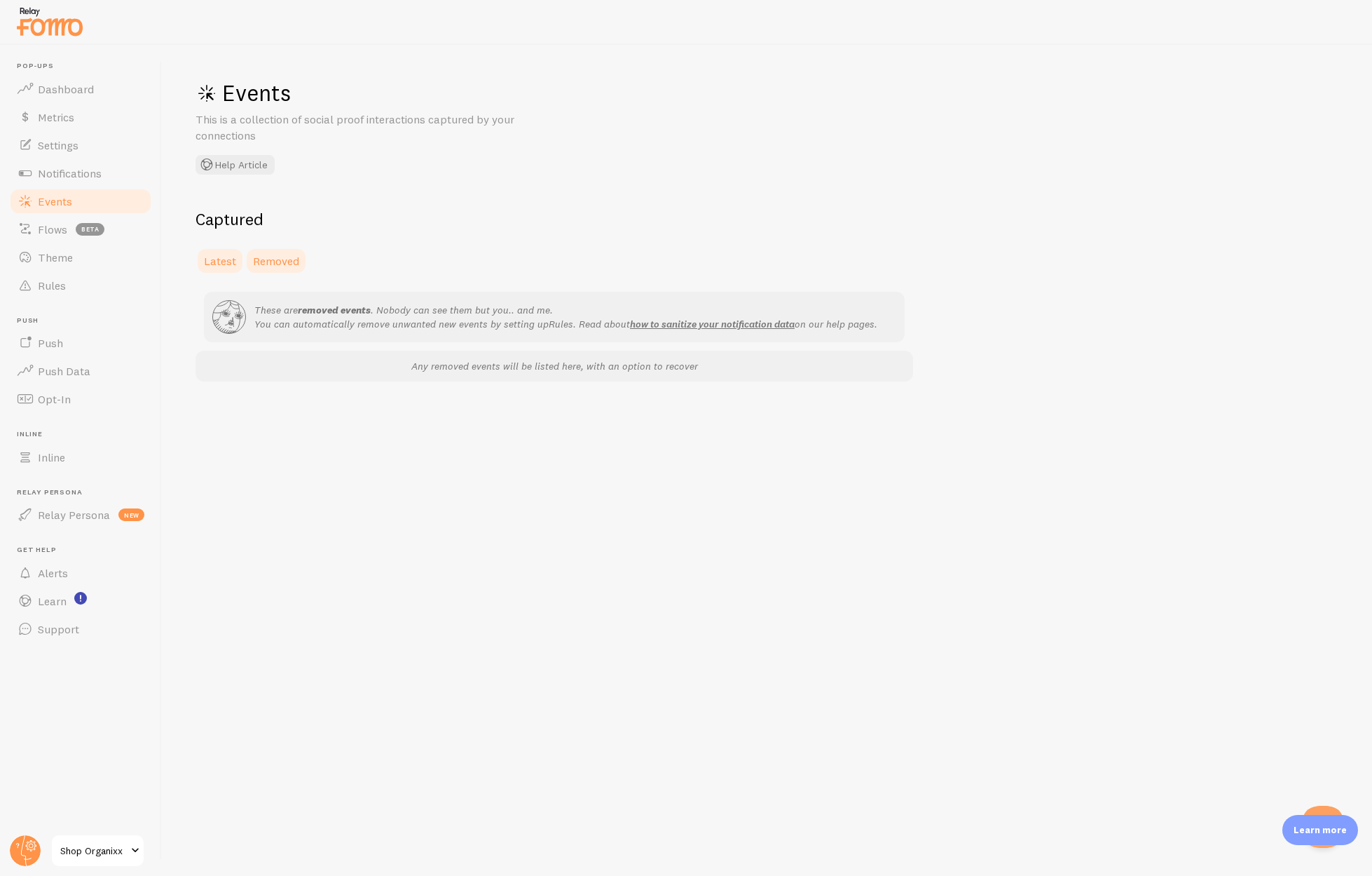
click at [211, 259] on span "Latest" at bounding box center [220, 261] width 33 height 14
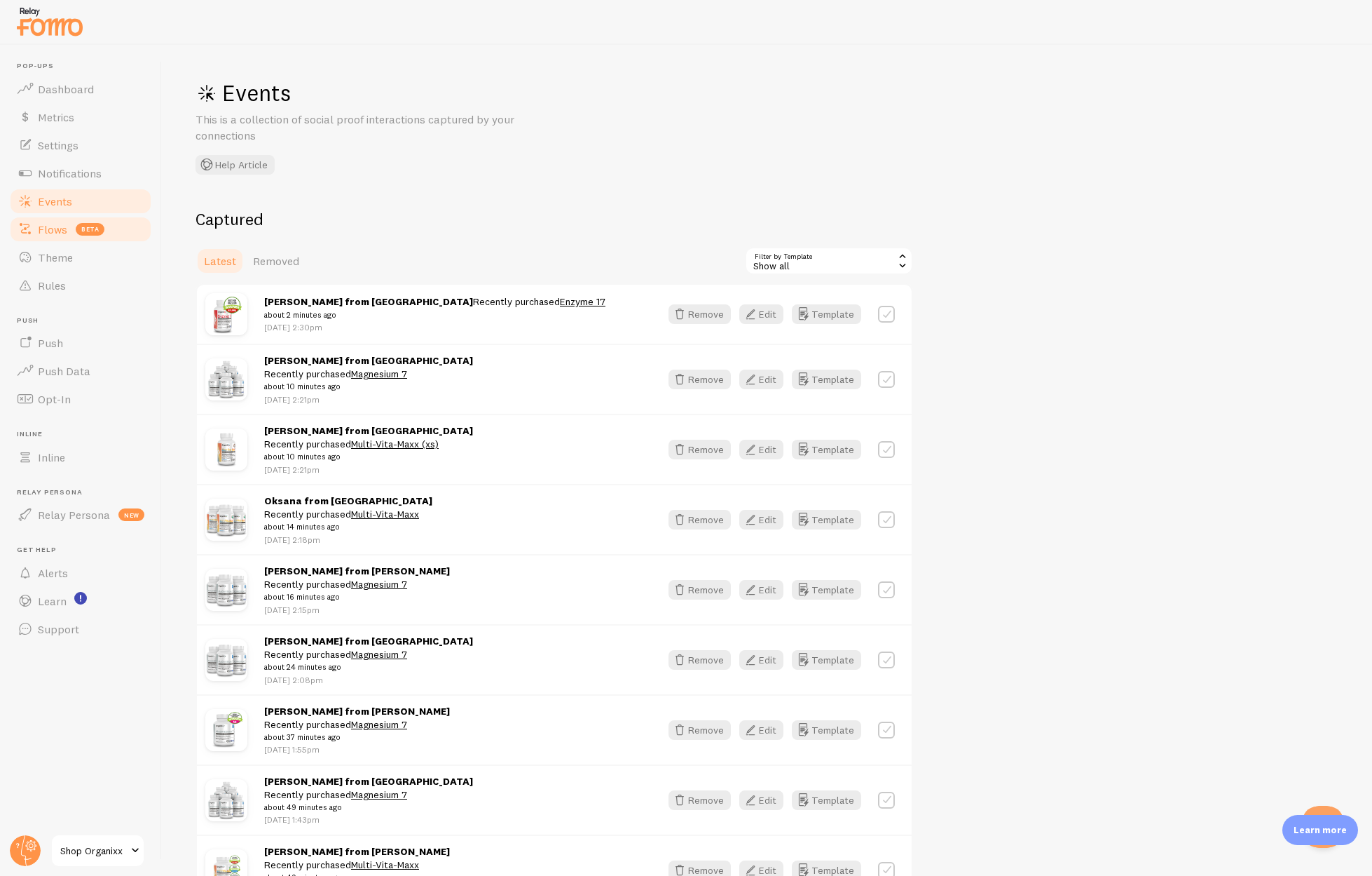
click at [45, 231] on span "Flows" at bounding box center [52, 229] width 30 height 14
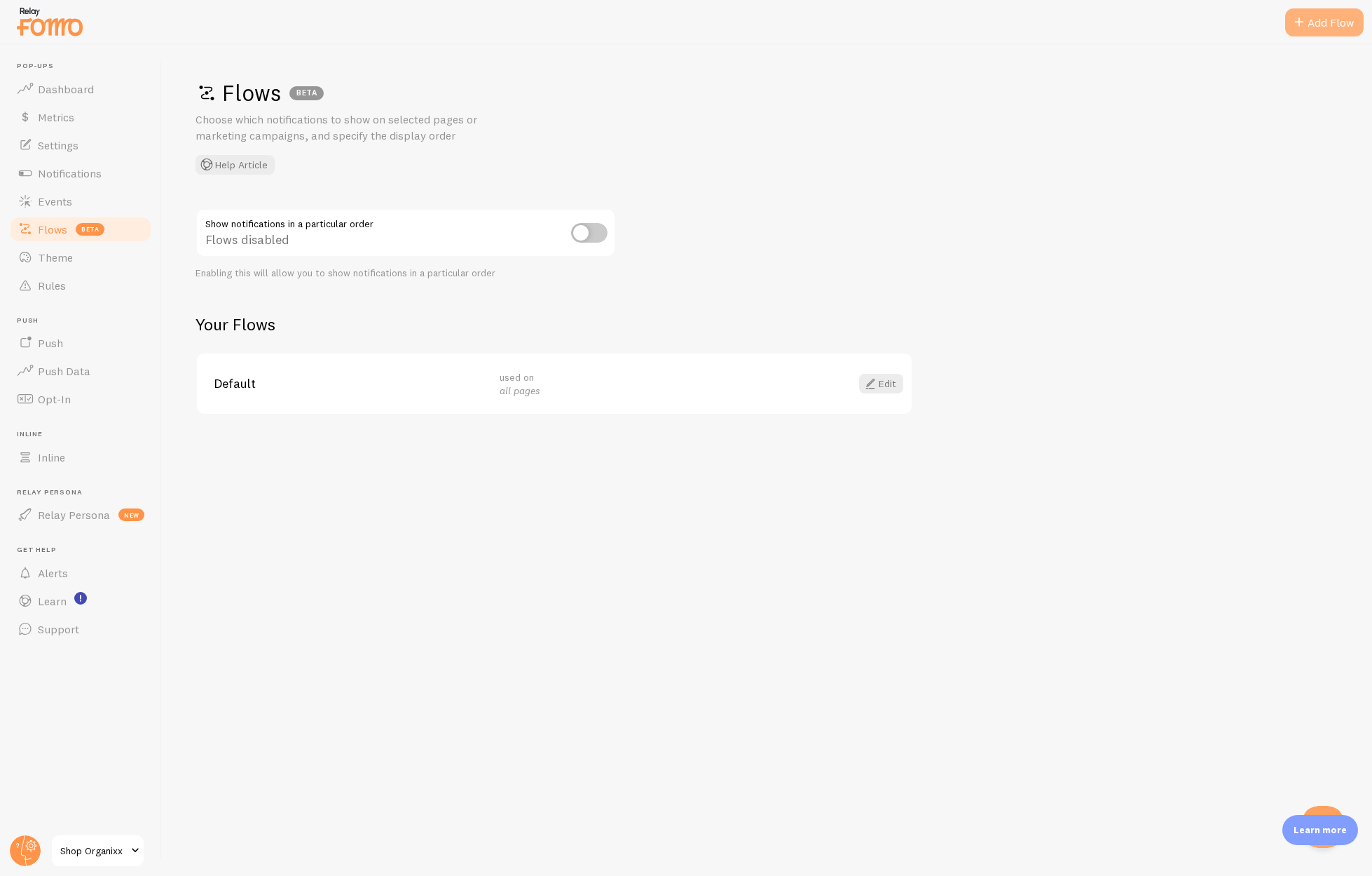
click at [1302, 21] on span at bounding box center [1299, 22] width 17 height 17
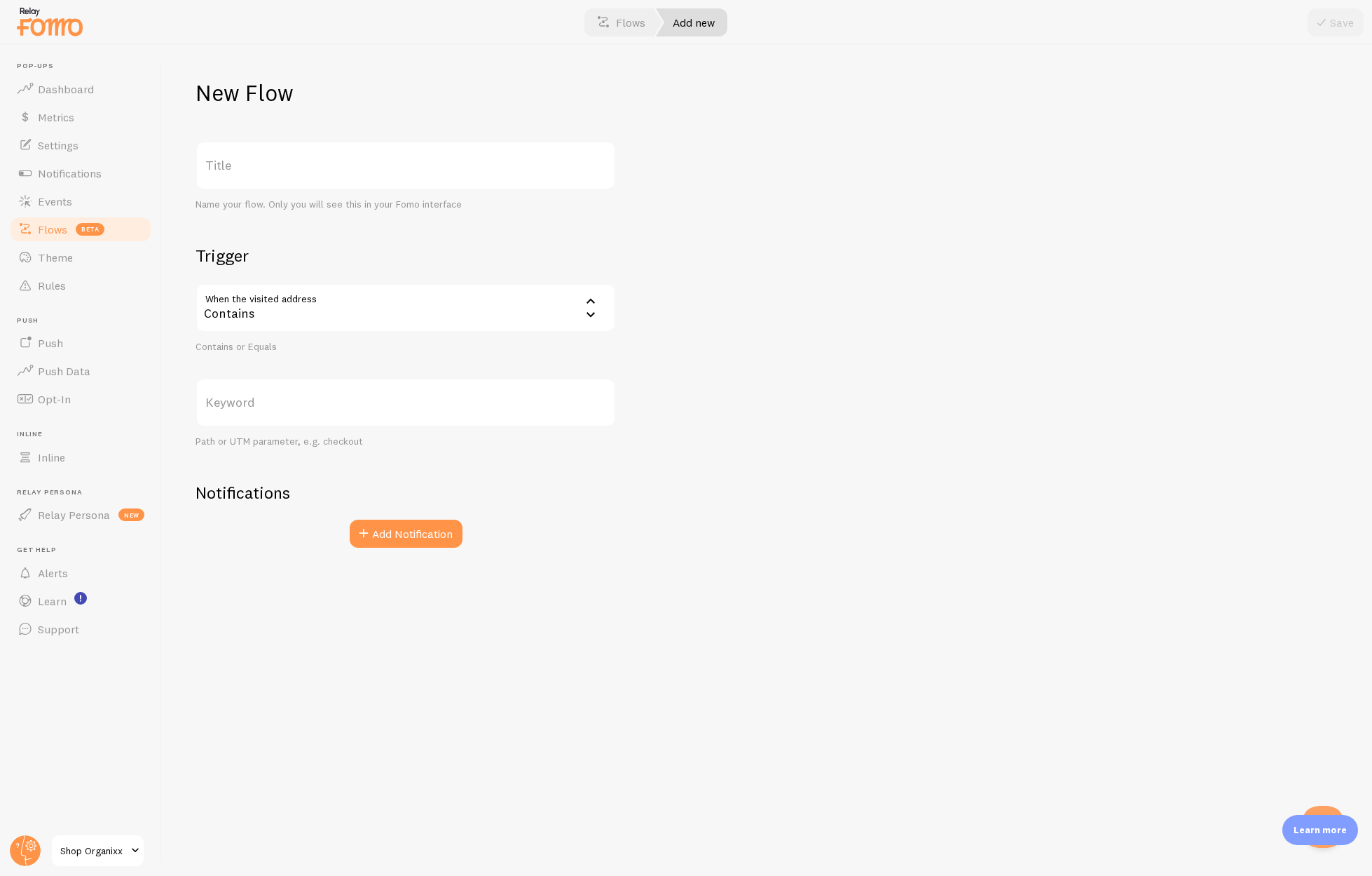
click at [440, 312] on div "Contains" at bounding box center [406, 308] width 420 height 49
click at [784, 263] on div "New Flow Title Name your flow. Only you will see this in your Fomo interface Tr…" at bounding box center [767, 459] width 1210 height 831
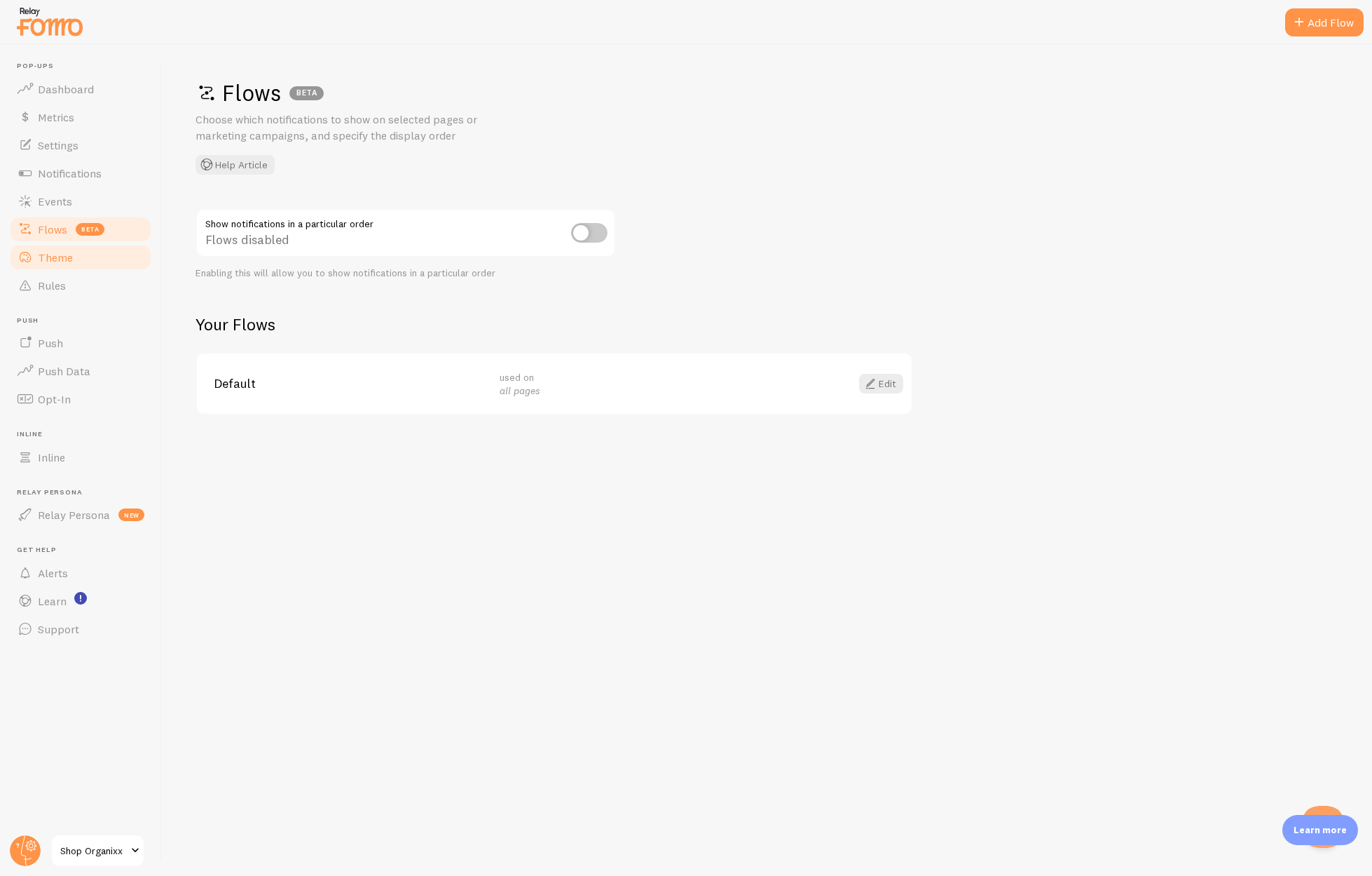
click at [76, 258] on link "Theme" at bounding box center [81, 257] width 144 height 28
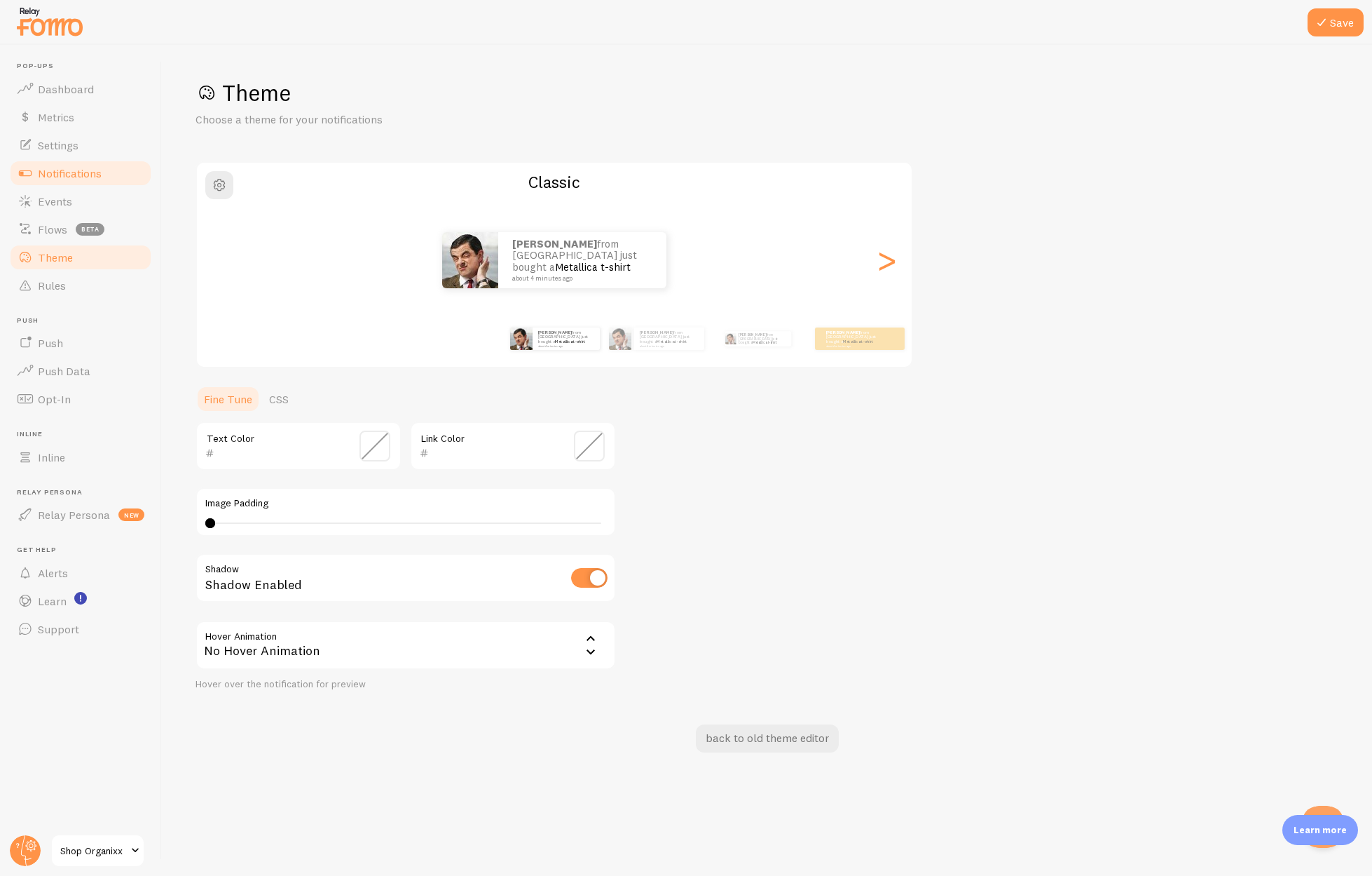
click at [58, 180] on link "Notifications" at bounding box center [81, 173] width 144 height 28
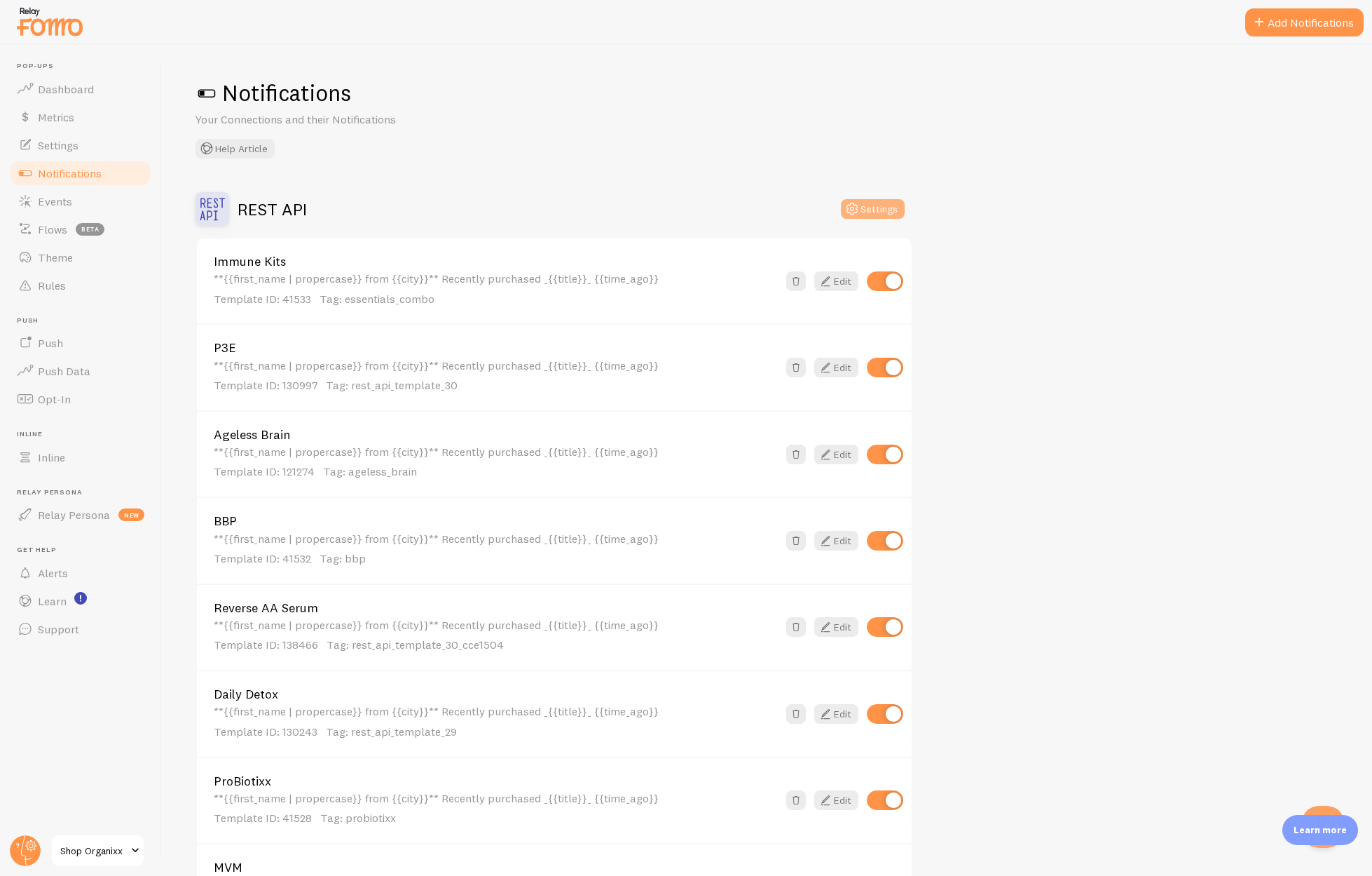
click at [877, 209] on button "Settings" at bounding box center [873, 209] width 64 height 20
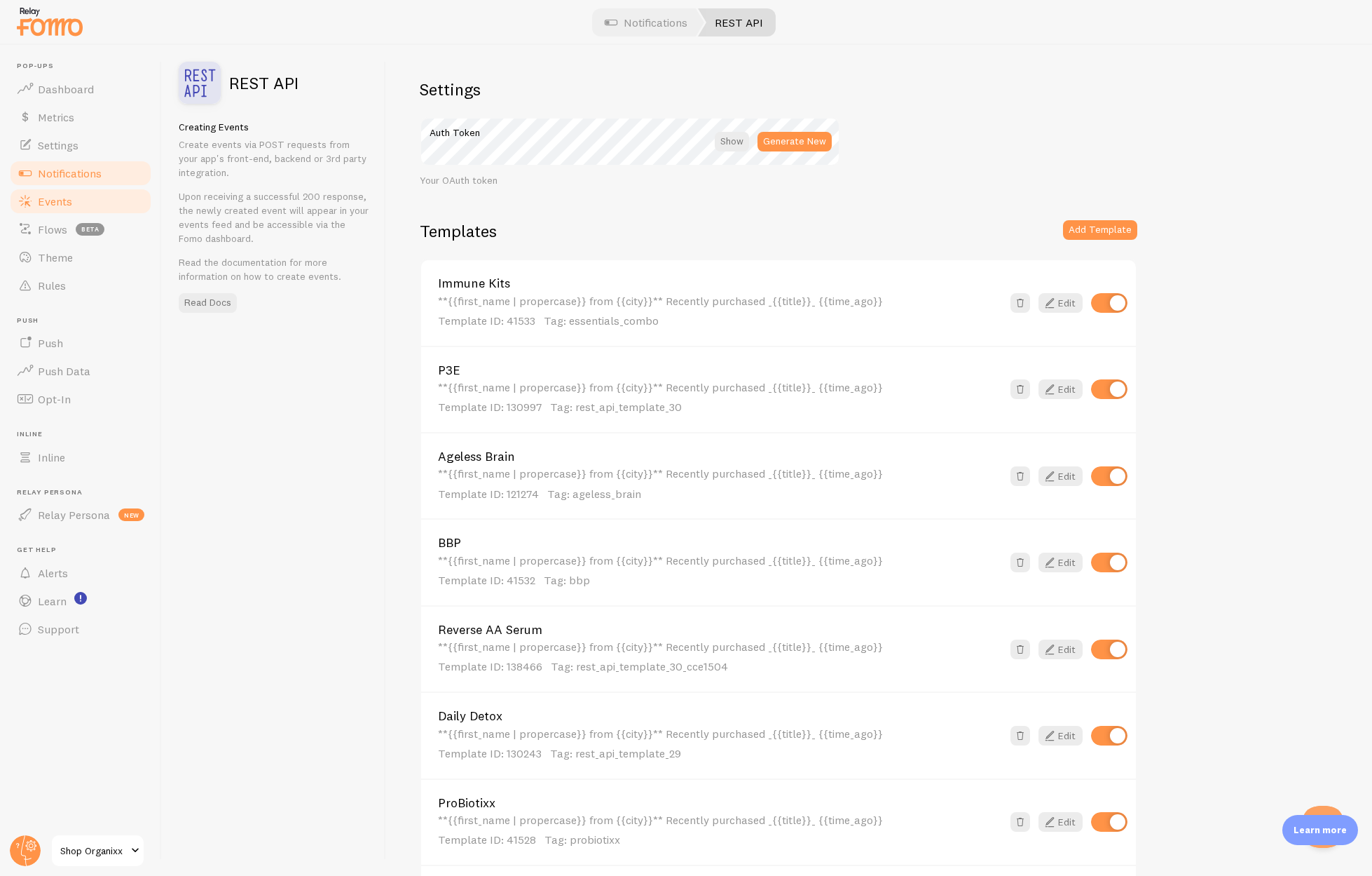
click at [48, 205] on span "Events" at bounding box center [54, 201] width 35 height 14
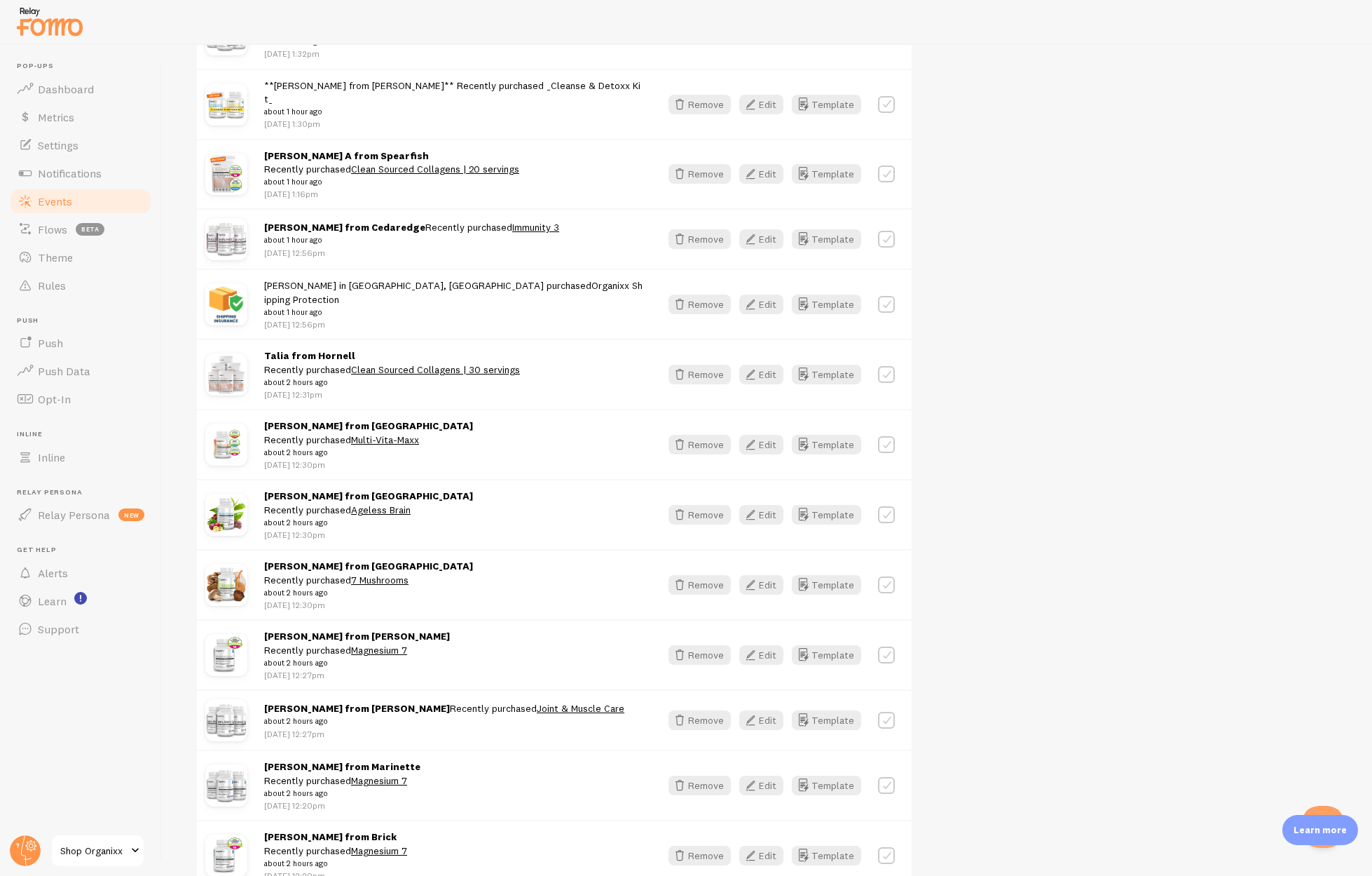
scroll to position [1046, 0]
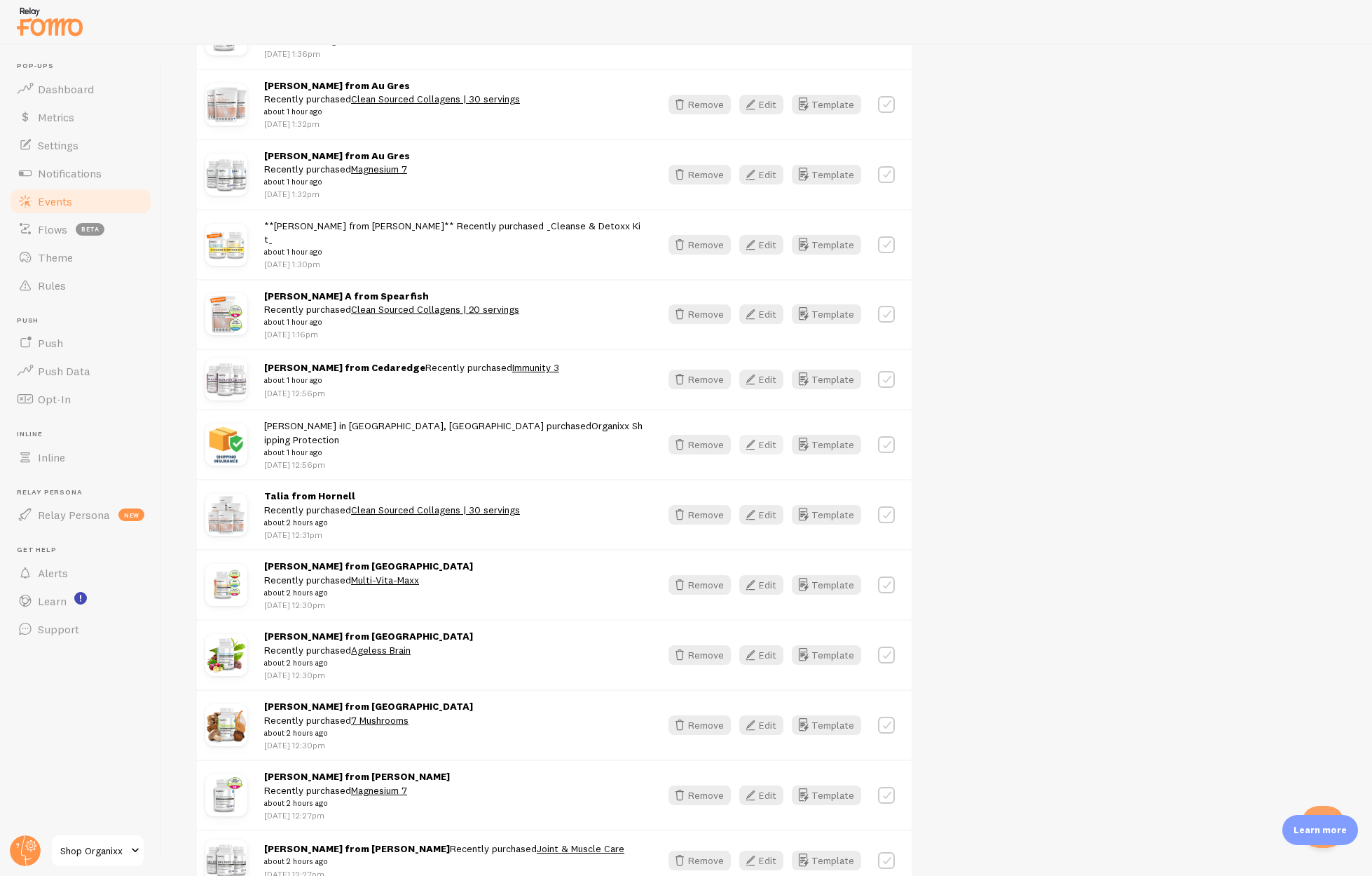
click at [757, 437] on icon "button" at bounding box center [750, 444] width 17 height 17
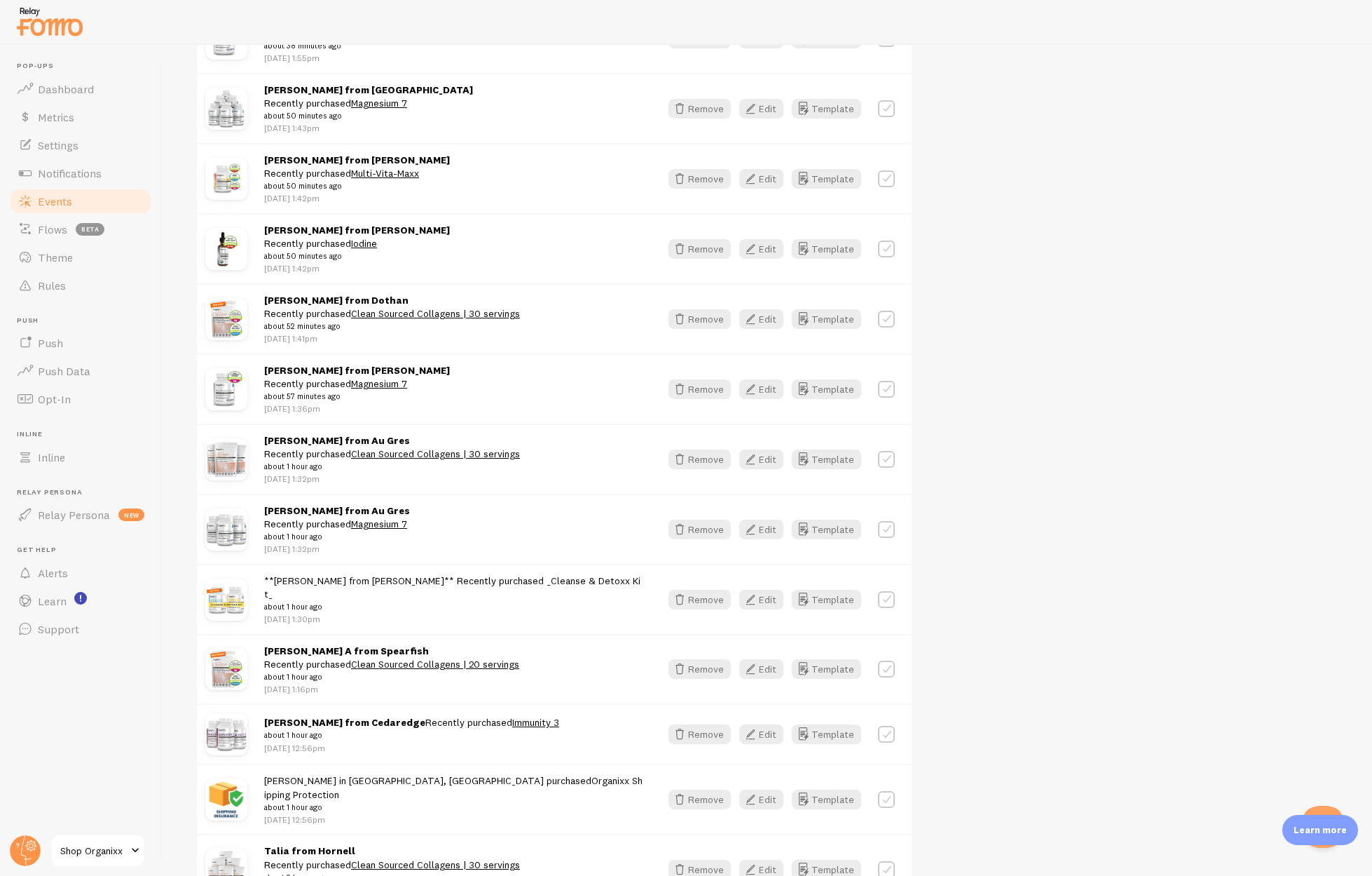
scroll to position [930, 0]
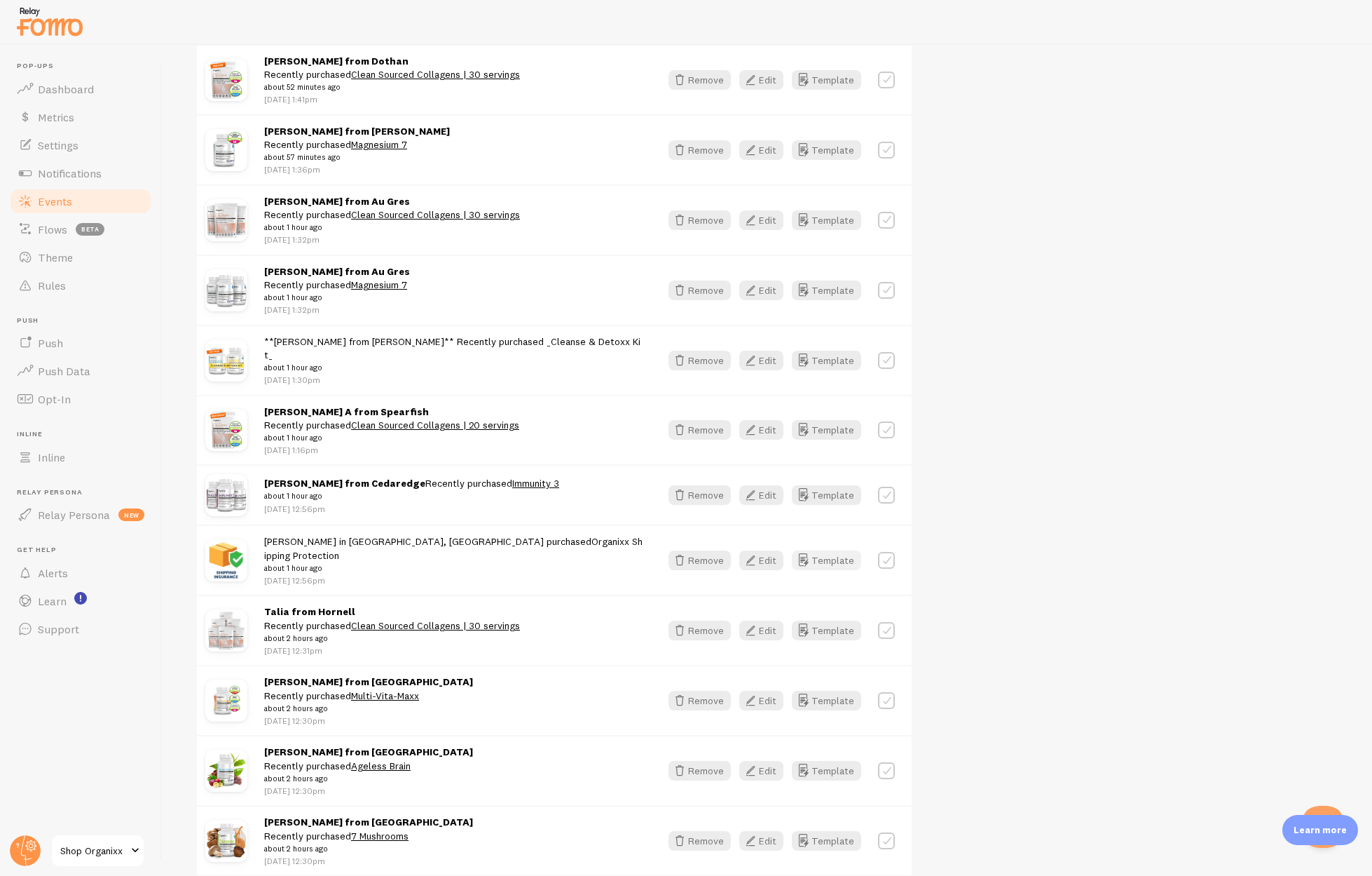
click at [837, 550] on button "Template" at bounding box center [826, 560] width 69 height 20
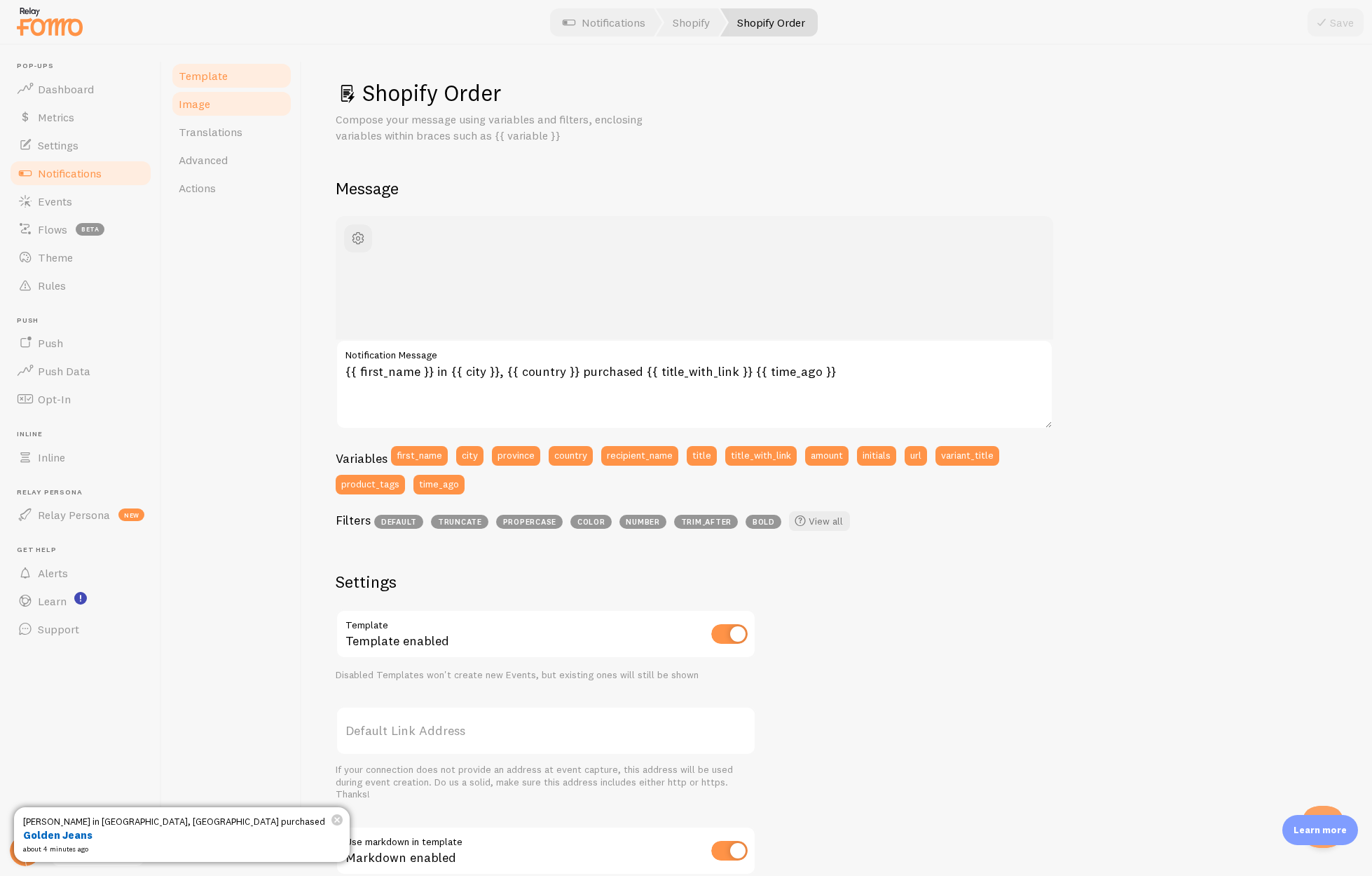
click at [214, 110] on link "Image" at bounding box center [232, 104] width 122 height 28
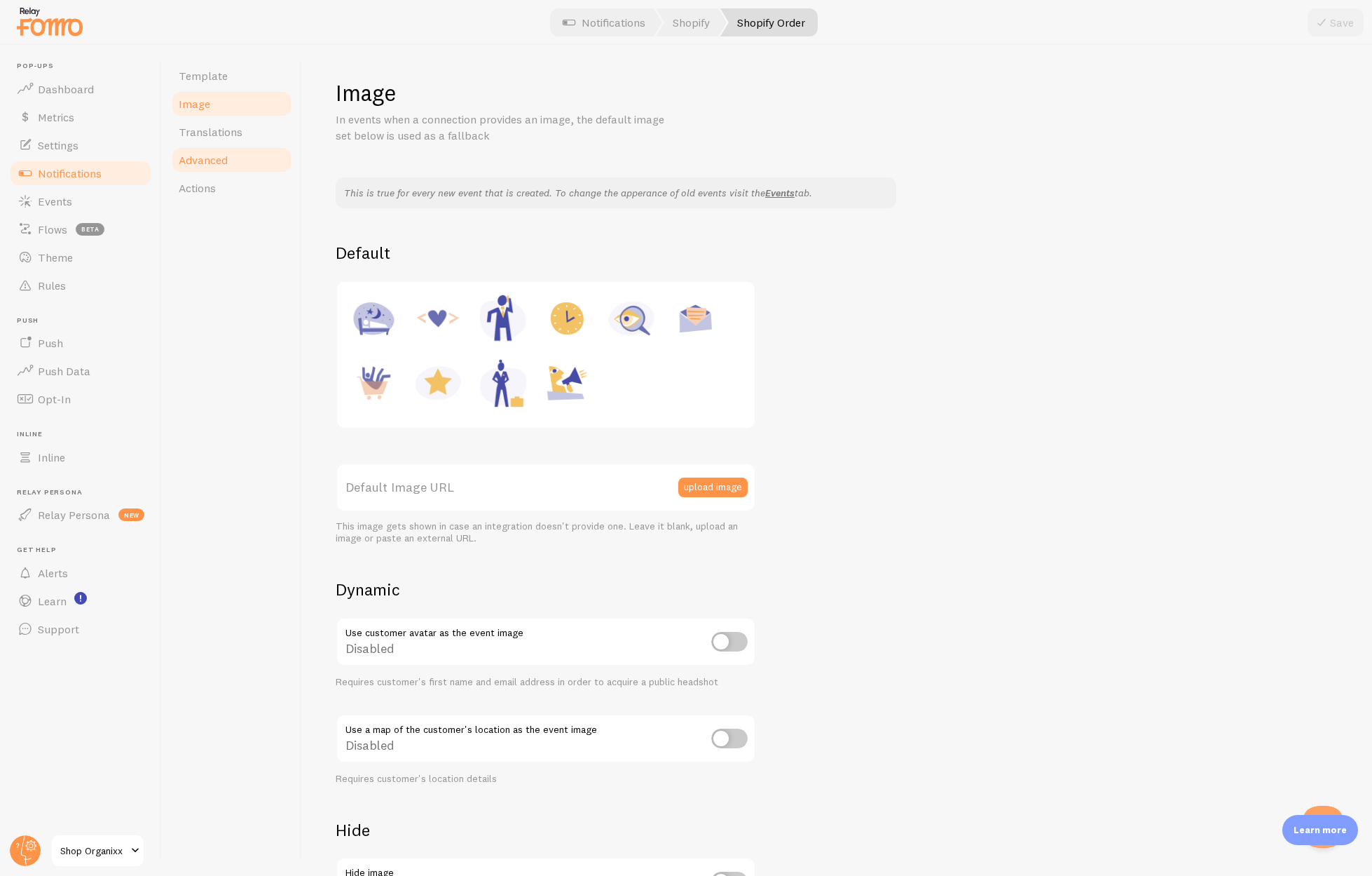
click at [251, 154] on link "Advanced" at bounding box center [232, 160] width 122 height 28
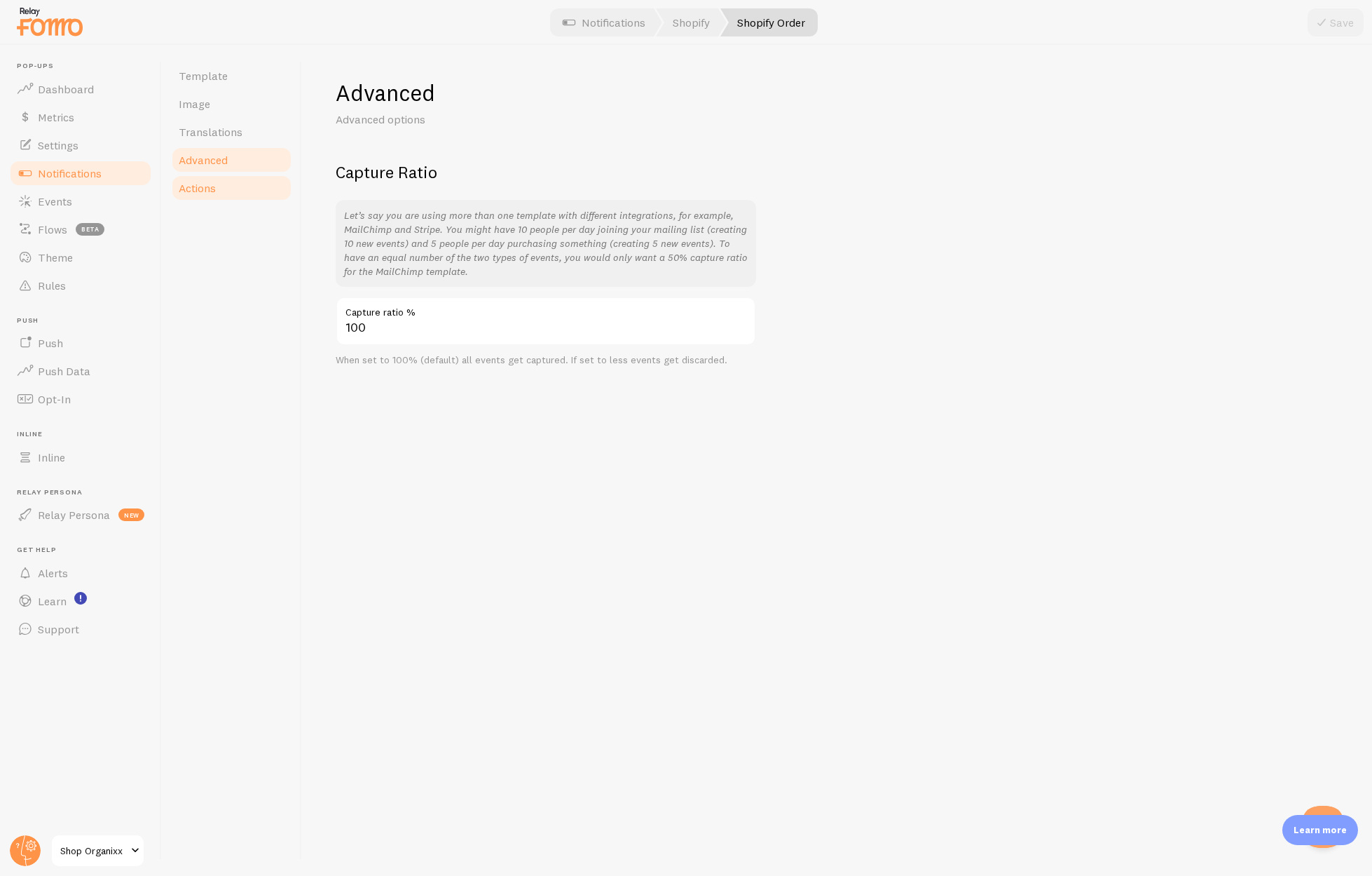
click at [246, 187] on link "Actions" at bounding box center [232, 188] width 122 height 28
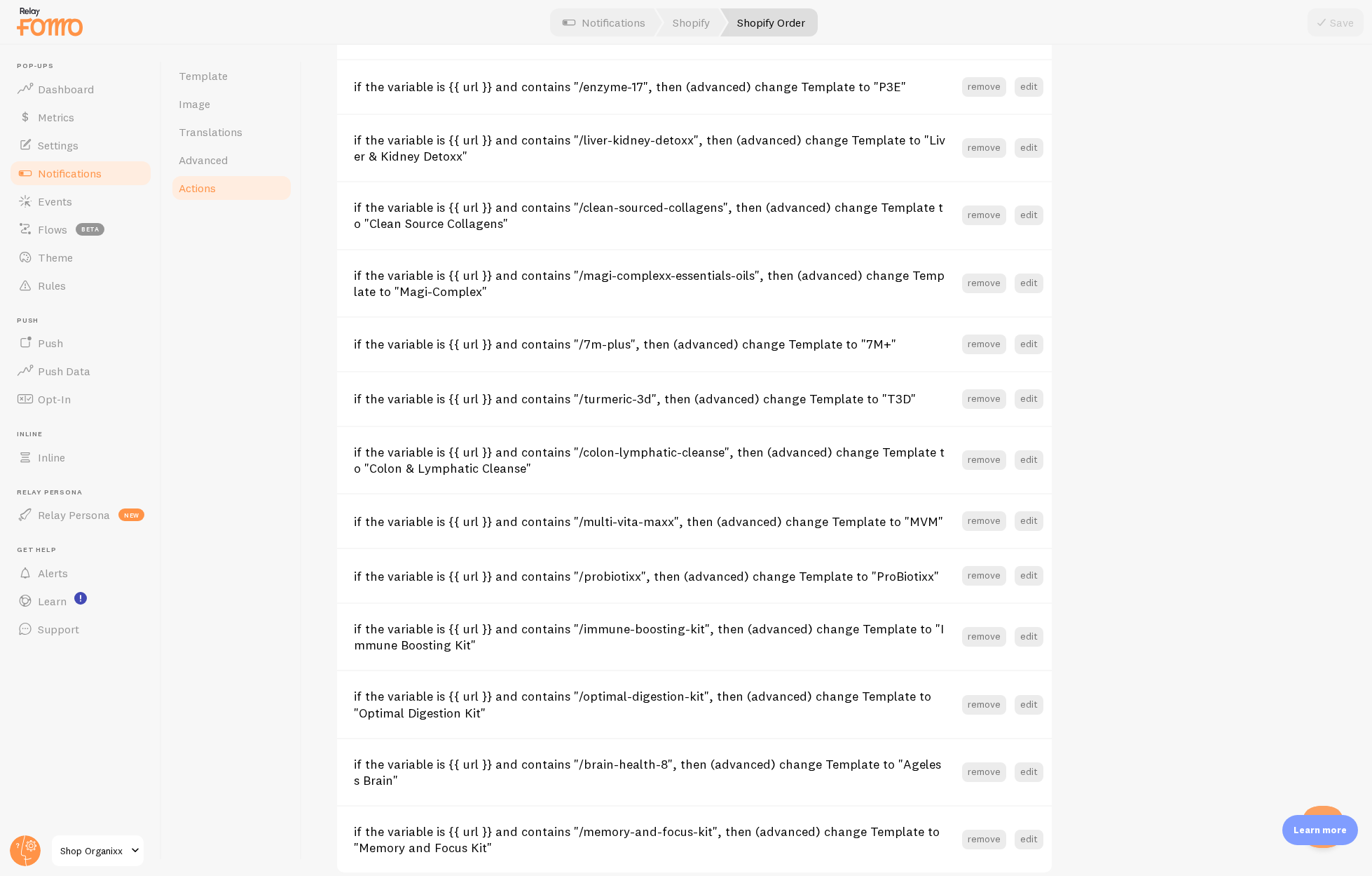
scroll to position [998, 0]
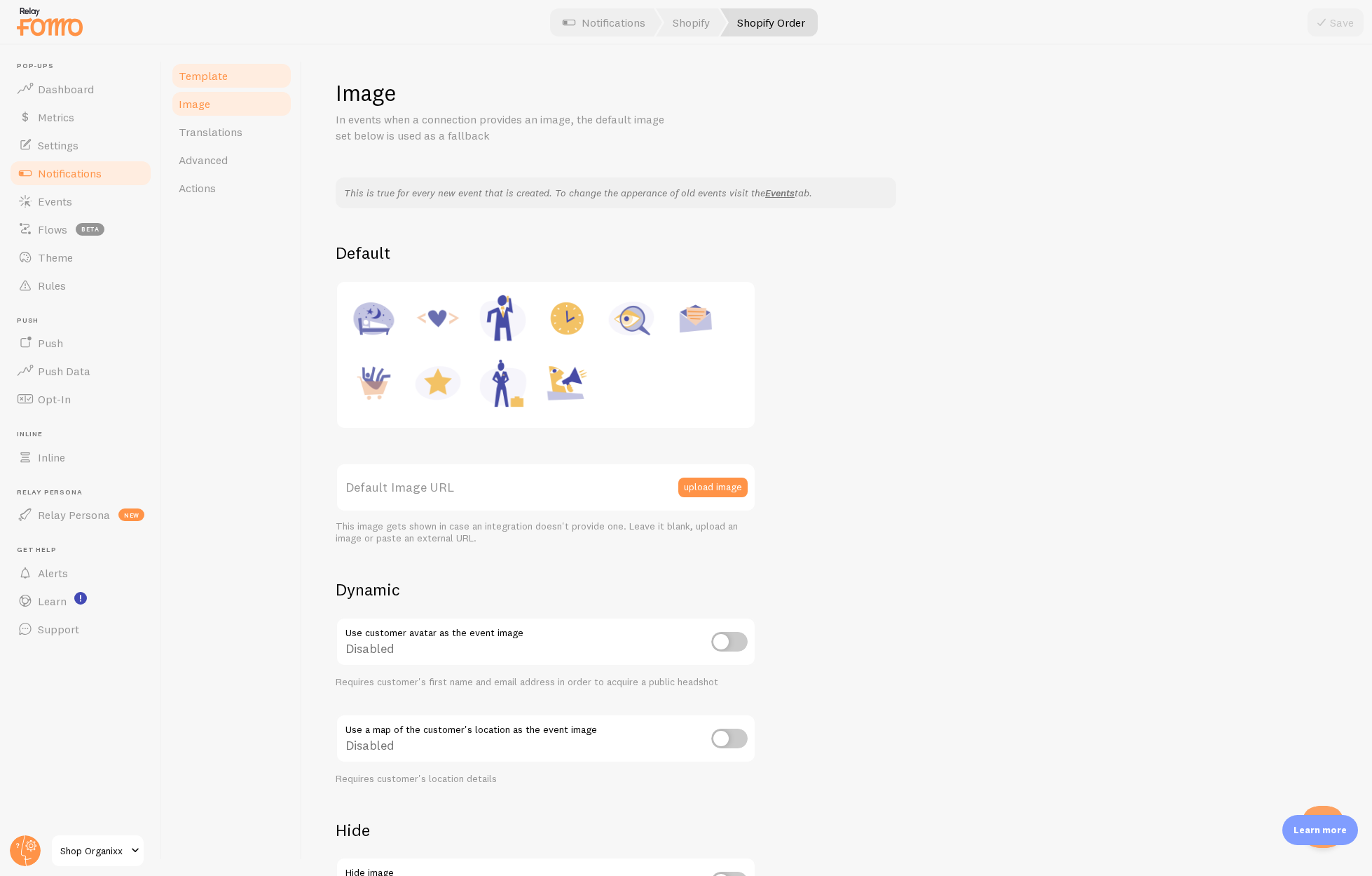
click at [204, 74] on span "Template" at bounding box center [203, 76] width 49 height 14
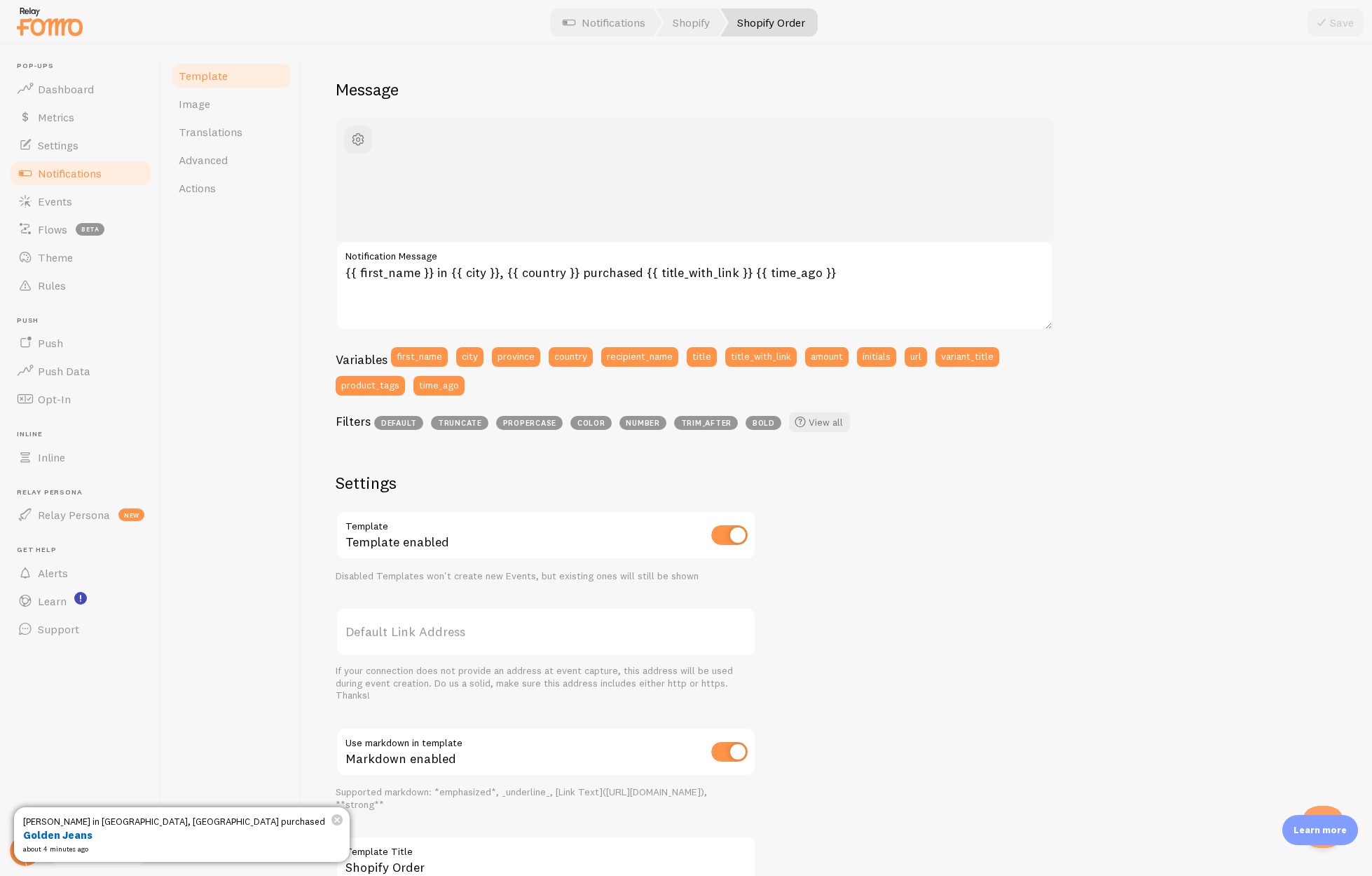
scroll to position [27, 0]
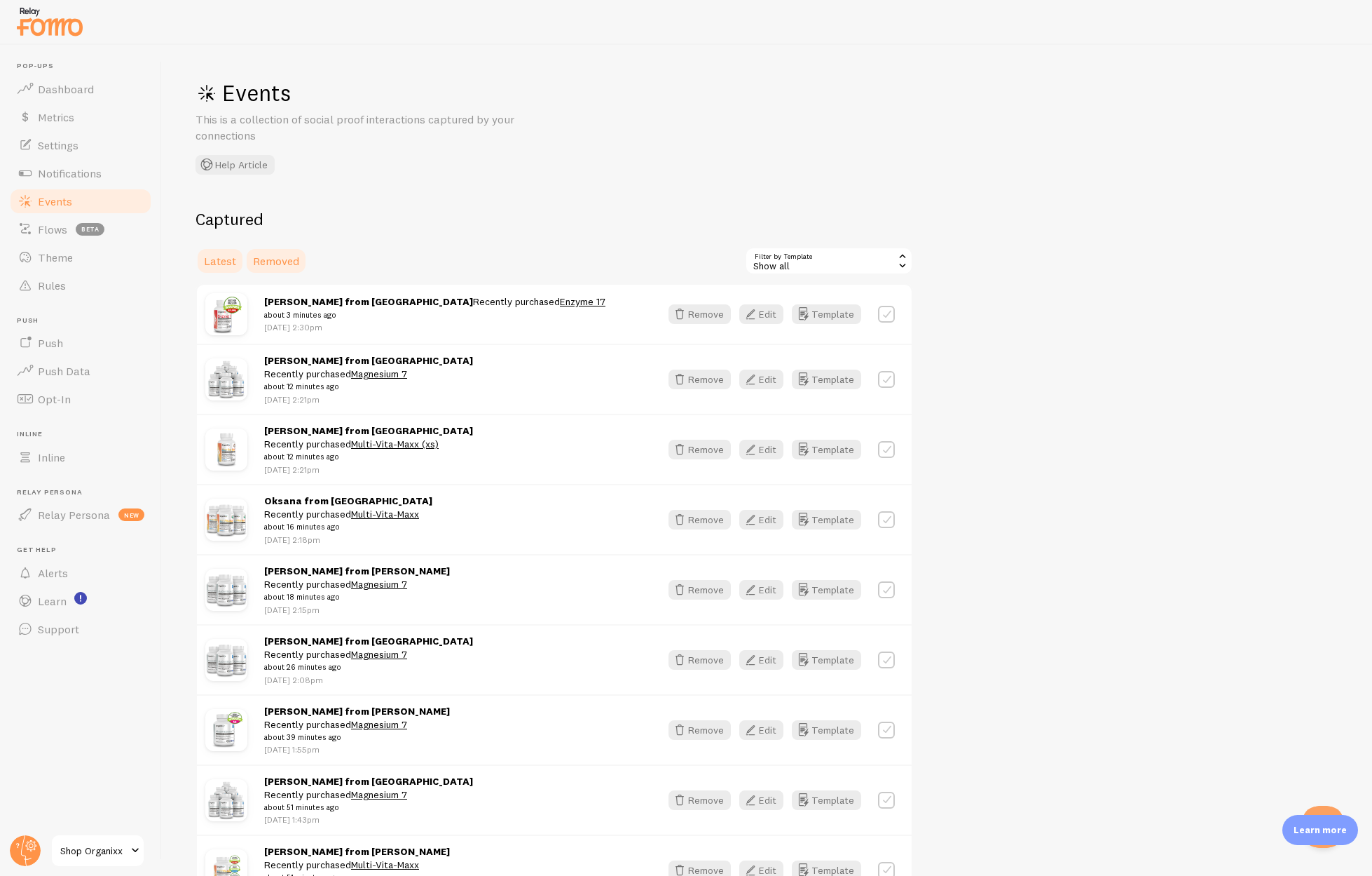
click at [274, 257] on span "Removed" at bounding box center [275, 261] width 46 height 14
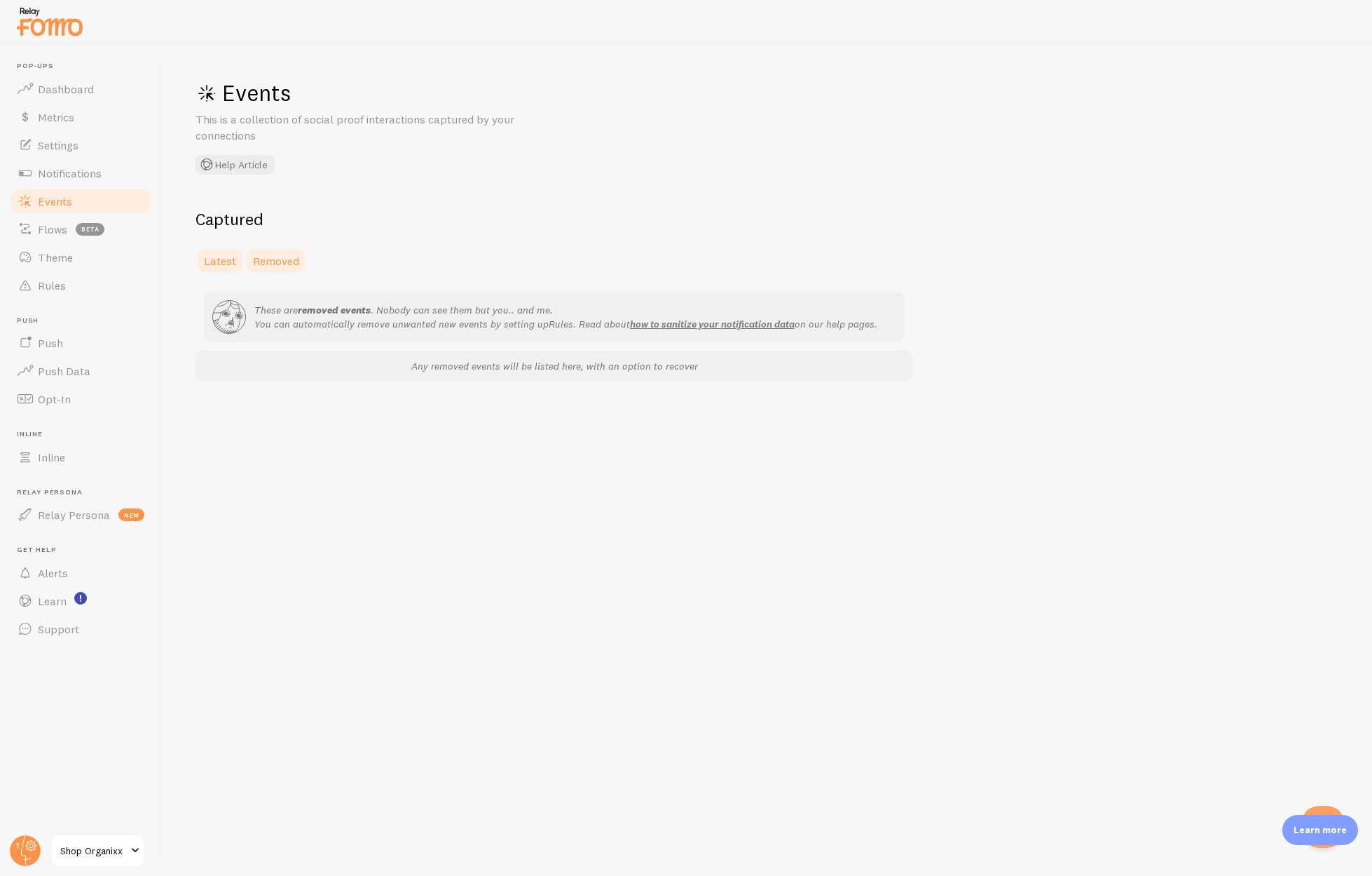
click at [218, 247] on link "Latest" at bounding box center [220, 261] width 49 height 28
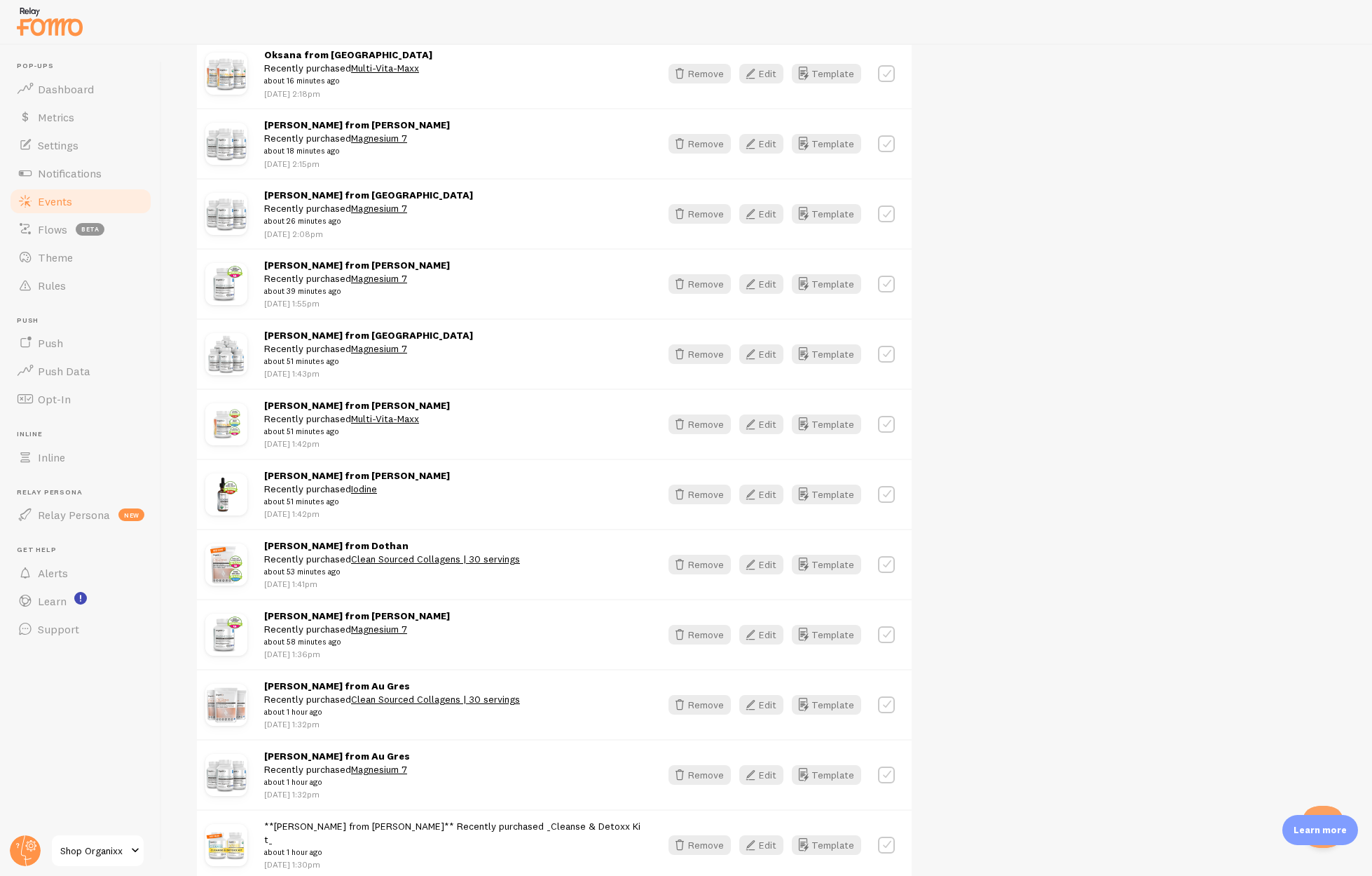
scroll to position [814, 0]
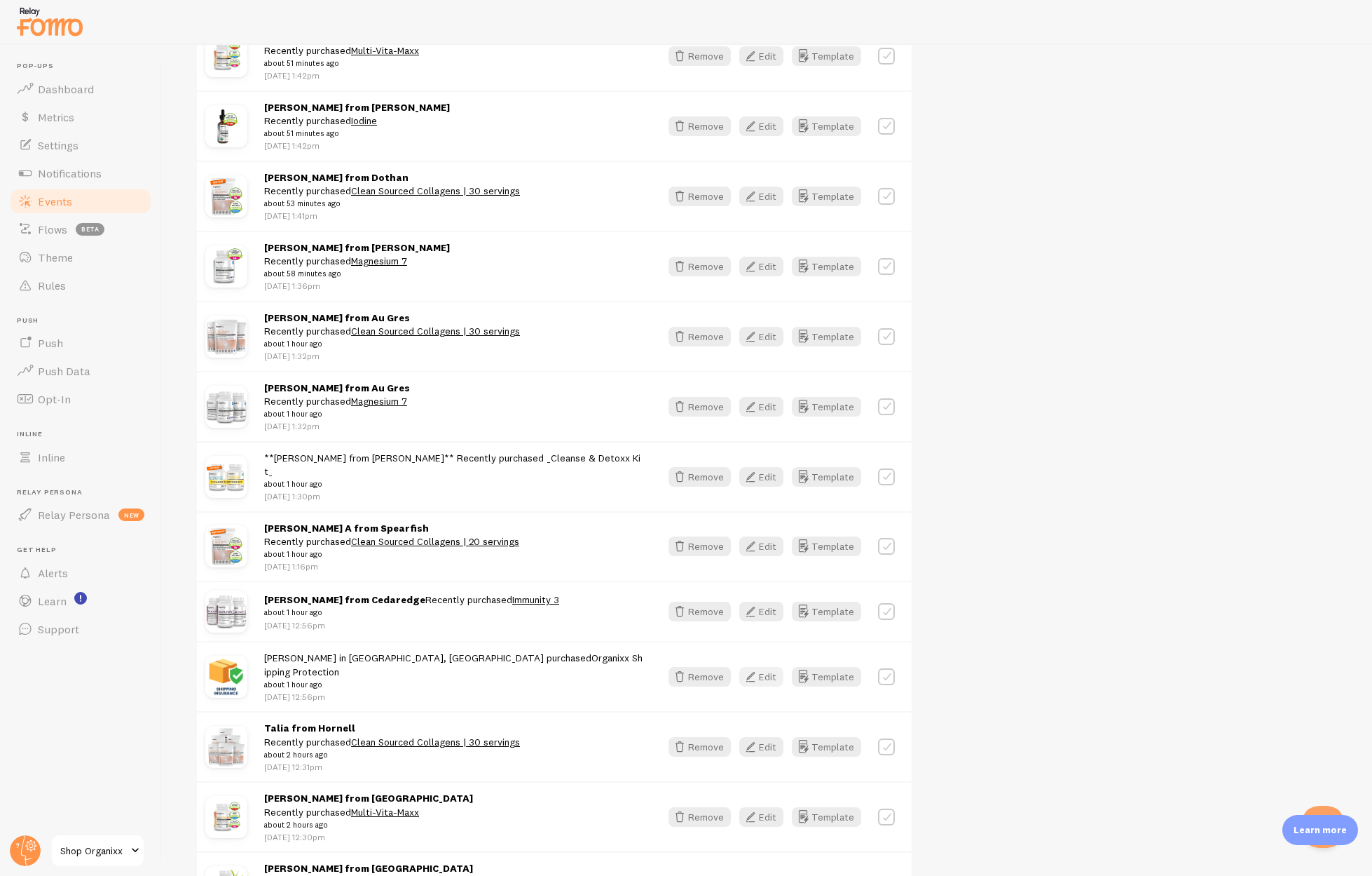
click at [748, 669] on icon "button" at bounding box center [750, 677] width 17 height 17
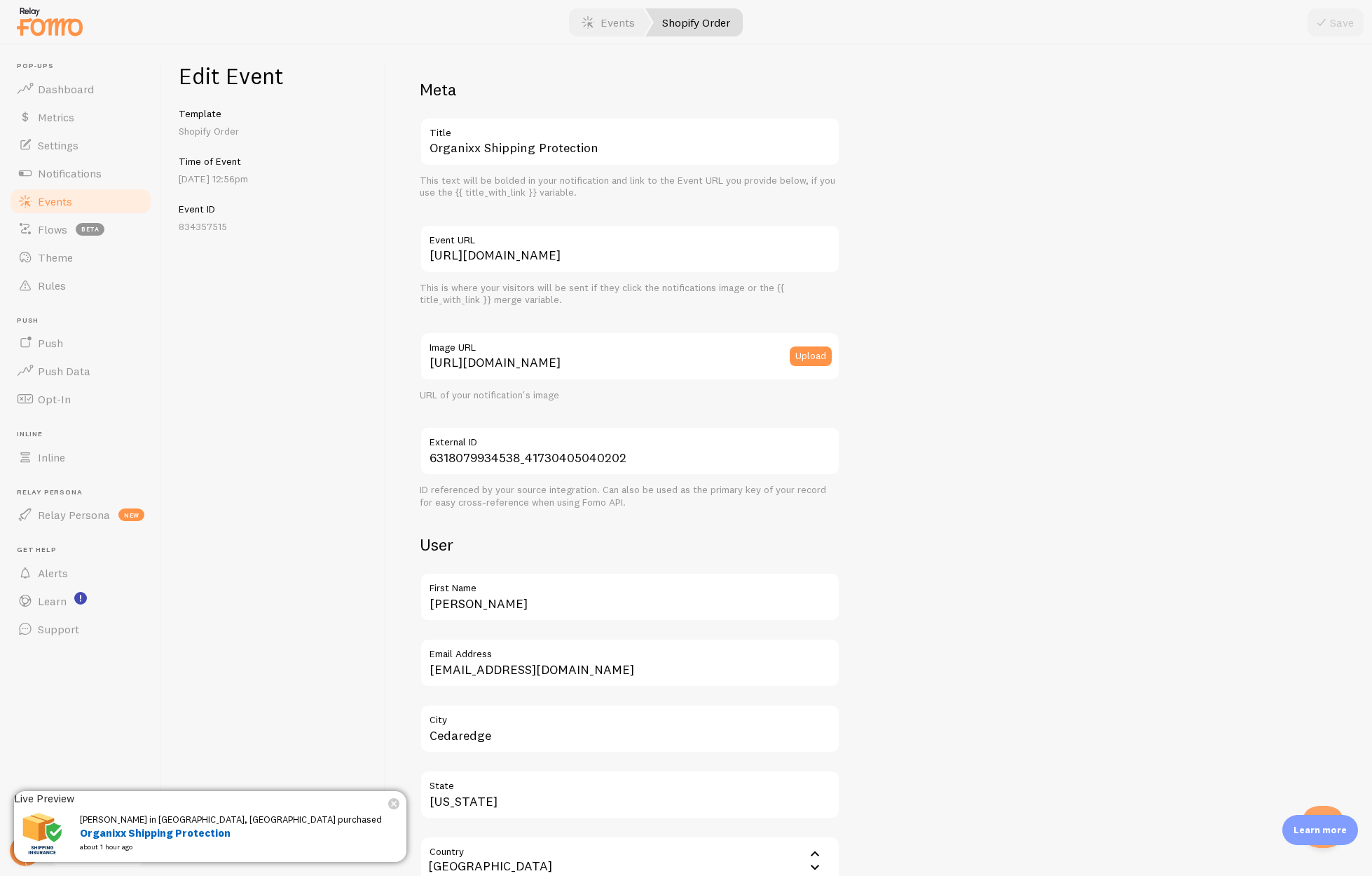
click at [273, 487] on div "Edit Event Template Shopify Order Time of Event [DATE] 12:56pm Event ID 8343575…" at bounding box center [273, 459] width 224 height 831
click at [297, 299] on div "Edit Event Template Shopify Order Time of Event [DATE] 12:56pm Event ID 8343575…" at bounding box center [273, 459] width 224 height 831
click at [399, 427] on div "Meta Organixx Shipping Protection Title This text will be bolded in your notifi…" at bounding box center [878, 459] width 986 height 831
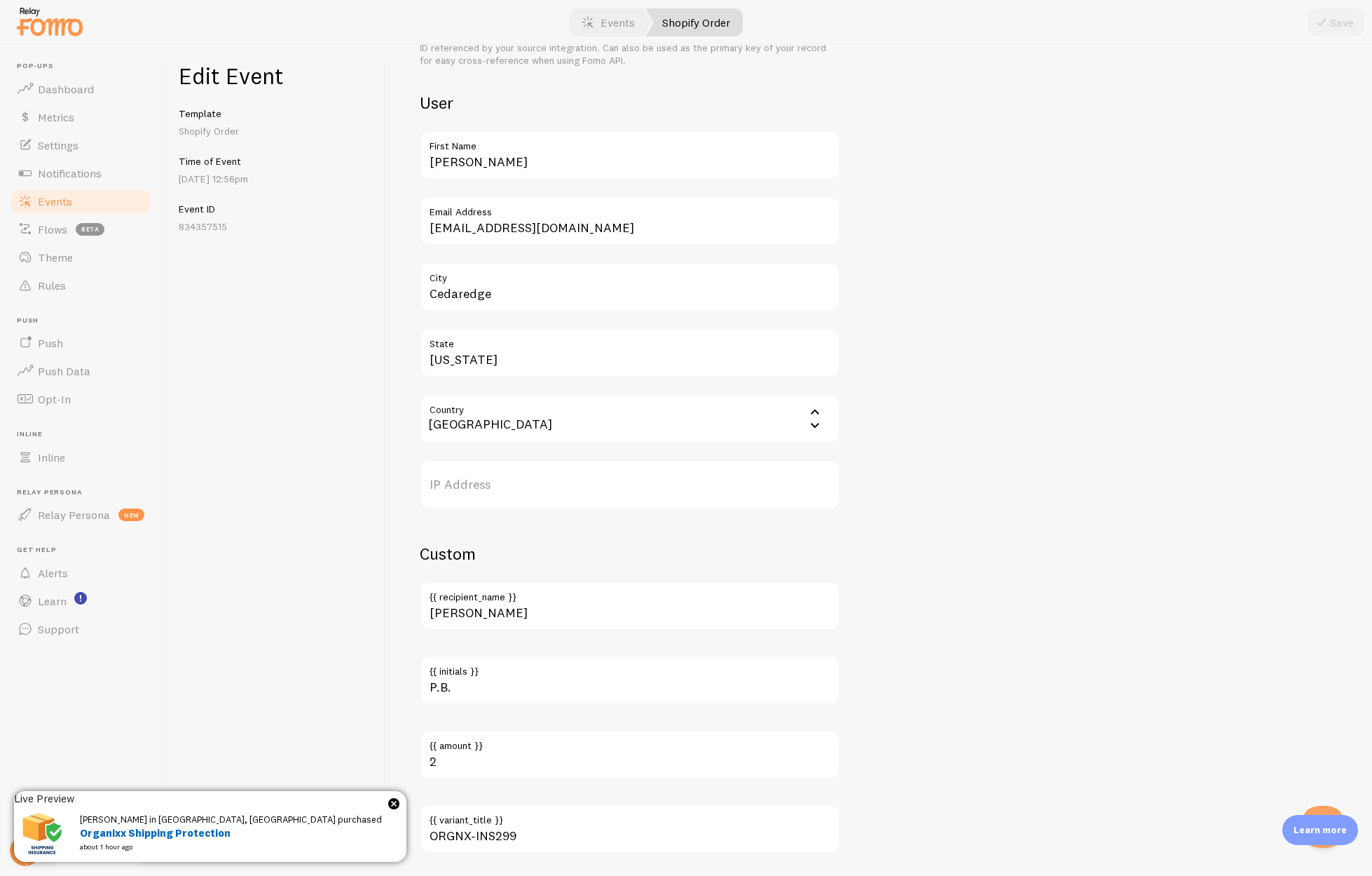
click at [388, 804] on span at bounding box center [393, 803] width 11 height 11
click at [388, 803] on span at bounding box center [393, 803] width 11 height 11
click at [388, 805] on span at bounding box center [393, 803] width 11 height 11
click at [388, 804] on span at bounding box center [393, 803] width 11 height 11
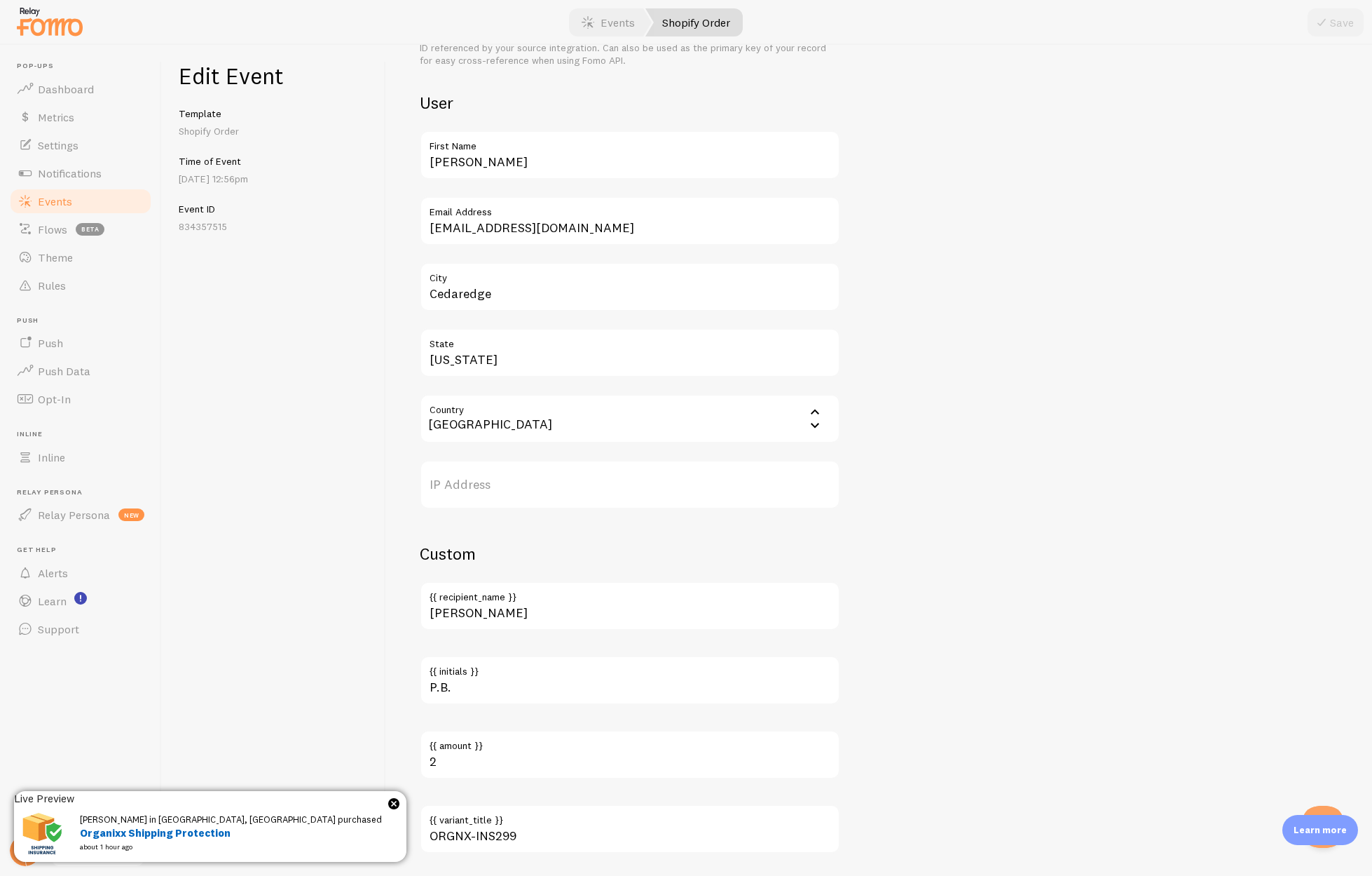
click at [388, 801] on span at bounding box center [393, 803] width 11 height 11
click at [287, 353] on div "Edit Event Template Shopify Order Time of Event [DATE] 12:56pm Event ID 8343575…" at bounding box center [273, 459] width 224 height 831
click at [58, 376] on span "Push Data" at bounding box center [63, 370] width 52 height 14
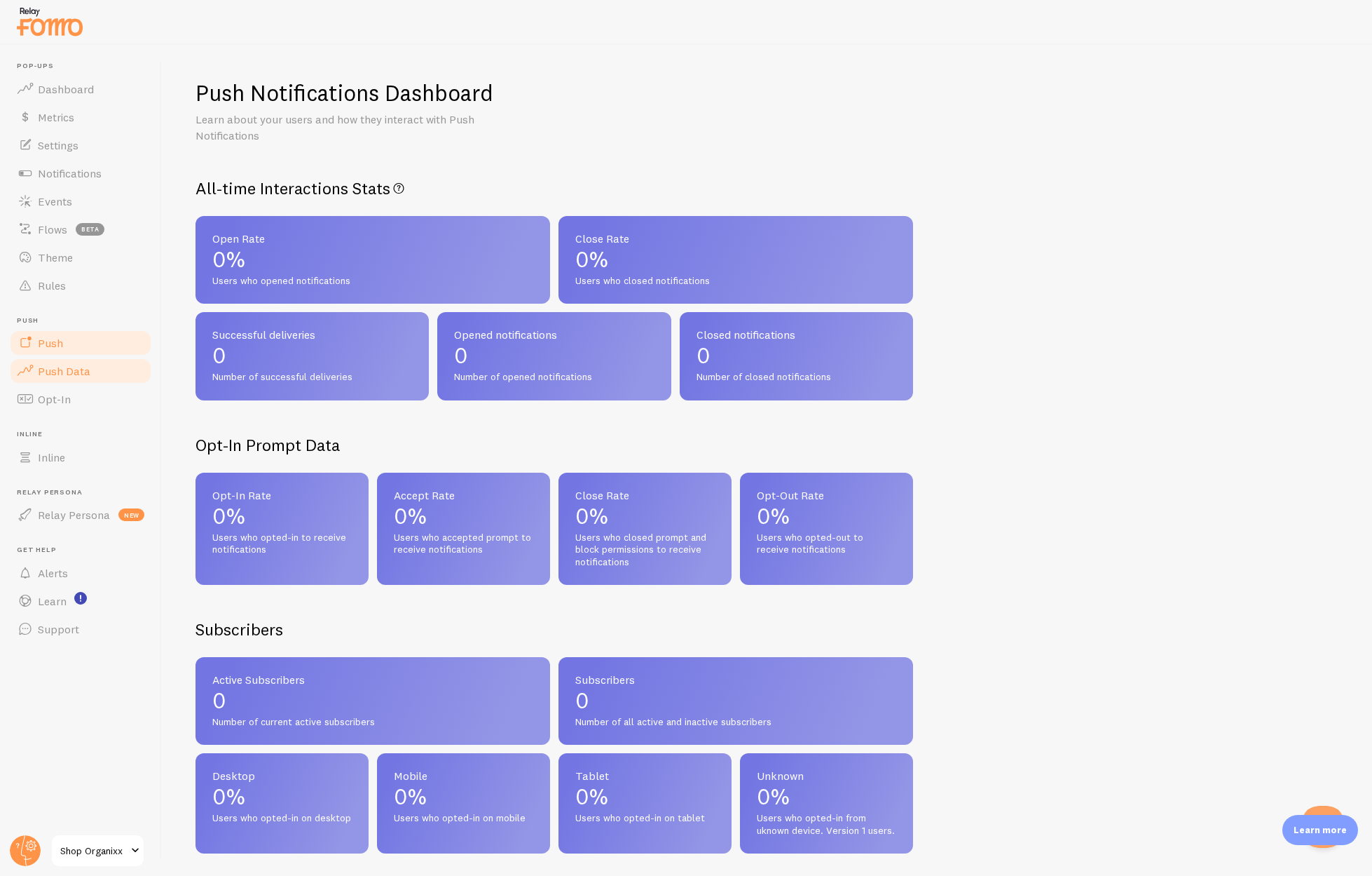
click at [53, 341] on span "Push" at bounding box center [50, 343] width 26 height 14
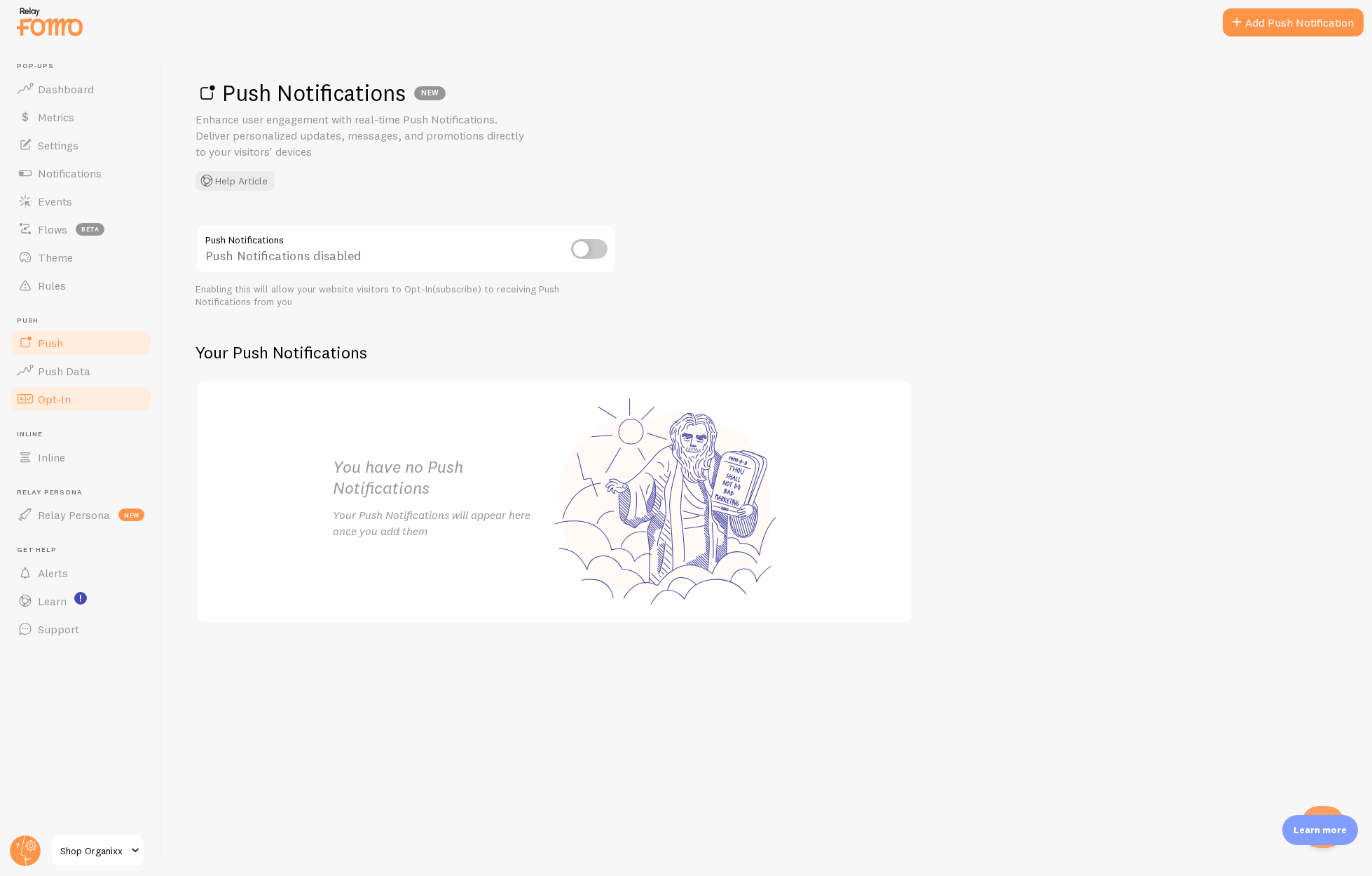
click at [52, 396] on span "Opt-In" at bounding box center [53, 399] width 33 height 14
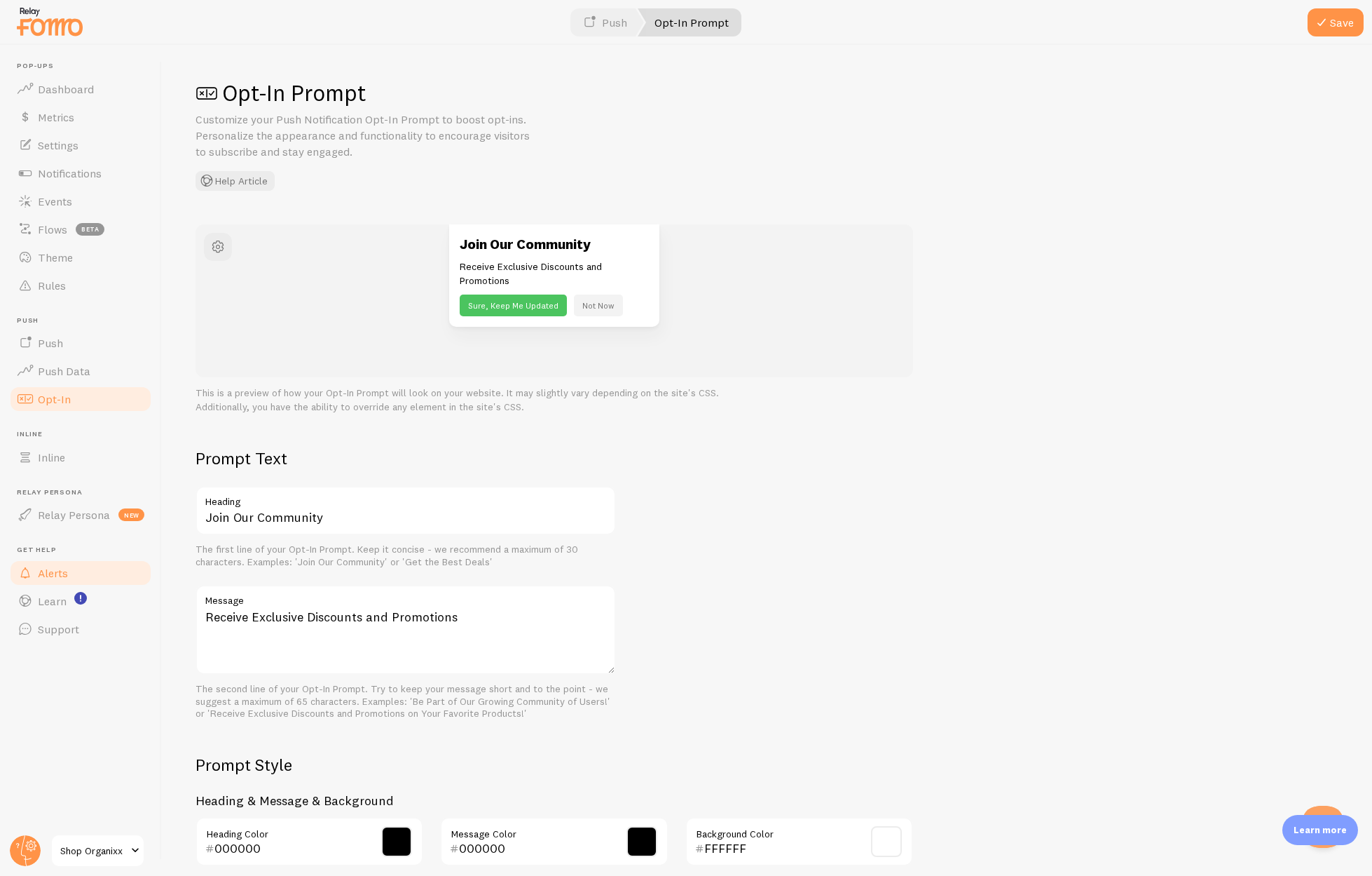
click at [74, 564] on link "Alerts" at bounding box center [81, 573] width 144 height 28
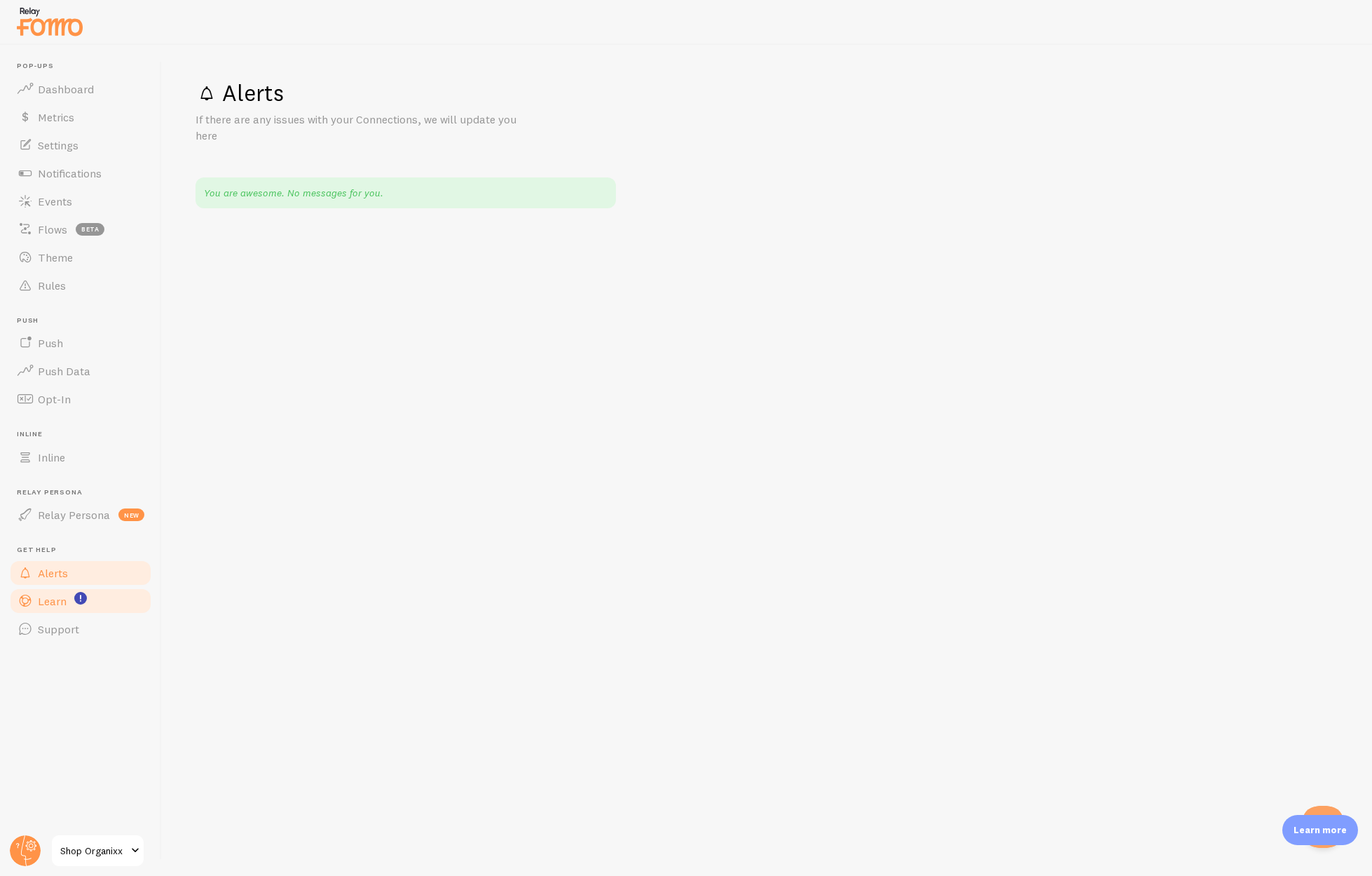
click at [49, 605] on span "Learn" at bounding box center [51, 600] width 29 height 14
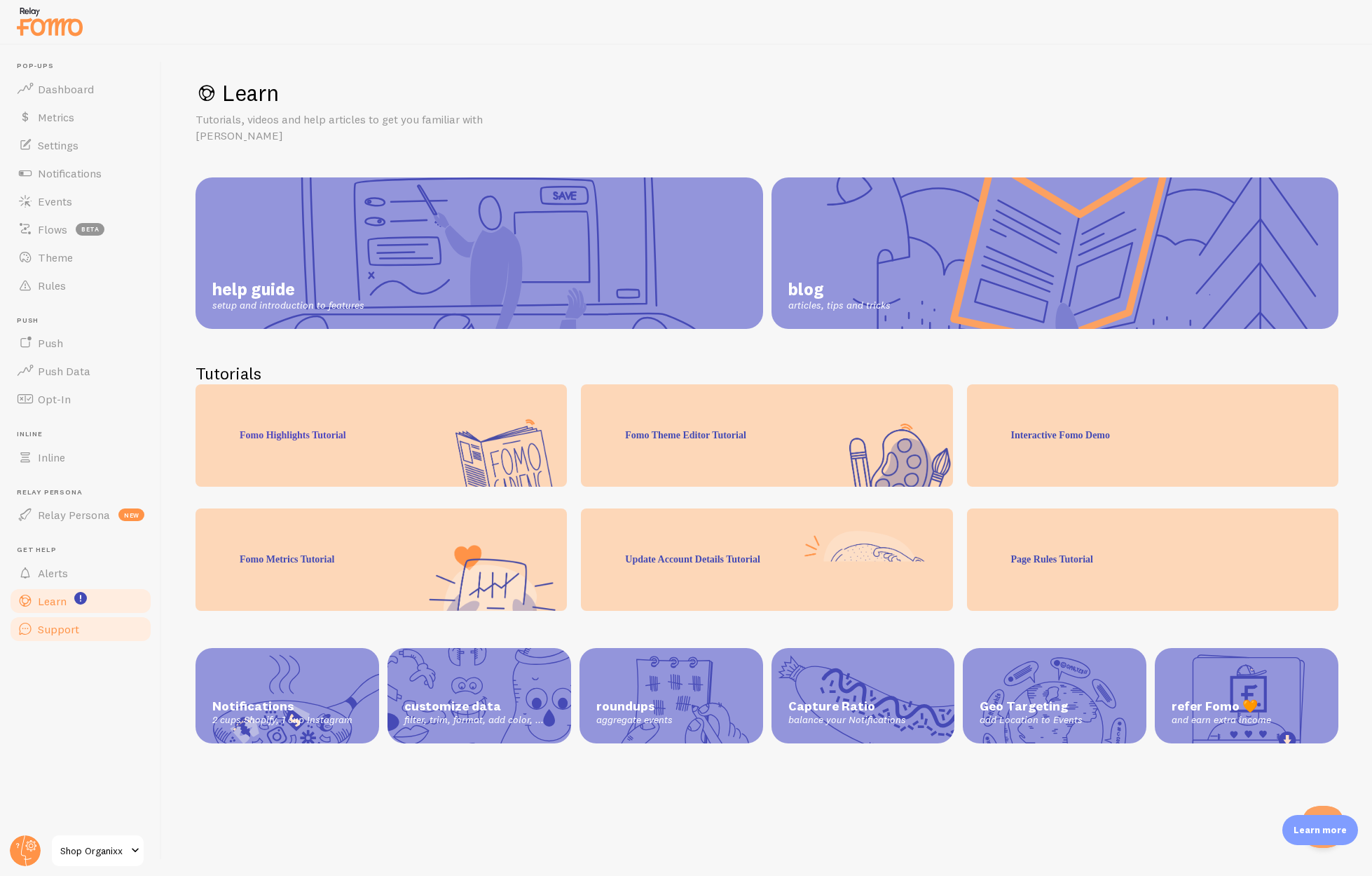
click at [57, 634] on span "Support" at bounding box center [58, 629] width 41 height 14
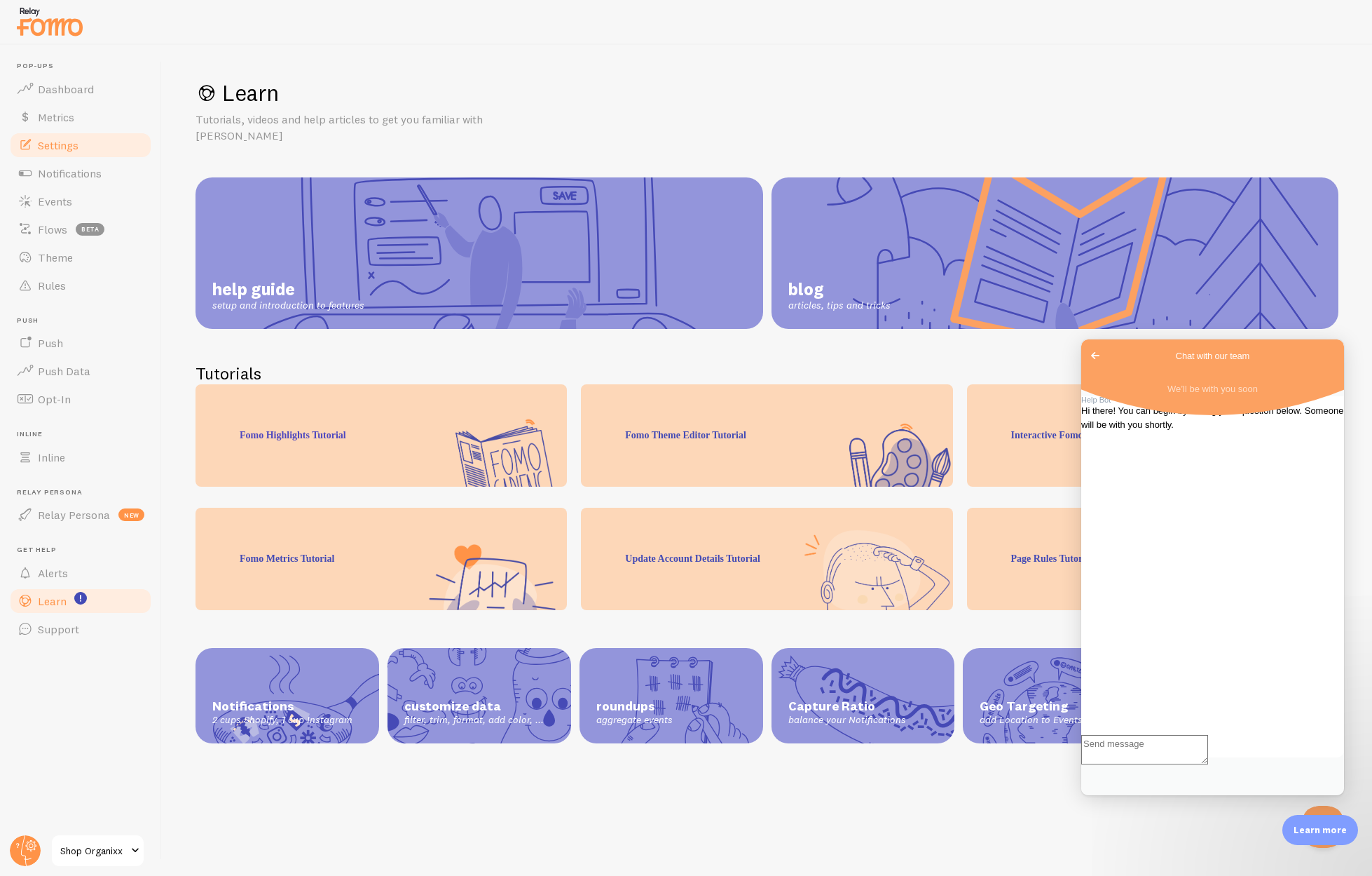
click at [32, 151] on span at bounding box center [25, 144] width 17 height 17
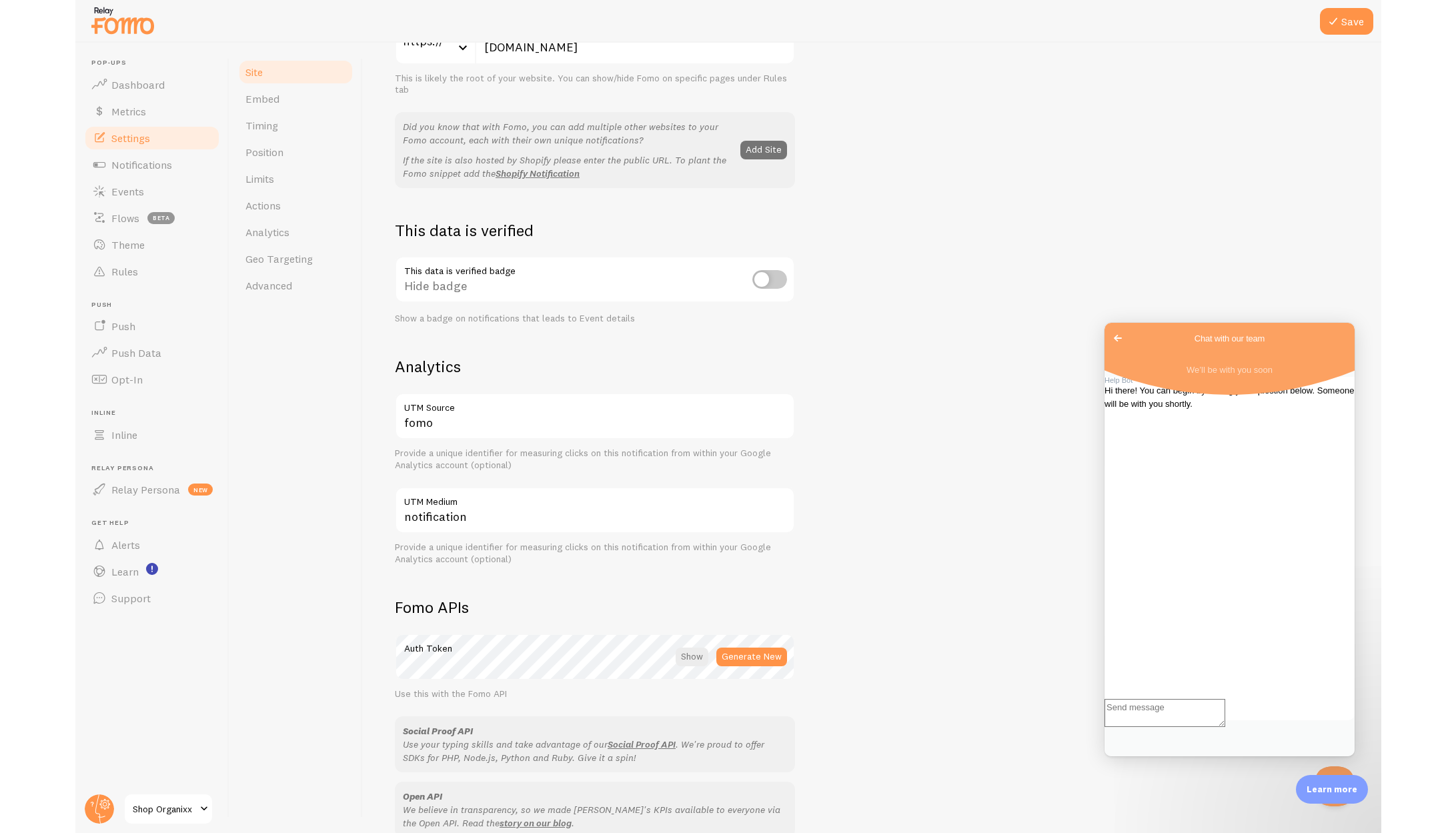
scroll to position [426, 0]
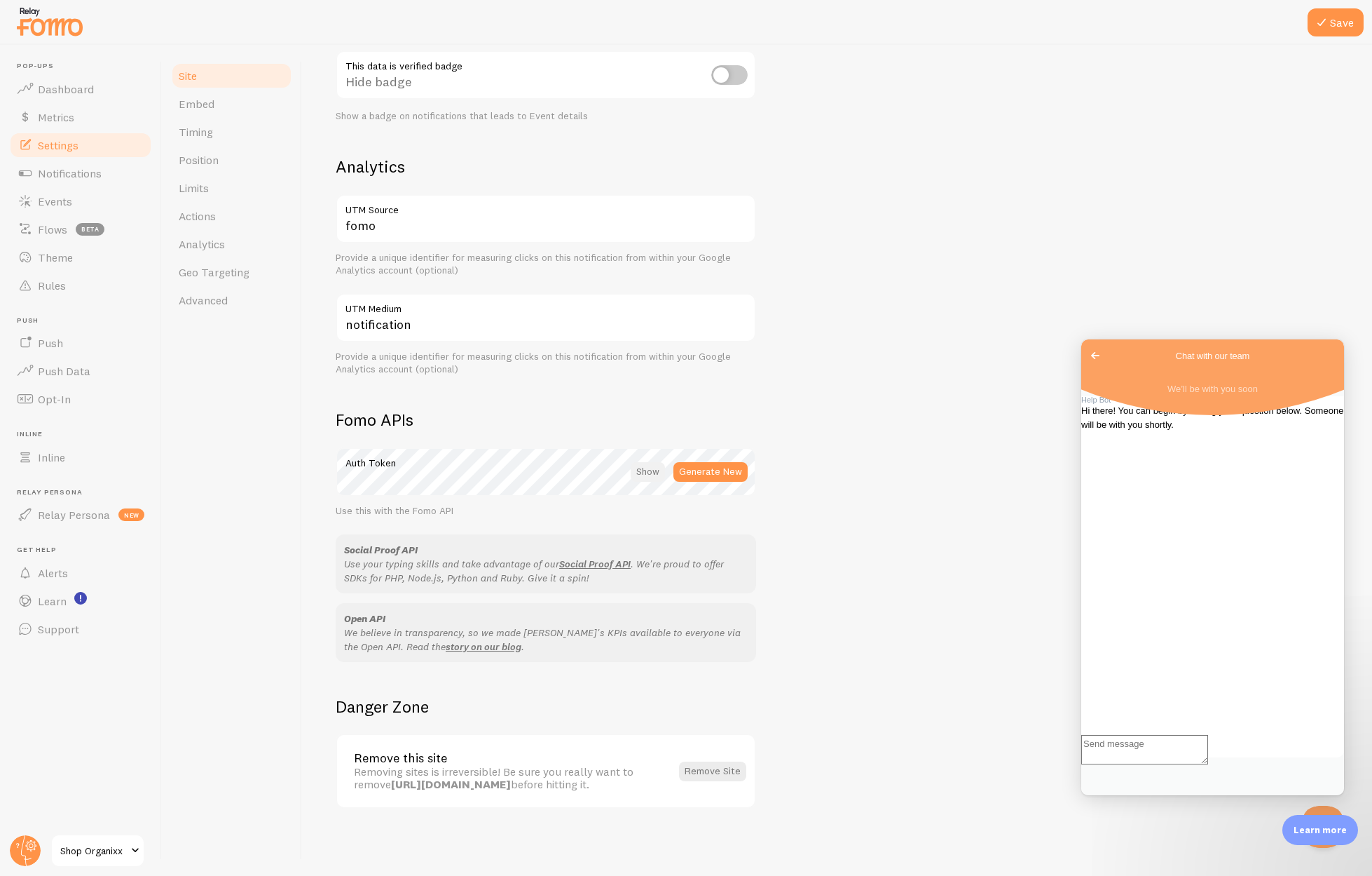
click at [654, 475] on div at bounding box center [648, 472] width 35 height 20
click at [51, 177] on span "Notifications" at bounding box center [69, 173] width 64 height 14
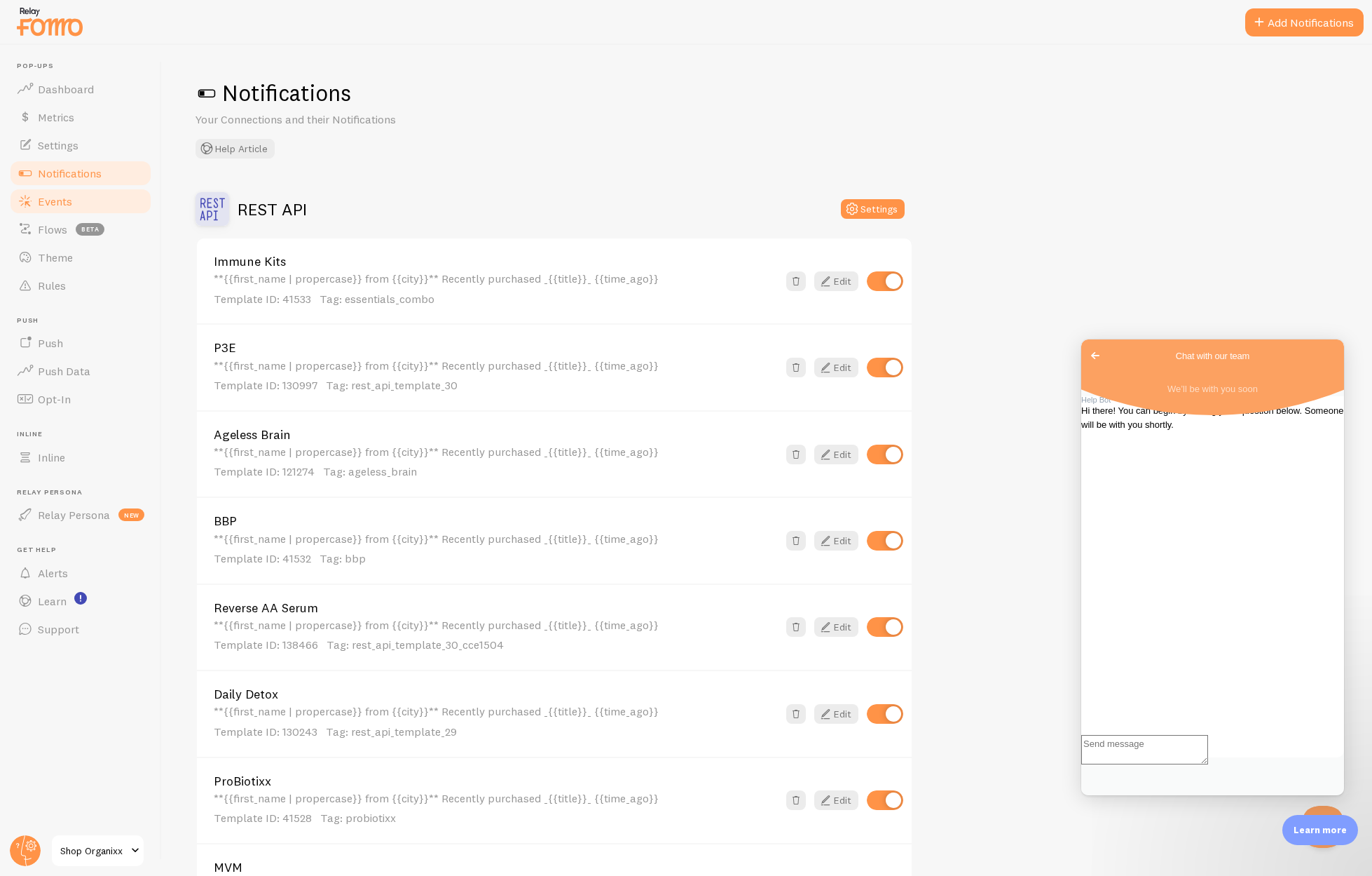
click at [64, 195] on span "Events" at bounding box center [54, 201] width 35 height 14
